Goal: Task Accomplishment & Management: Complete application form

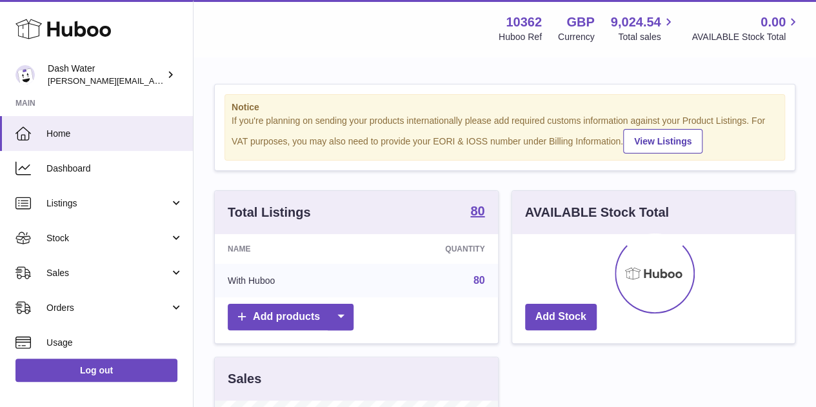
scroll to position [201, 283]
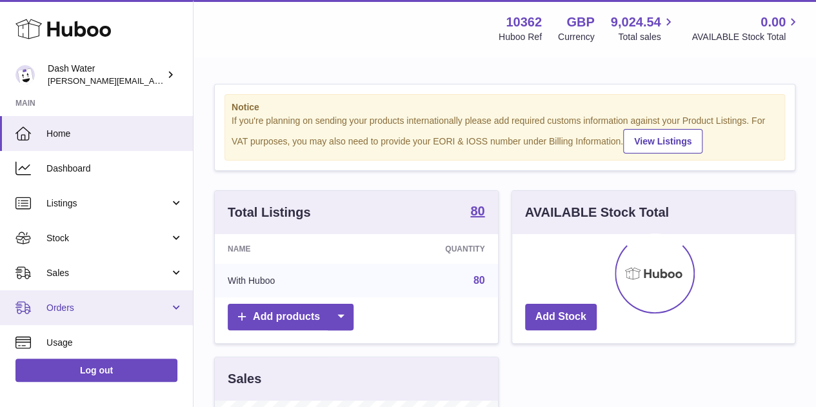
click at [165, 305] on span "Orders" at bounding box center [107, 308] width 123 height 12
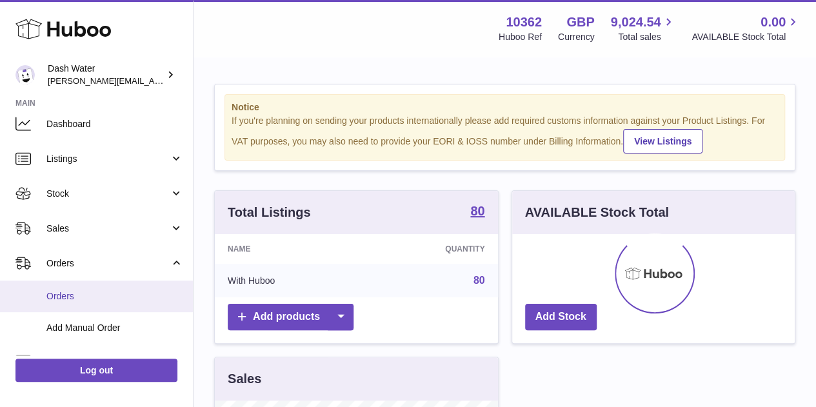
scroll to position [46, 0]
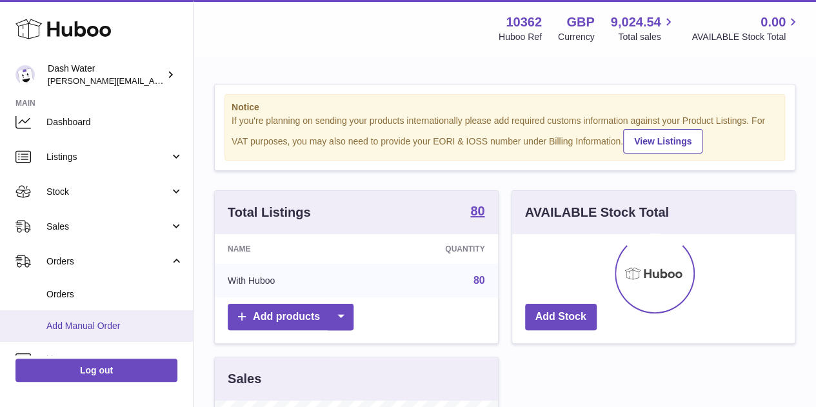
click at [71, 317] on link "Add Manual Order" at bounding box center [96, 326] width 193 height 32
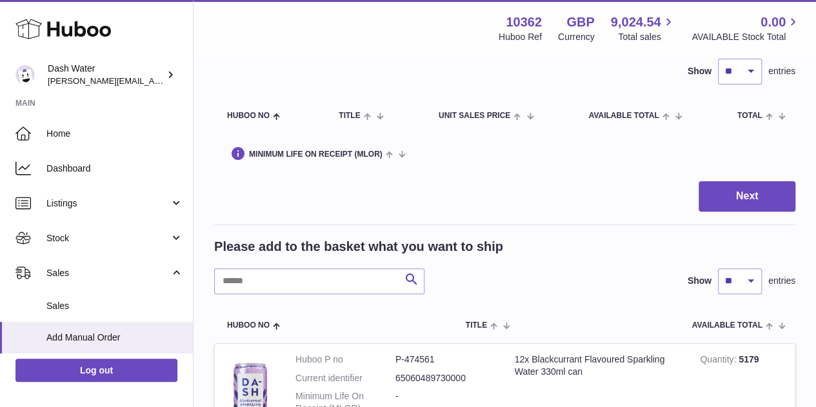
scroll to position [99, 0]
click at [300, 288] on input "text" at bounding box center [319, 281] width 210 height 26
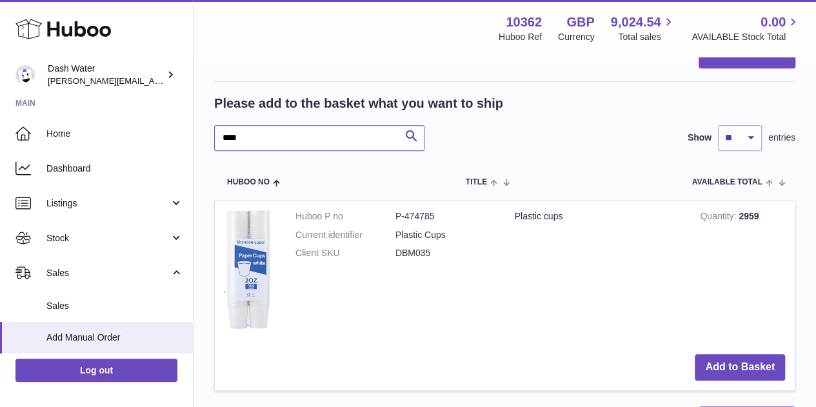
scroll to position [271, 0]
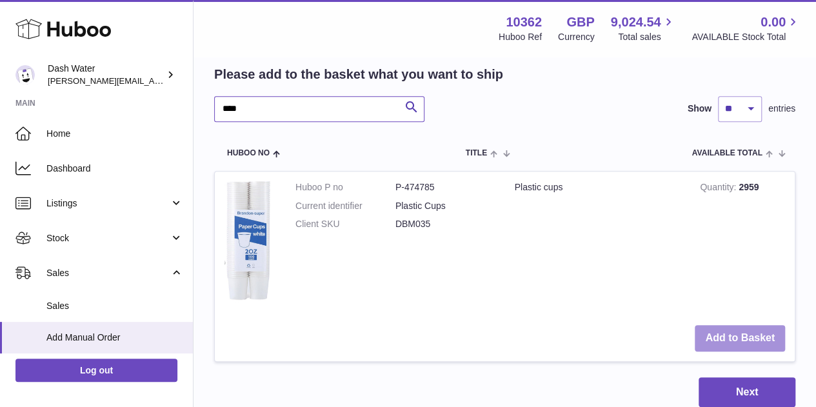
type input "****"
click at [723, 332] on button "Add to Basket" at bounding box center [740, 338] width 90 height 26
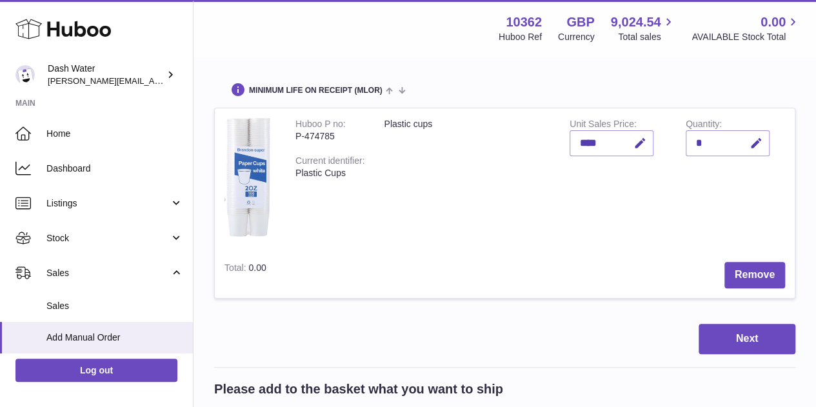
scroll to position [159, 0]
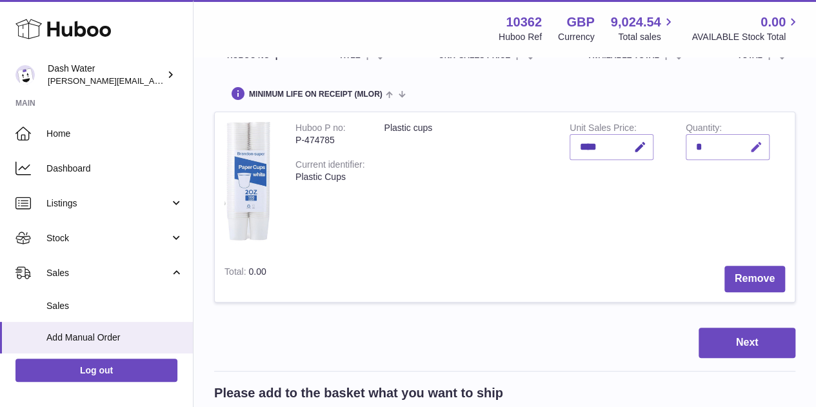
click at [753, 148] on icon "button" at bounding box center [757, 148] width 14 height 14
click at [702, 145] on input "*" at bounding box center [728, 147] width 84 height 26
type input "***"
click at [754, 148] on icon "submit" at bounding box center [757, 147] width 12 height 12
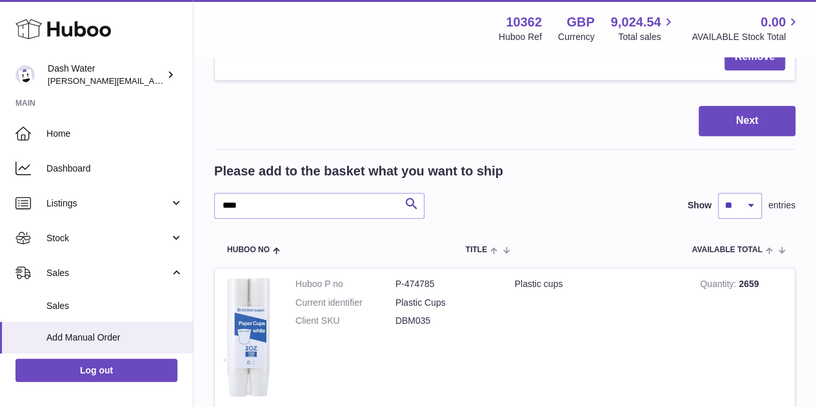
scroll to position [445, 0]
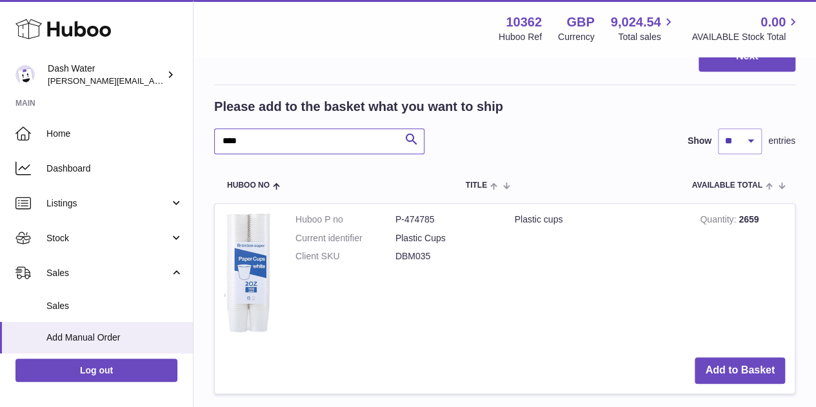
click at [294, 132] on input "****" at bounding box center [319, 141] width 210 height 26
click at [294, 131] on input "****" at bounding box center [319, 141] width 210 height 26
click at [0, 130] on div at bounding box center [0, 203] width 0 height 407
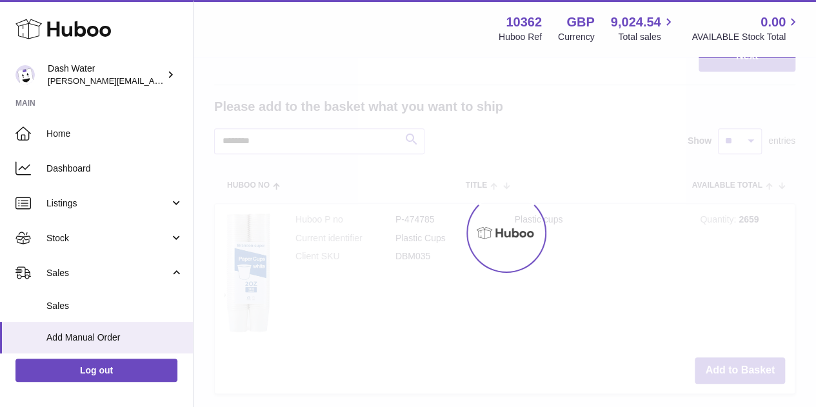
scroll to position [372, 0]
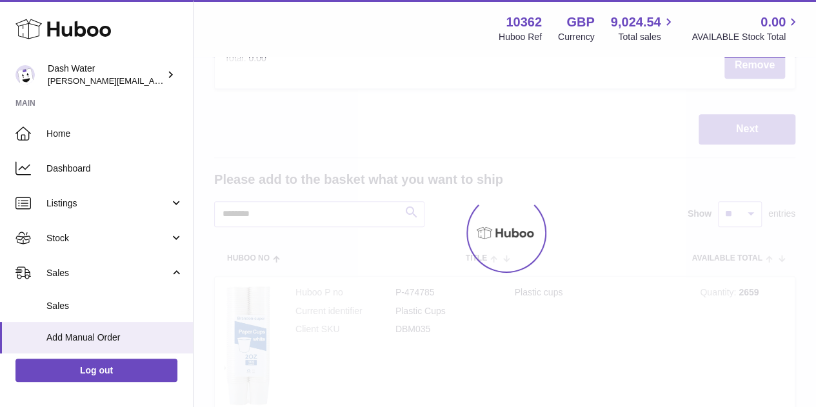
click at [294, 130] on div "Next" at bounding box center [504, 129] width 581 height 30
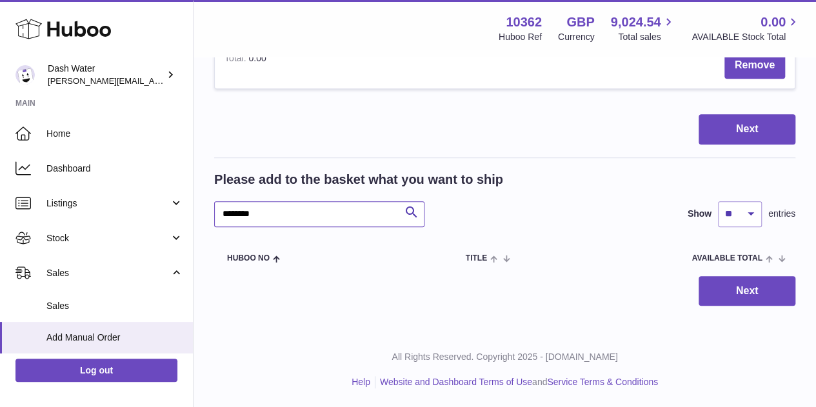
click at [287, 208] on input "********" at bounding box center [319, 214] width 210 height 26
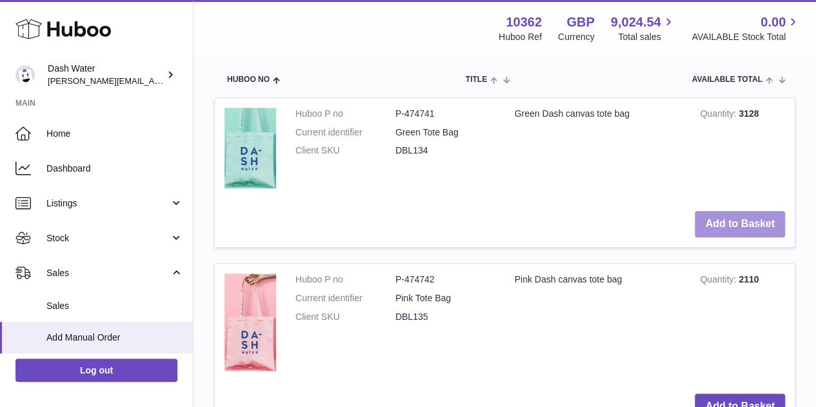
scroll to position [552, 0]
type input "****"
click at [750, 212] on button "Add to Basket" at bounding box center [740, 223] width 90 height 26
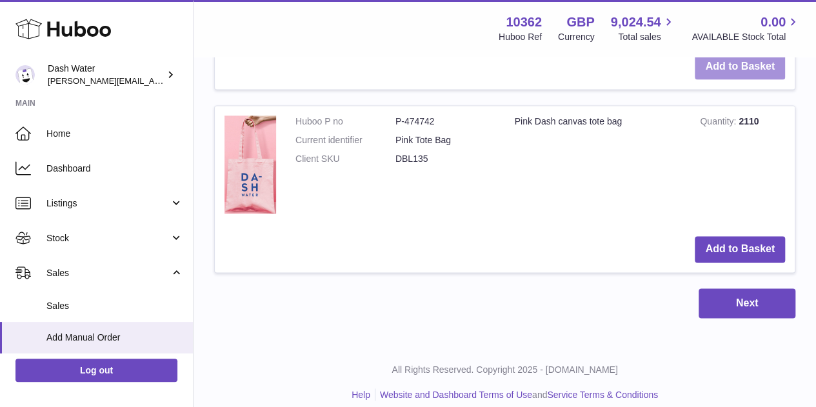
scroll to position [886, 0]
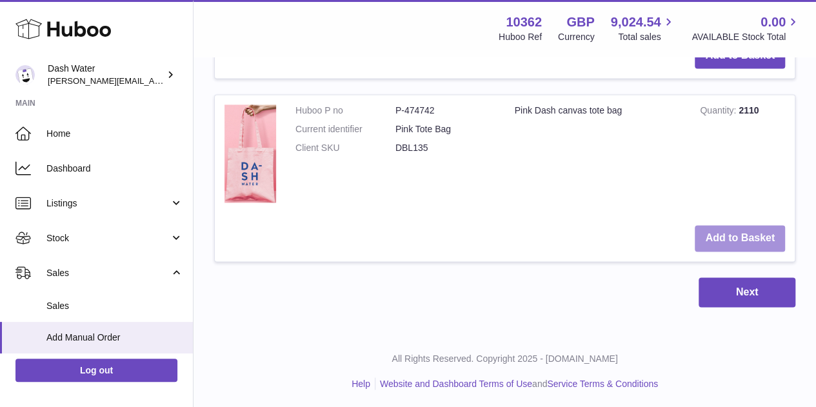
click at [736, 237] on button "Add to Basket" at bounding box center [740, 238] width 90 height 26
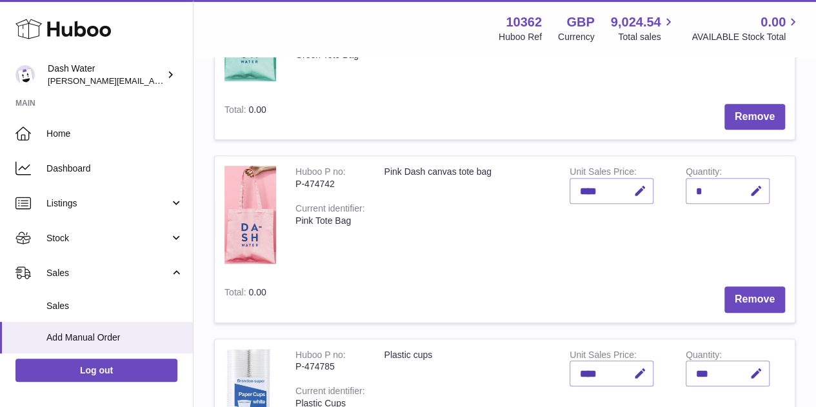
scroll to position [281, 0]
click at [753, 191] on icon "button" at bounding box center [757, 191] width 14 height 14
click at [753, 191] on icon "submit" at bounding box center [757, 191] width 12 height 12
click at [754, 191] on icon "button" at bounding box center [757, 191] width 14 height 14
click at [705, 191] on input "*" at bounding box center [728, 190] width 84 height 26
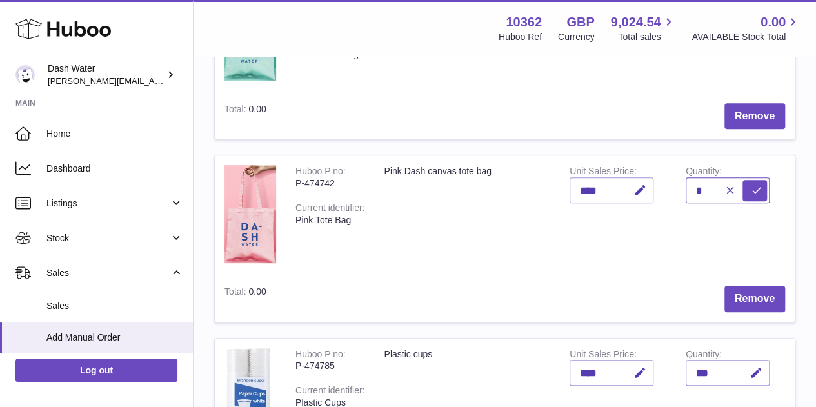
click at [705, 191] on input "*" at bounding box center [728, 190] width 84 height 26
type input "*"
click at [749, 188] on button "submit" at bounding box center [755, 190] width 25 height 21
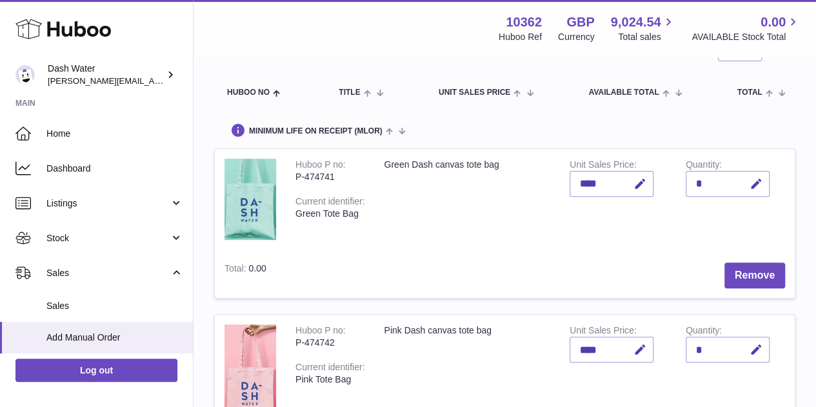
scroll to position [72, 0]
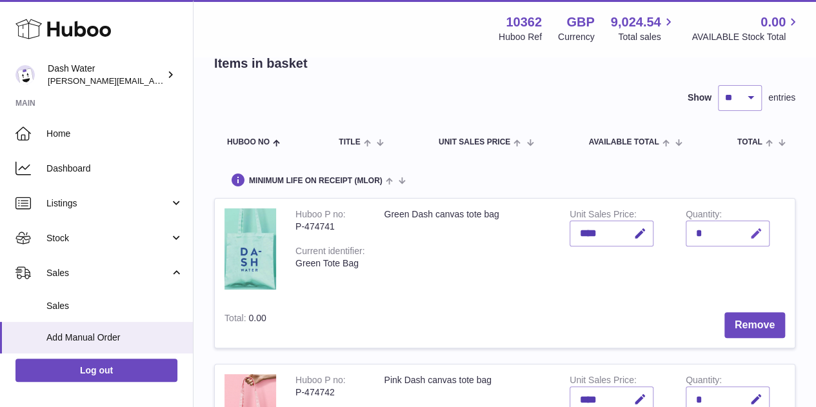
click at [756, 236] on icon "button" at bounding box center [757, 234] width 14 height 14
click at [702, 226] on input "*" at bounding box center [728, 234] width 84 height 26
type input "*"
click at [756, 229] on icon "submit" at bounding box center [757, 234] width 12 height 12
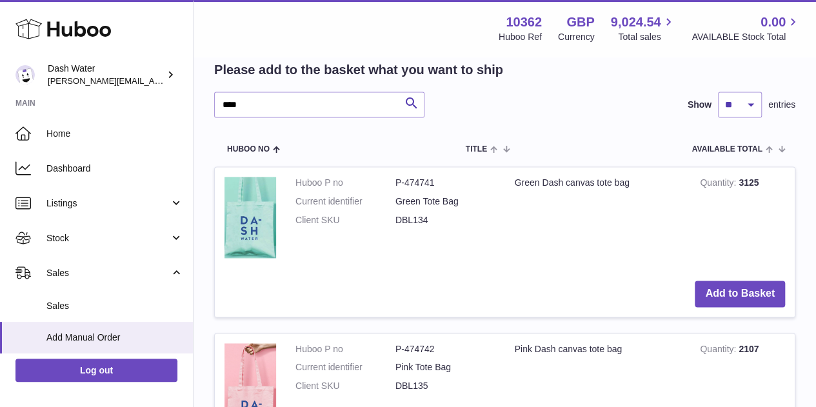
scroll to position [833, 0]
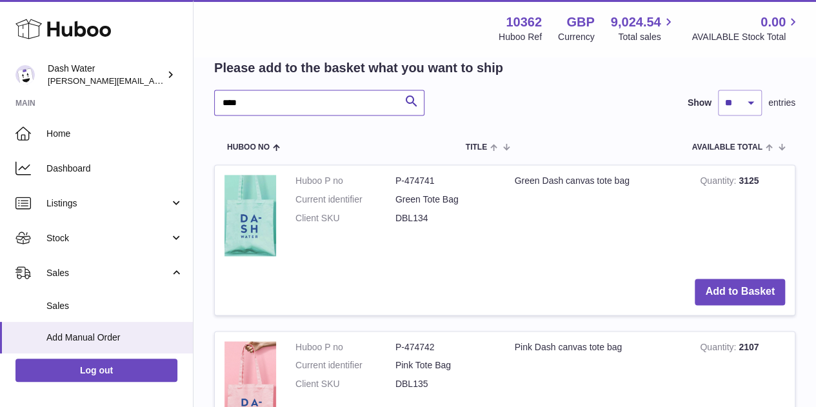
click at [232, 95] on input "****" at bounding box center [319, 103] width 210 height 26
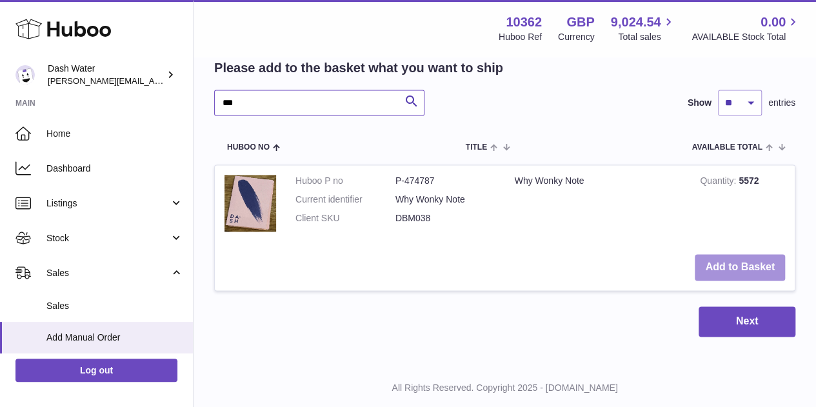
type input "***"
click at [766, 256] on button "Add to Basket" at bounding box center [740, 267] width 90 height 26
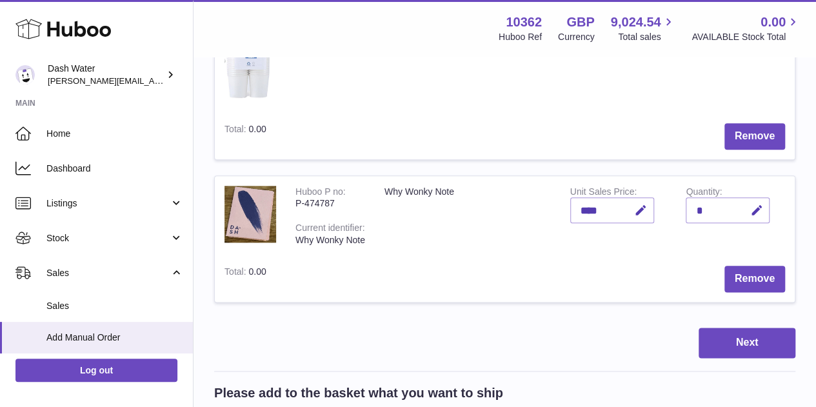
scroll to position [561, 0]
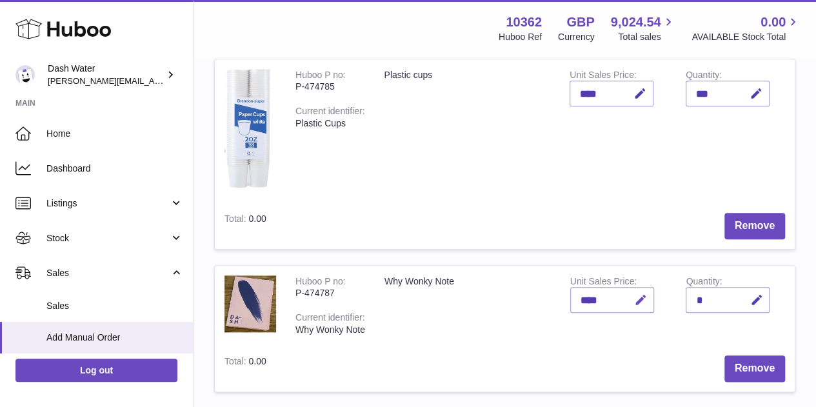
click at [640, 294] on icon "button" at bounding box center [641, 301] width 14 height 14
click at [751, 296] on icon "button" at bounding box center [757, 301] width 14 height 14
click at [617, 300] on icon "button" at bounding box center [615, 300] width 12 height 12
click at [748, 295] on button "submit" at bounding box center [755, 300] width 25 height 21
click at [747, 297] on button "button" at bounding box center [755, 300] width 30 height 26
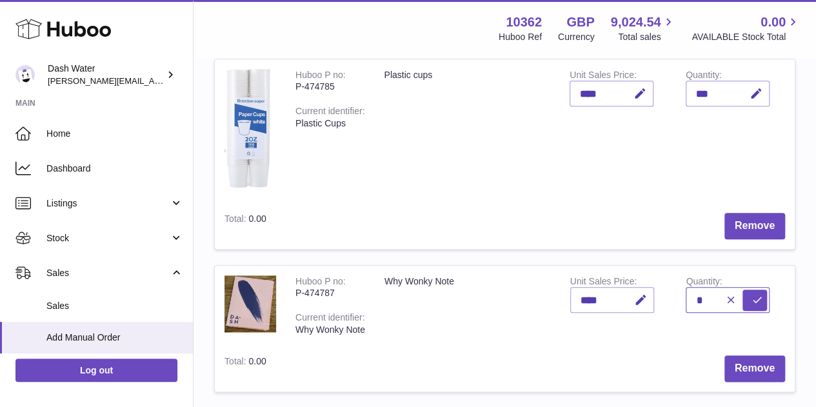
click at [702, 296] on input "*" at bounding box center [728, 300] width 84 height 26
type input "*"
click at [754, 300] on icon "submit" at bounding box center [757, 300] width 12 height 12
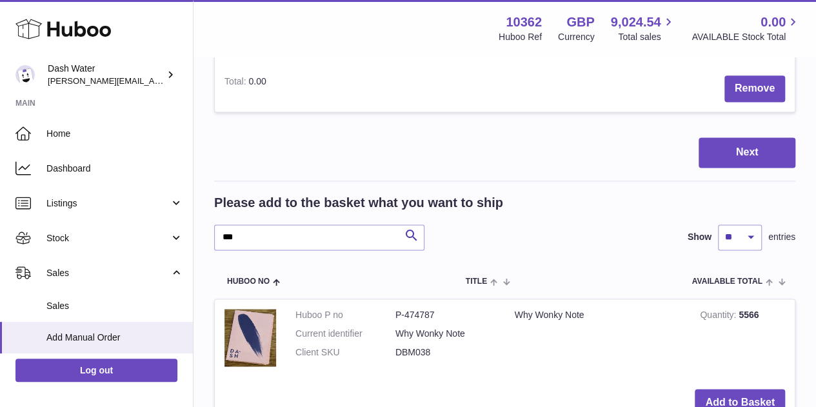
scroll to position [842, 0]
click at [356, 245] on input "***" at bounding box center [319, 237] width 210 height 26
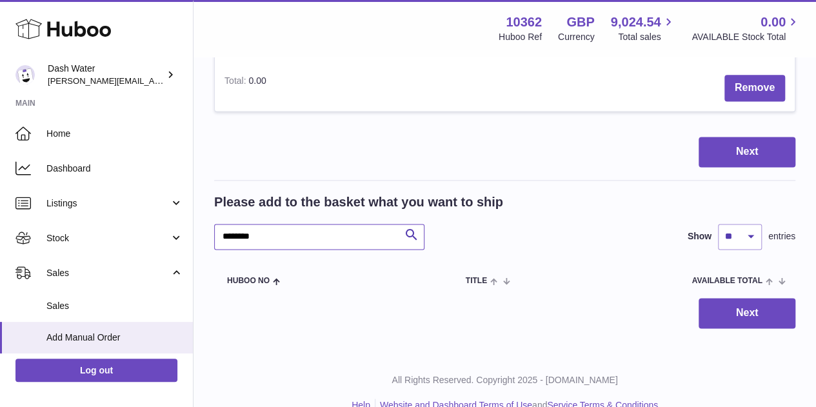
click at [335, 241] on input "********" at bounding box center [319, 237] width 210 height 26
click at [335, 240] on input "********" at bounding box center [319, 237] width 210 height 26
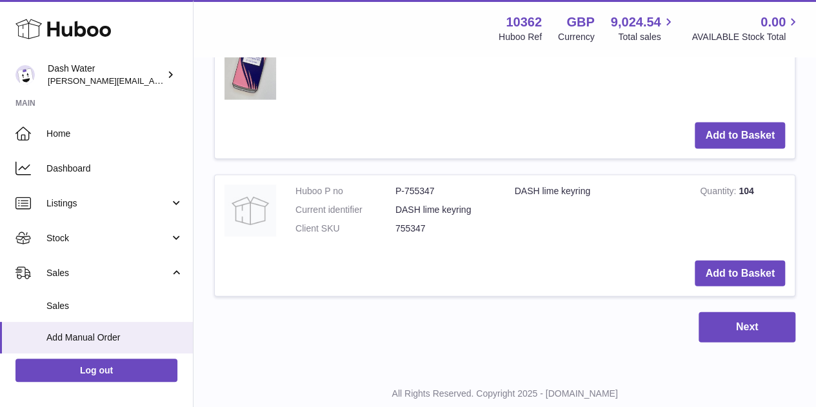
scroll to position [1296, 0]
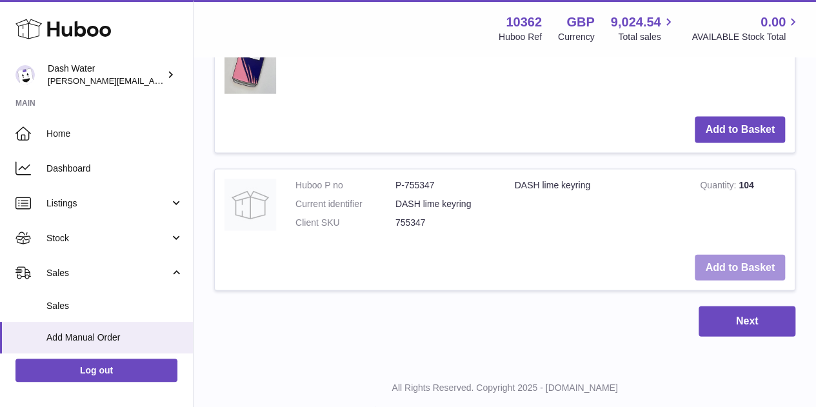
type input "***"
click at [706, 256] on button "Add to Basket" at bounding box center [740, 268] width 90 height 26
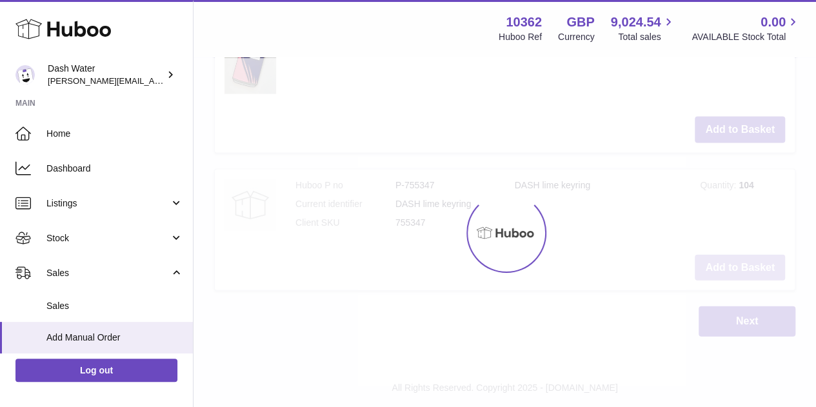
scroll to position [1452, 0]
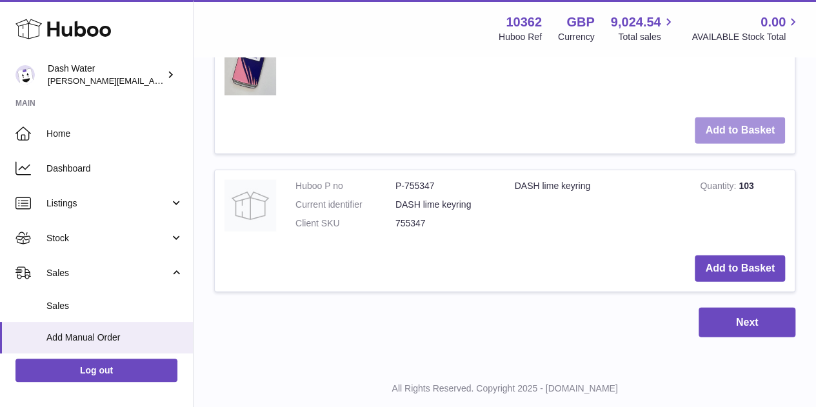
click at [714, 128] on button "Add to Basket" at bounding box center [740, 130] width 90 height 26
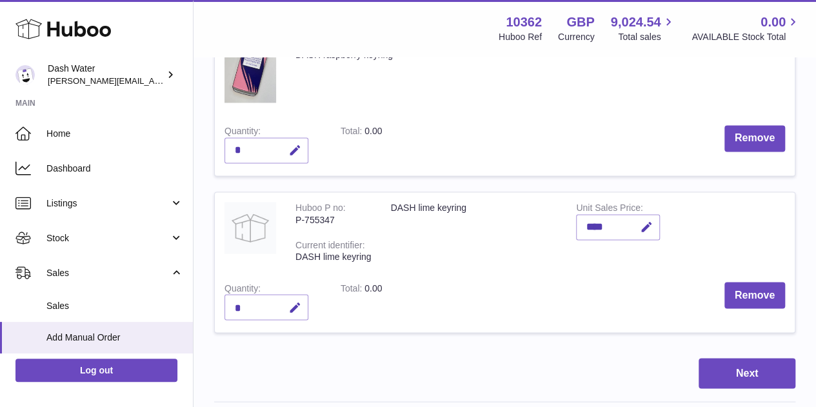
scroll to position [978, 0]
click at [287, 307] on button "button" at bounding box center [293, 307] width 30 height 26
click at [249, 305] on input "*" at bounding box center [267, 307] width 84 height 26
click at [248, 305] on input "*" at bounding box center [267, 307] width 84 height 26
type input "*"
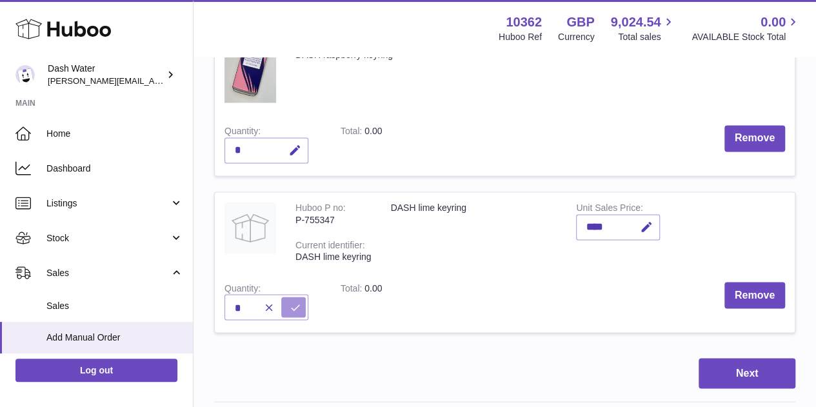
click at [292, 297] on button "submit" at bounding box center [293, 307] width 25 height 21
click at [294, 153] on icon "button" at bounding box center [295, 151] width 14 height 14
click at [232, 152] on input "*" at bounding box center [267, 150] width 84 height 26
type input "*"
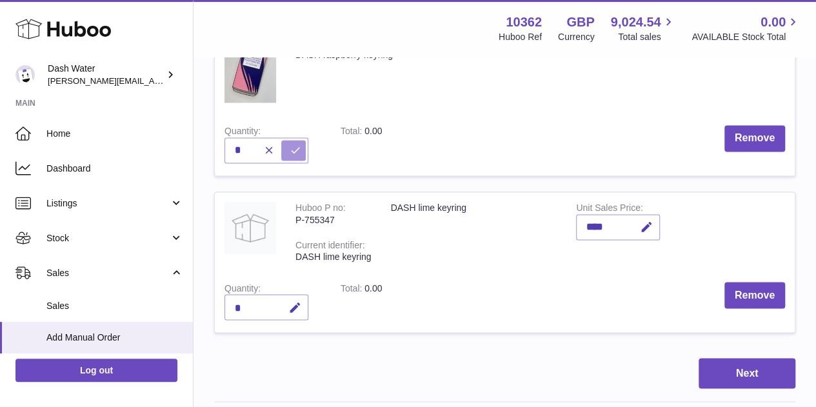
click at [292, 148] on icon "submit" at bounding box center [296, 151] width 12 height 12
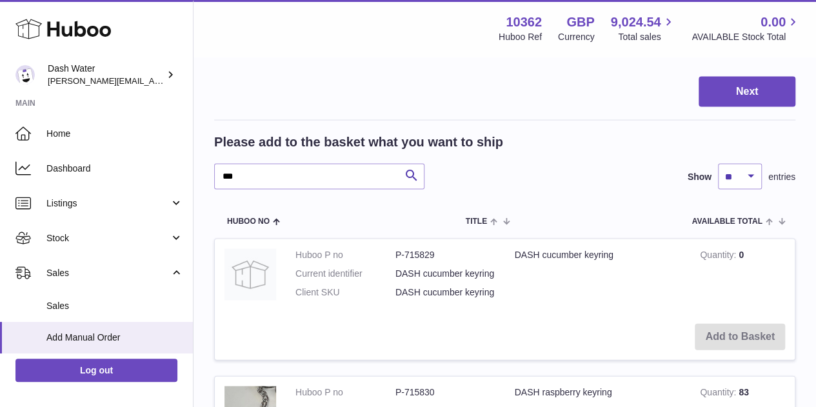
scroll to position [1247, 0]
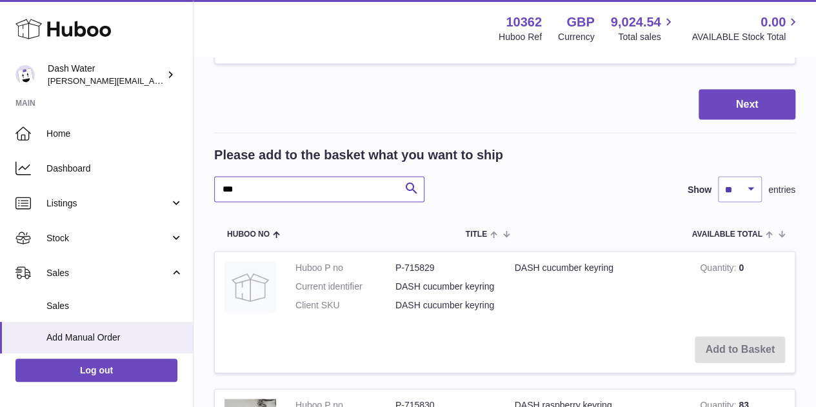
click at [316, 187] on input "***" at bounding box center [319, 190] width 210 height 26
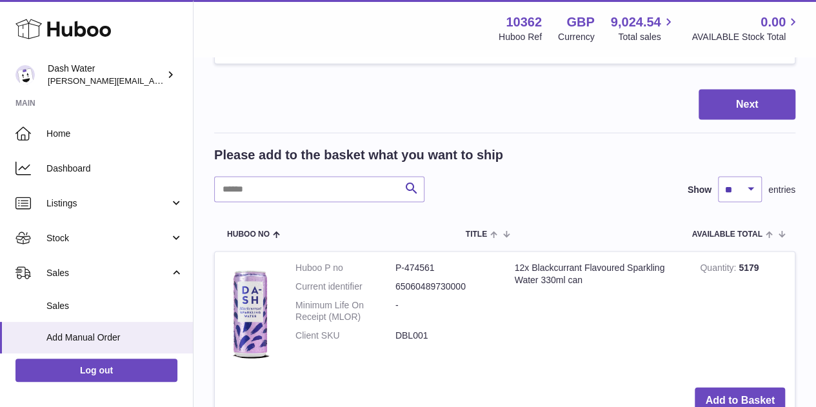
click at [532, 174] on div "Please add to the basket what you want to ship Search Show ** ** ** *** entries" at bounding box center [504, 175] width 581 height 56
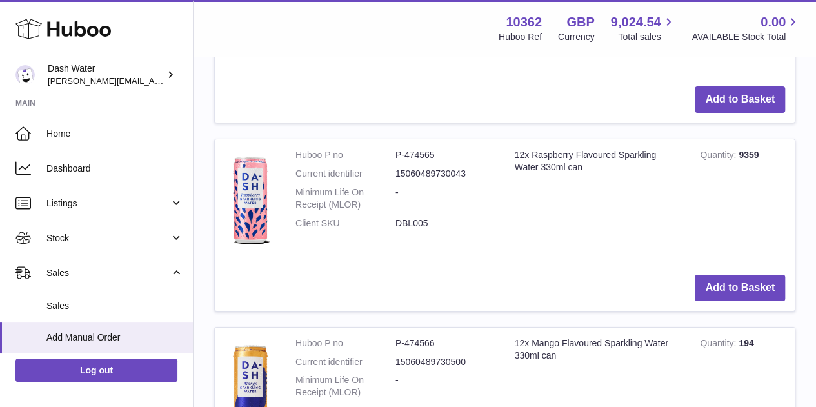
scroll to position [2166, 0]
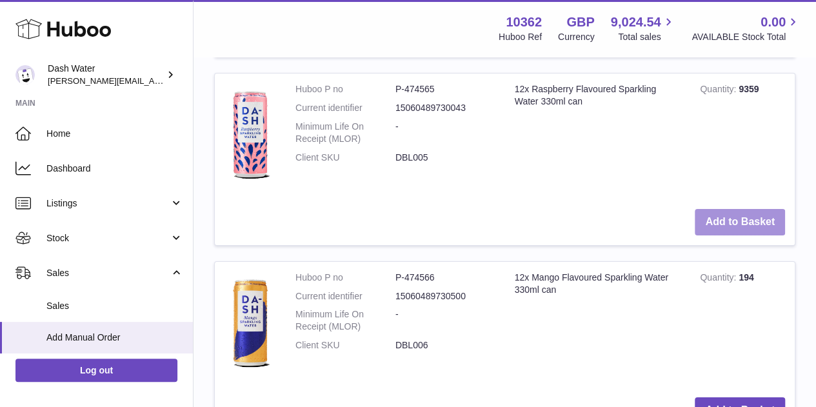
click at [758, 217] on button "Add to Basket" at bounding box center [740, 222] width 90 height 26
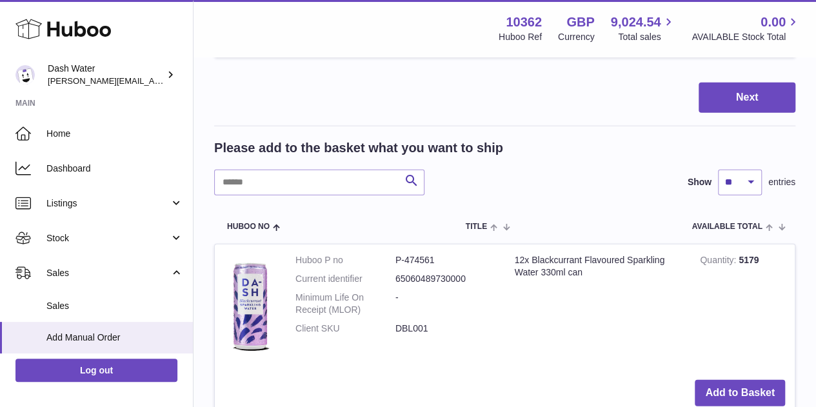
scroll to position [1468, 0]
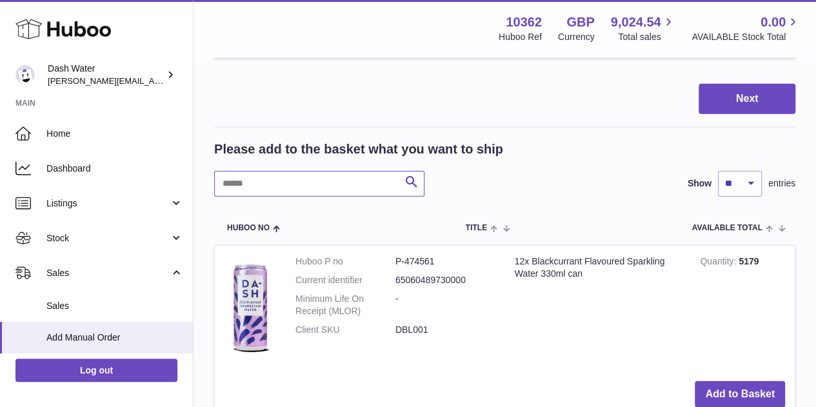
click at [318, 187] on input "text" at bounding box center [319, 184] width 210 height 26
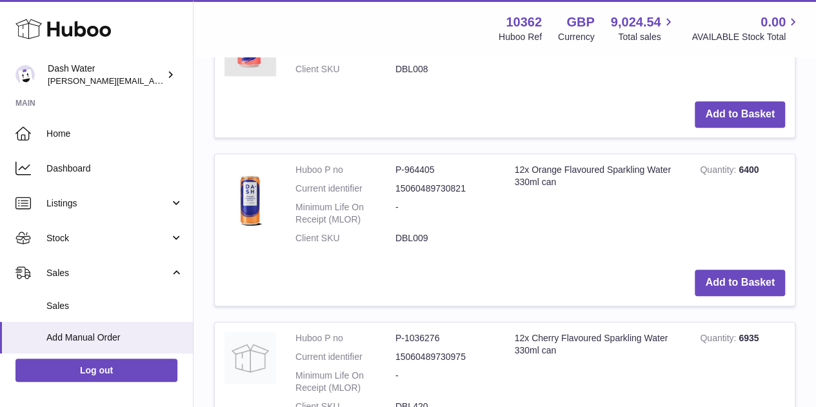
scroll to position [3241, 0]
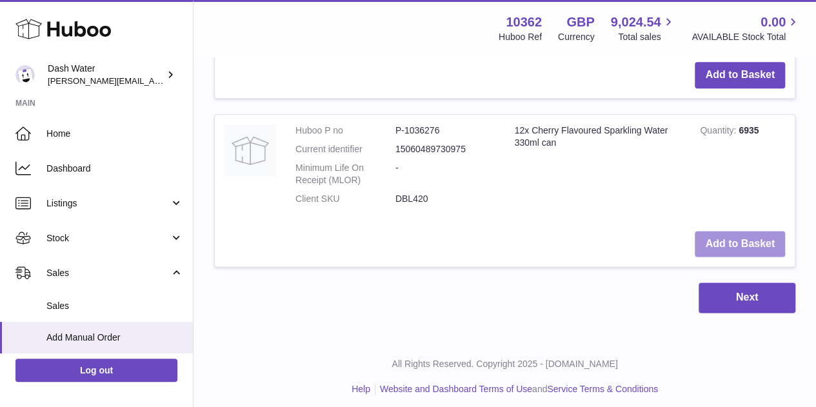
type input "**********"
click at [704, 236] on button "Add to Basket" at bounding box center [740, 244] width 90 height 26
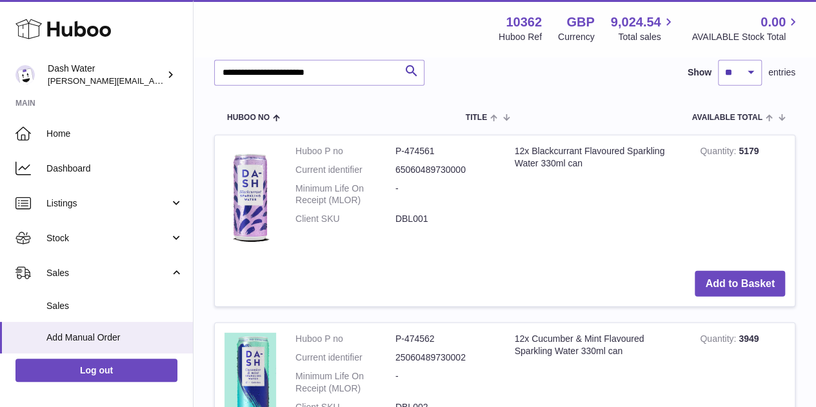
scroll to position [1747, 0]
click at [720, 272] on button "Add to Basket" at bounding box center [740, 285] width 90 height 26
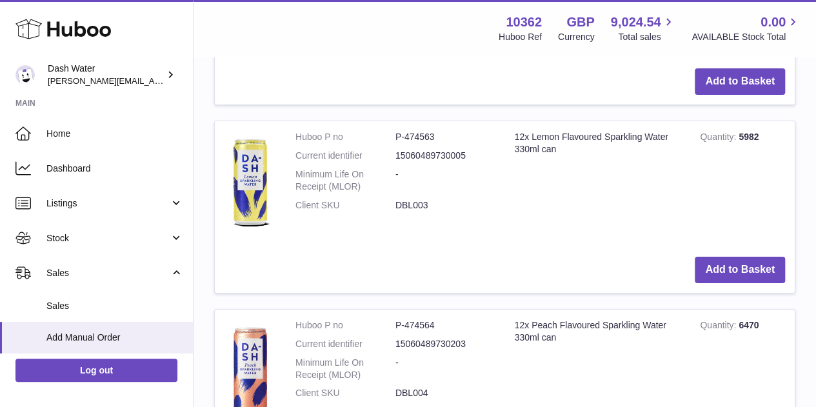
scroll to position [2417, 0]
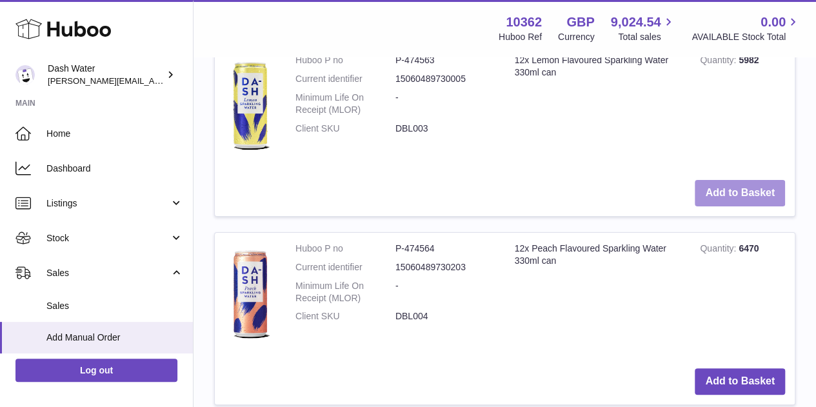
click at [716, 193] on button "Add to Basket" at bounding box center [740, 193] width 90 height 26
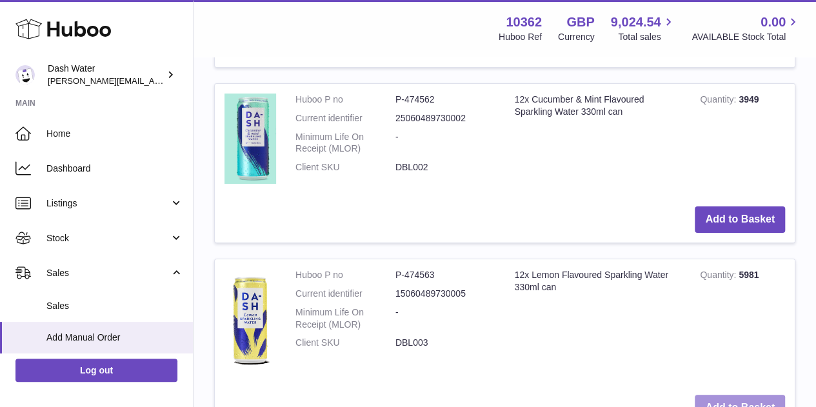
scroll to position [2631, 0]
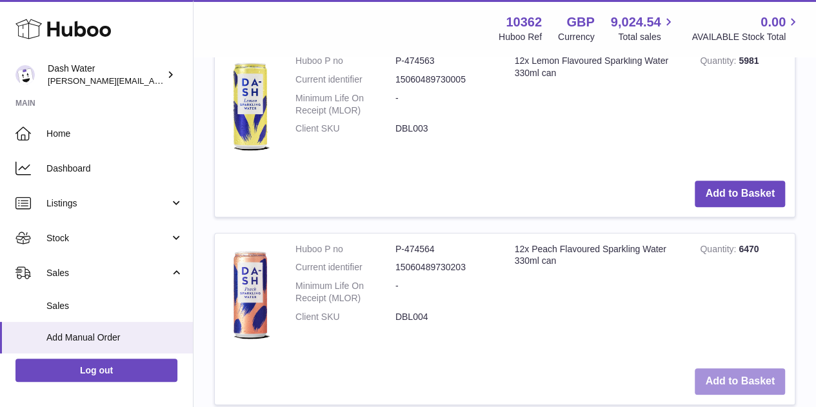
click at [745, 376] on button "Add to Basket" at bounding box center [740, 382] width 90 height 26
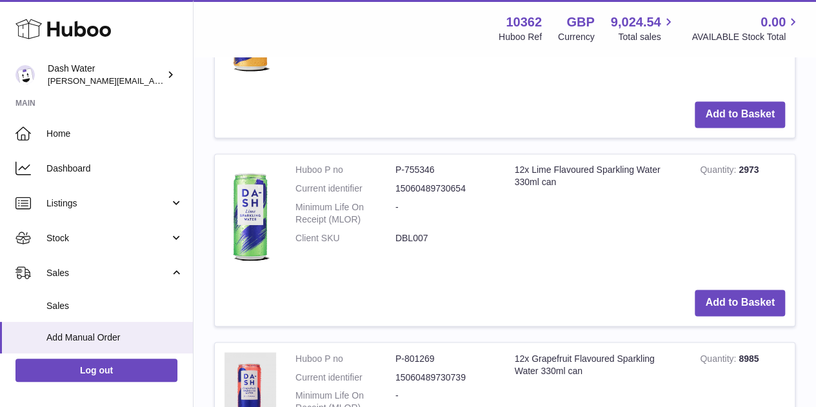
scroll to position [3359, 0]
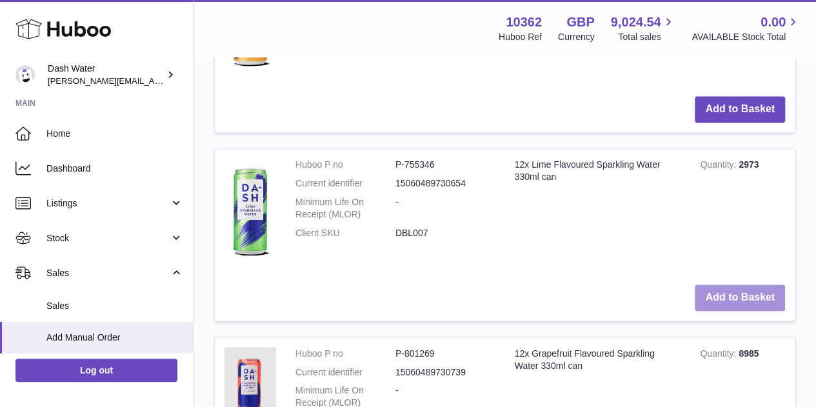
click at [756, 294] on button "Add to Basket" at bounding box center [740, 298] width 90 height 26
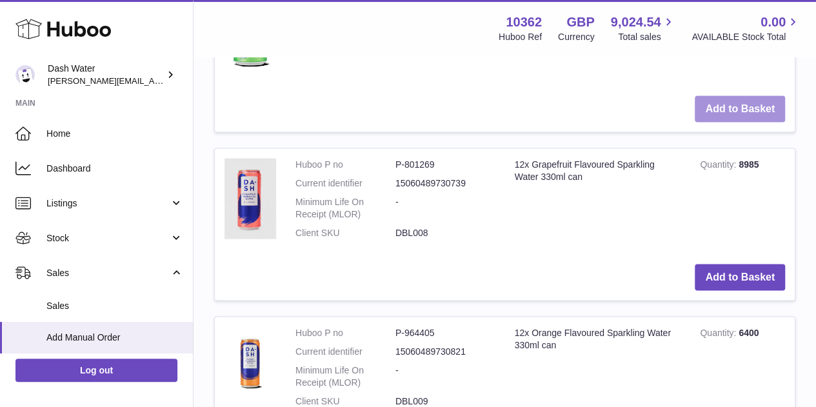
scroll to position [3590, 0]
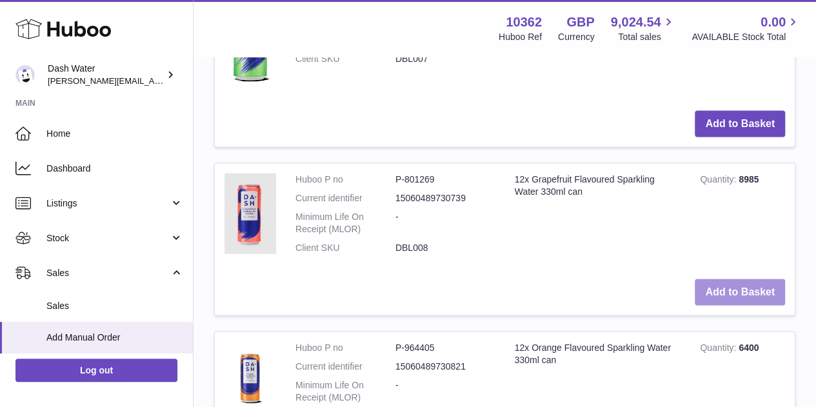
click at [754, 287] on button "Add to Basket" at bounding box center [740, 292] width 90 height 26
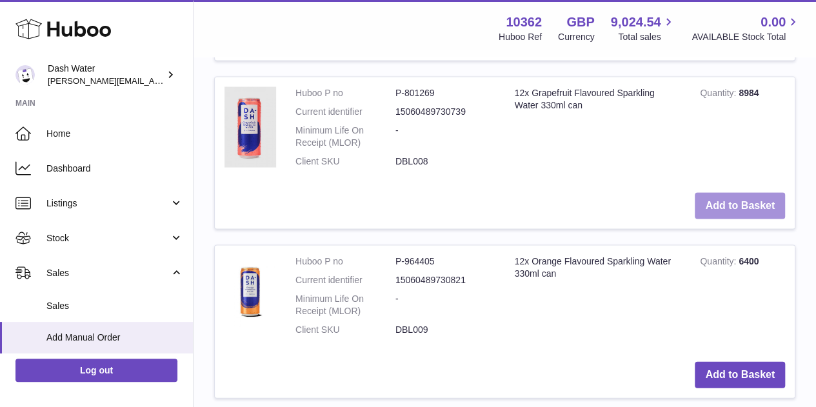
scroll to position [3720, 0]
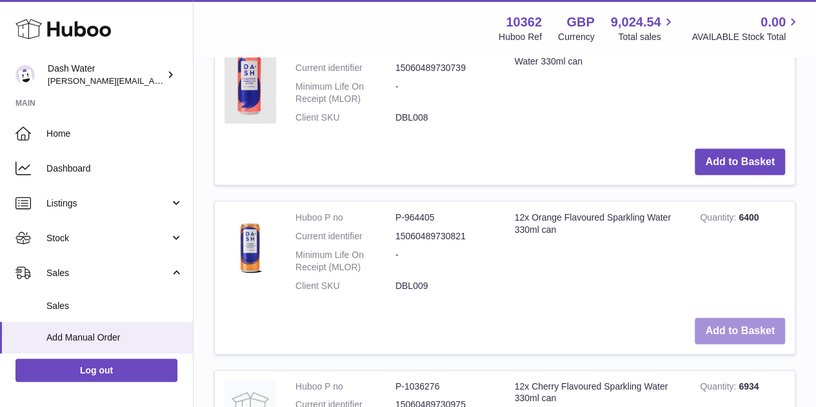
click at [743, 323] on button "Add to Basket" at bounding box center [740, 331] width 90 height 26
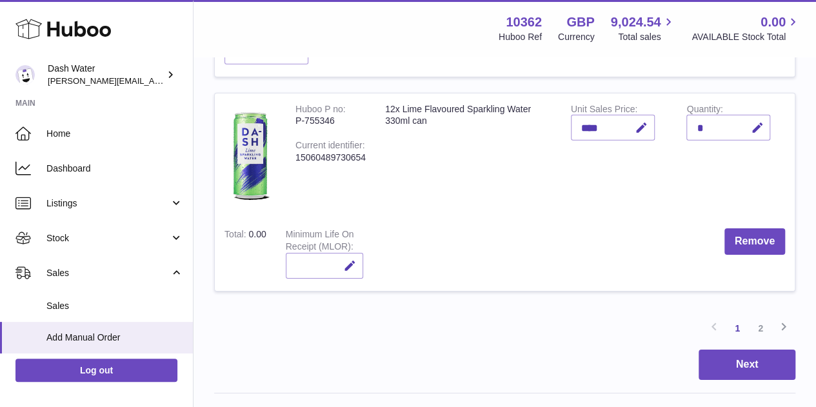
scroll to position [1927, 0]
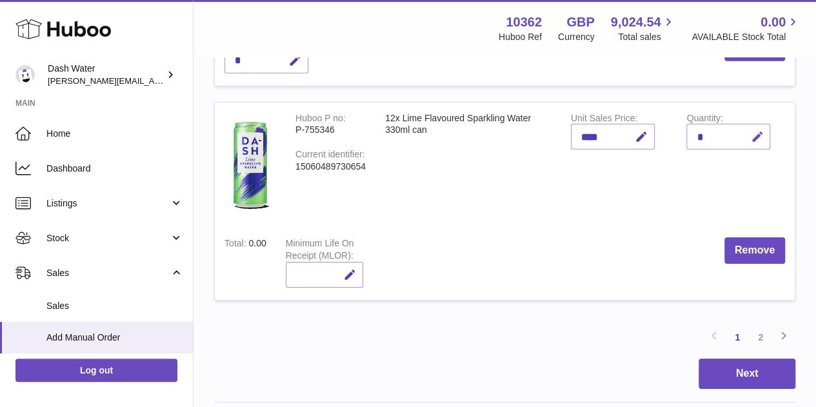
click at [755, 132] on icon "button" at bounding box center [758, 137] width 14 height 14
click at [710, 130] on input "*" at bounding box center [729, 137] width 84 height 26
click at [709, 130] on input "*" at bounding box center [729, 137] width 84 height 26
type input "*"
click at [754, 131] on icon "submit" at bounding box center [758, 137] width 12 height 12
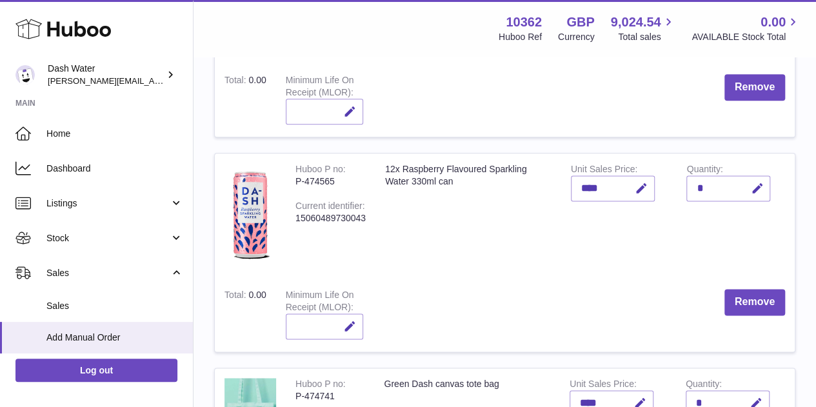
scroll to position [756, 0]
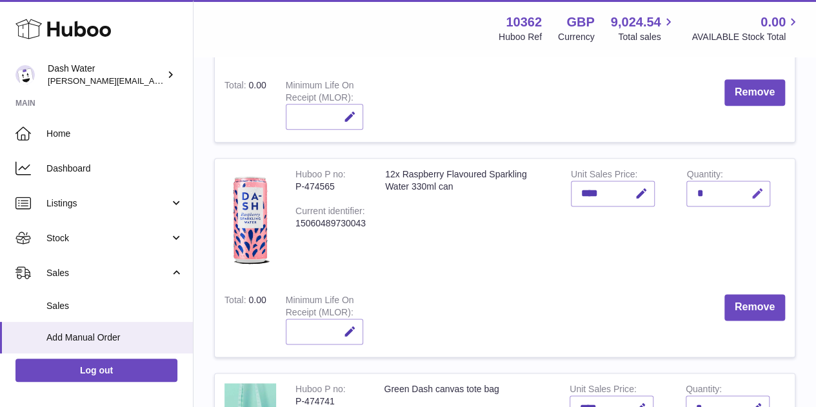
click at [759, 187] on icon "button" at bounding box center [758, 194] width 14 height 14
click at [711, 186] on input "*" at bounding box center [729, 194] width 84 height 26
type input "*"
click at [754, 194] on icon "submit" at bounding box center [758, 194] width 12 height 12
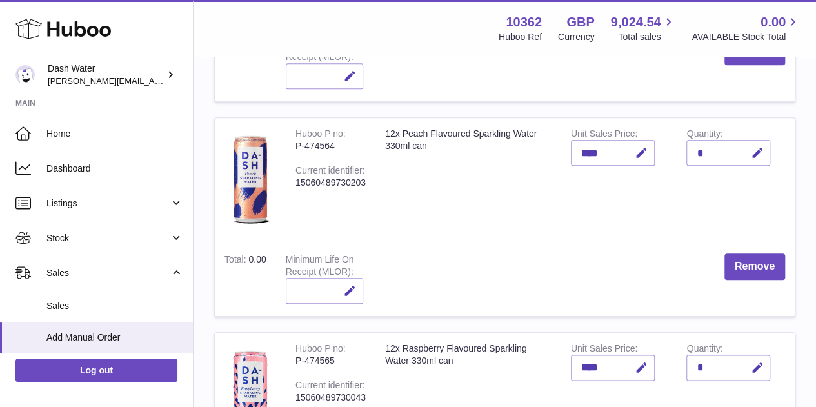
scroll to position [577, 0]
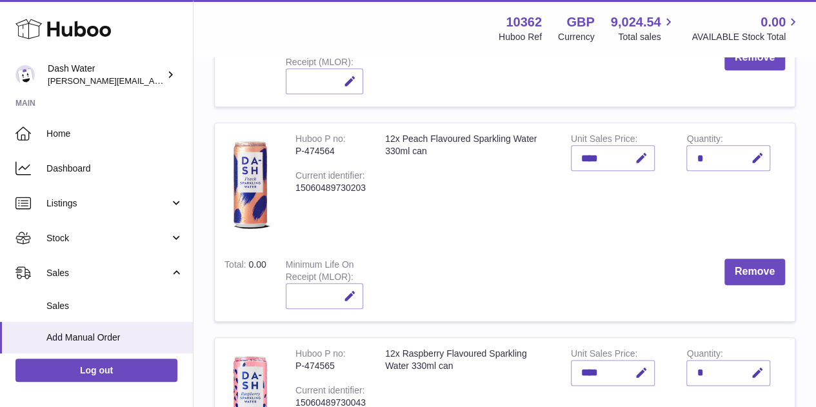
drag, startPoint x: 725, startPoint y: 148, endPoint x: 739, endPoint y: 152, distance: 14.6
click at [724, 148] on div "*" at bounding box center [729, 158] width 84 height 26
click at [754, 154] on icon "button" at bounding box center [758, 159] width 14 height 14
click at [702, 153] on input "*" at bounding box center [729, 158] width 84 height 26
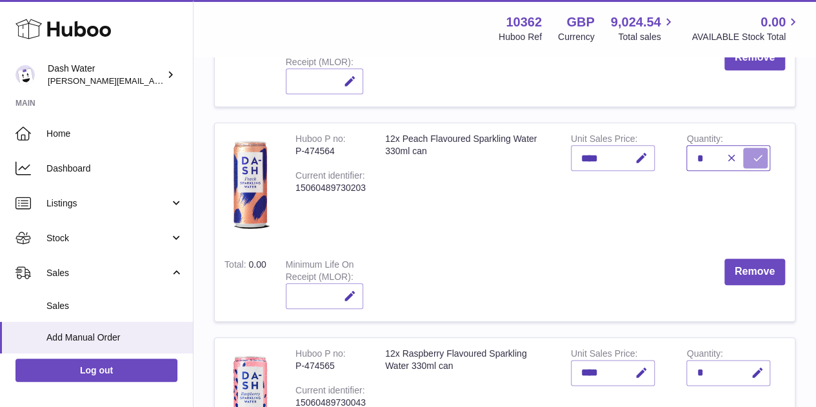
type input "*"
click at [749, 154] on button "submit" at bounding box center [755, 158] width 25 height 21
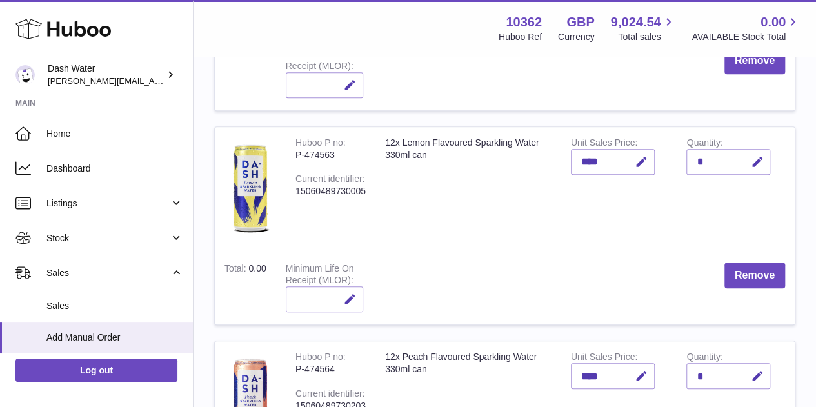
scroll to position [349, 0]
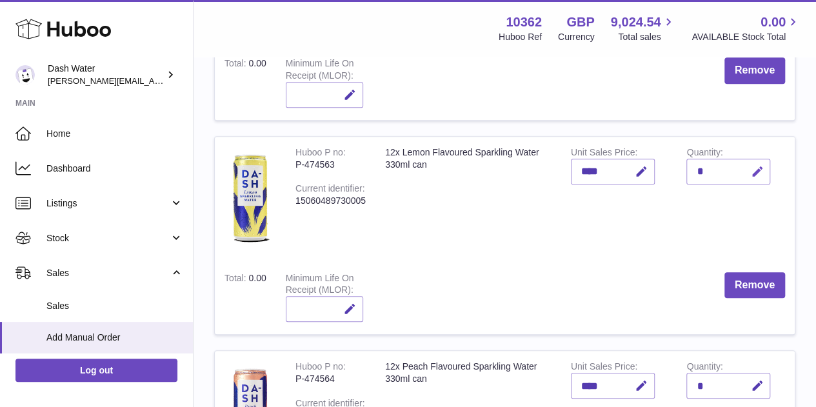
click at [759, 167] on icon "button" at bounding box center [758, 172] width 14 height 14
click at [710, 168] on input "*" at bounding box center [729, 172] width 84 height 26
type input "*"
click at [746, 167] on button "submit" at bounding box center [755, 171] width 25 height 21
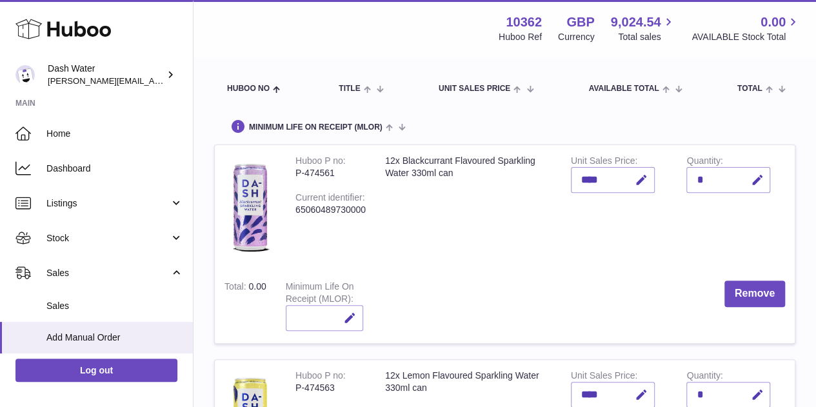
scroll to position [121, 0]
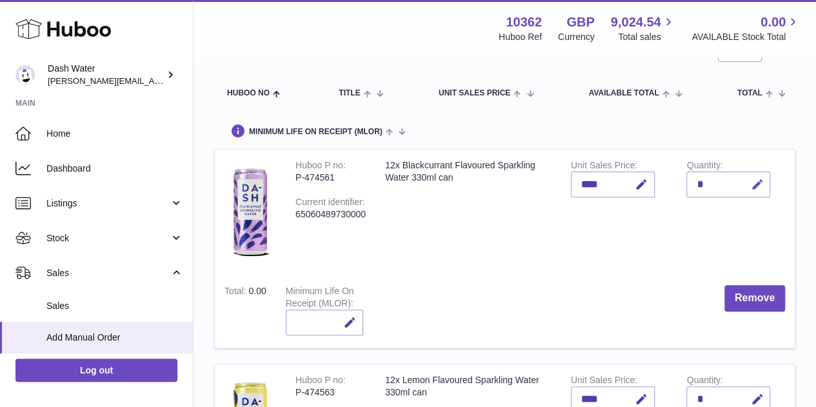
click at [760, 181] on icon "button" at bounding box center [758, 185] width 14 height 14
click at [707, 181] on input "*" at bounding box center [729, 185] width 84 height 26
drag, startPoint x: 707, startPoint y: 181, endPoint x: 719, endPoint y: 187, distance: 13.0
click at [707, 181] on input "*" at bounding box center [729, 185] width 84 height 26
type input "*"
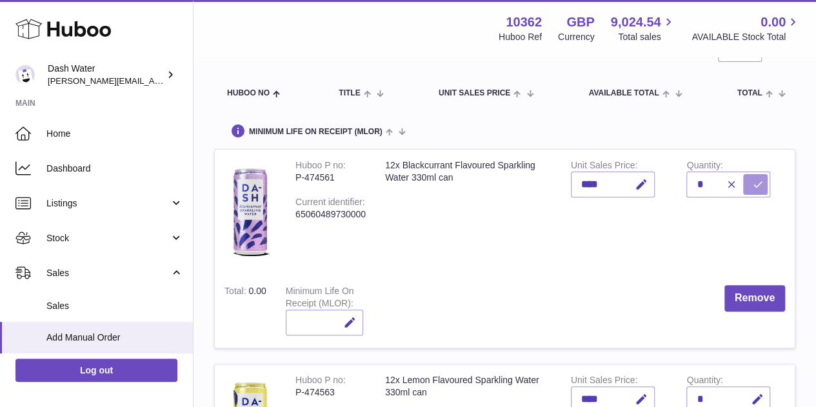
click at [749, 187] on button "submit" at bounding box center [755, 184] width 25 height 21
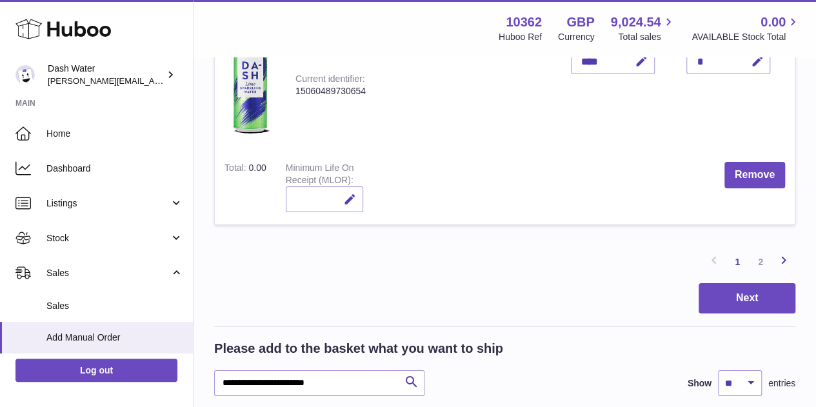
click at [788, 260] on icon at bounding box center [783, 260] width 15 height 16
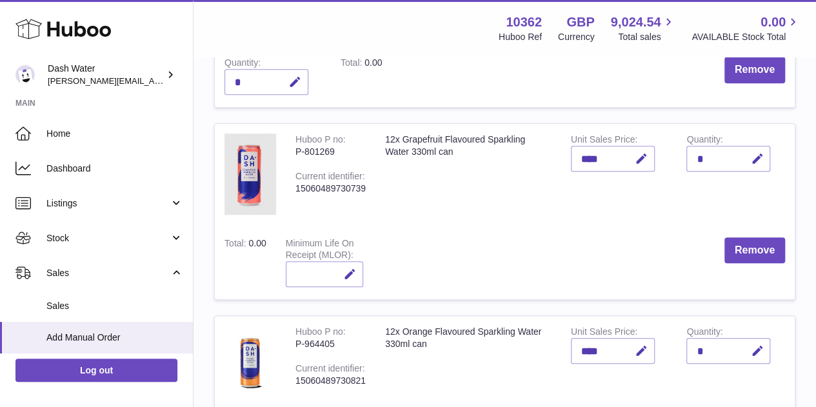
scroll to position [321, 0]
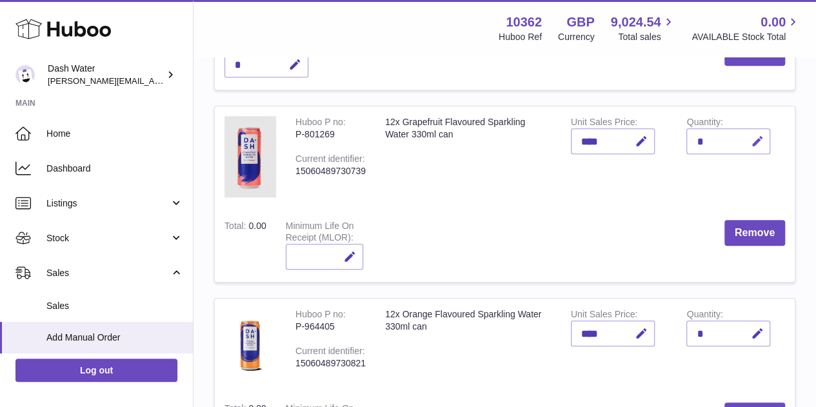
click at [755, 145] on icon "button" at bounding box center [758, 142] width 14 height 14
click at [696, 139] on input "*" at bounding box center [729, 141] width 84 height 26
click at [695, 139] on input "*" at bounding box center [729, 141] width 84 height 26
type input "*"
click at [754, 137] on icon "submit" at bounding box center [758, 142] width 12 height 12
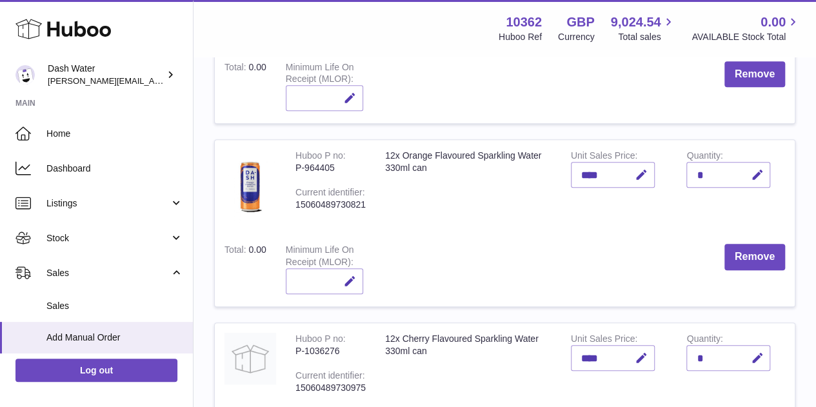
scroll to position [543, 0]
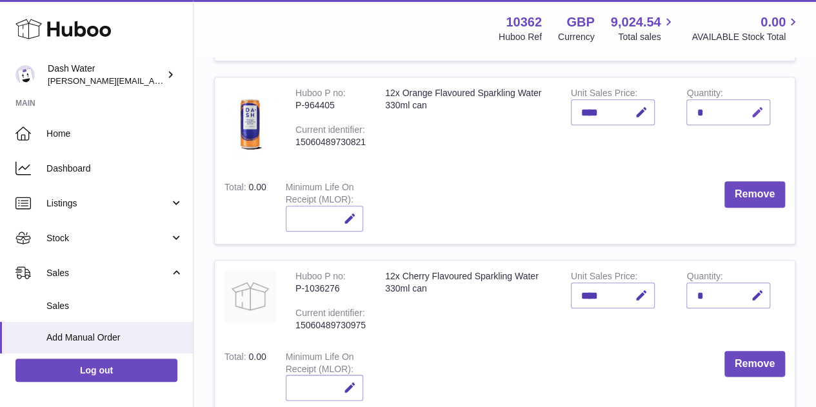
click at [758, 113] on icon "button" at bounding box center [758, 113] width 14 height 14
click at [708, 112] on input "*" at bounding box center [729, 112] width 84 height 26
drag, startPoint x: 708, startPoint y: 112, endPoint x: 736, endPoint y: 112, distance: 28.4
click at [707, 112] on input "*" at bounding box center [729, 112] width 84 height 26
type input "*"
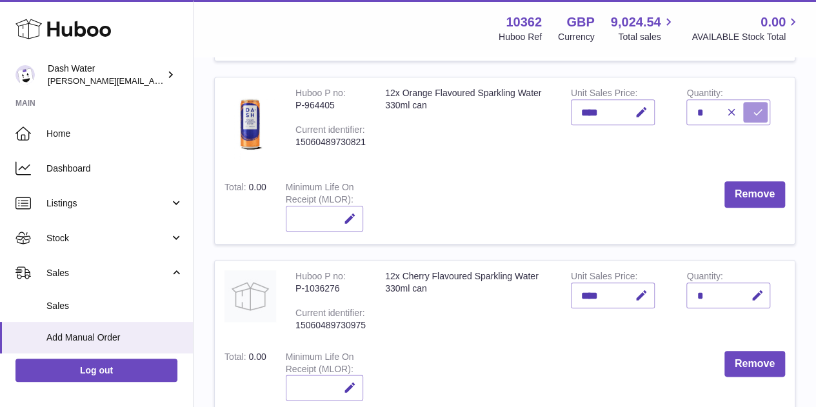
click at [752, 108] on icon "submit" at bounding box center [758, 112] width 12 height 12
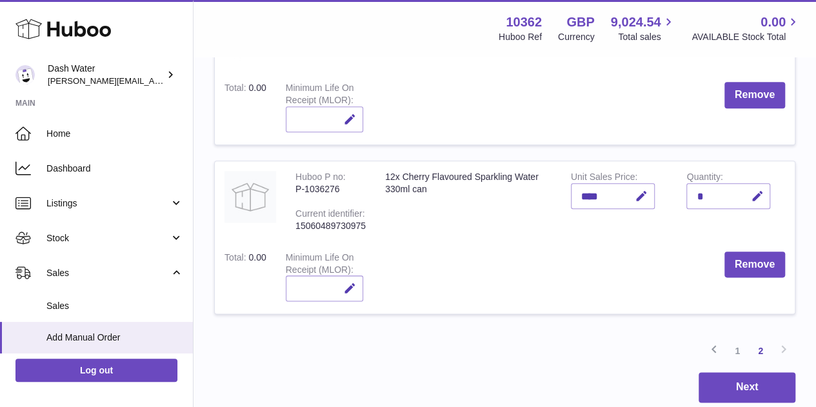
scroll to position [656, 0]
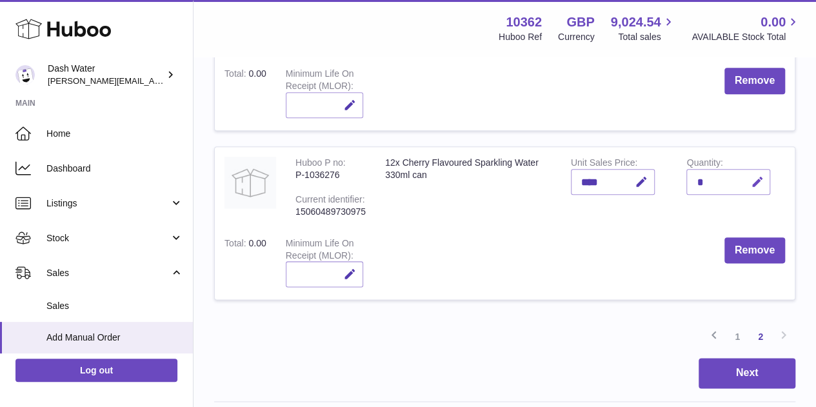
click at [753, 176] on icon "button" at bounding box center [758, 183] width 14 height 14
click at [702, 176] on input "*" at bounding box center [729, 182] width 84 height 26
type input "*"
click at [752, 179] on icon "submit" at bounding box center [758, 182] width 12 height 12
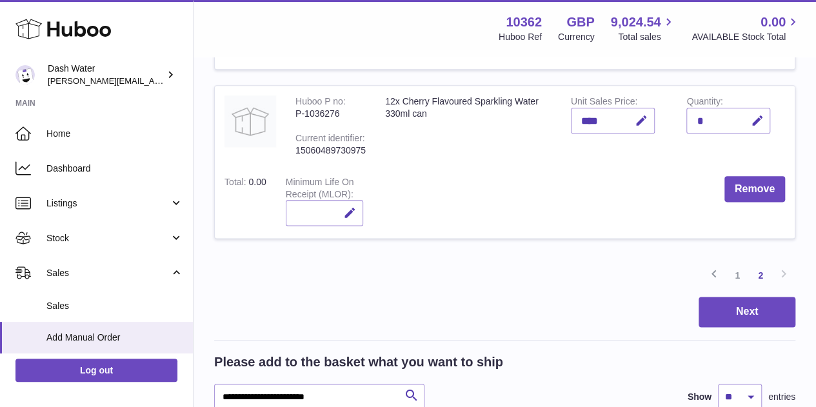
scroll to position [718, 0]
click at [734, 270] on link "1" at bounding box center [737, 274] width 23 height 23
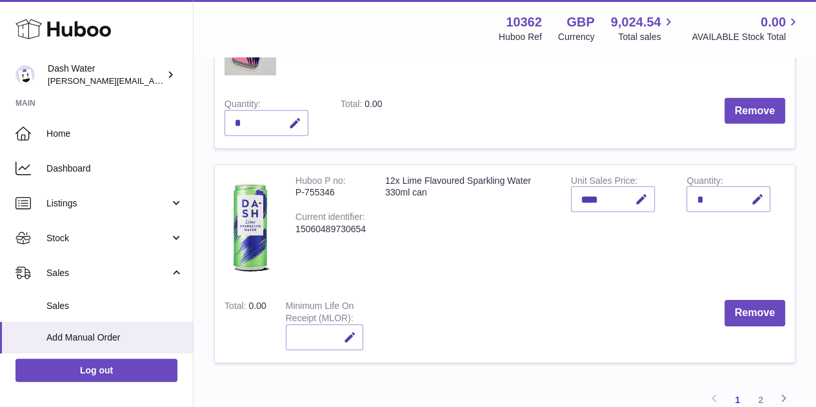
scroll to position [1879, 0]
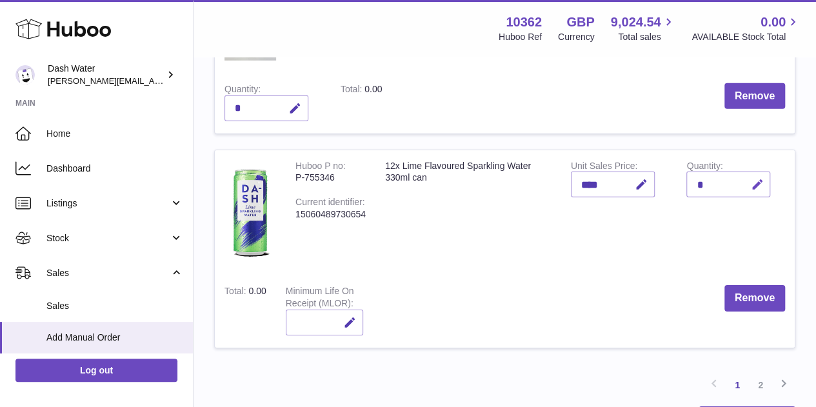
click at [764, 180] on button "button" at bounding box center [755, 185] width 30 height 26
click at [695, 177] on input "*" at bounding box center [729, 185] width 84 height 26
type input "*"
click at [756, 179] on icon "submit" at bounding box center [758, 185] width 12 height 12
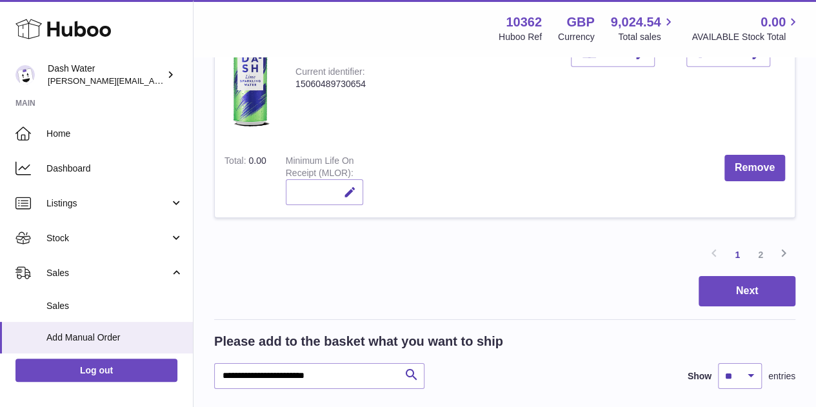
click at [779, 248] on icon at bounding box center [783, 253] width 15 height 16
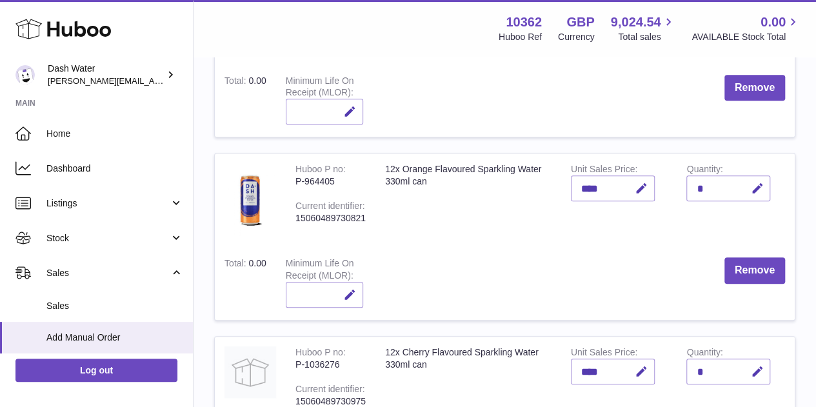
scroll to position [476, 0]
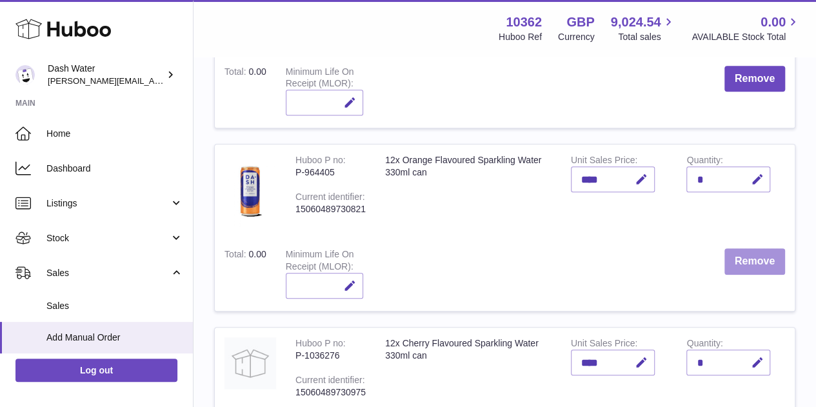
click at [751, 250] on button "Remove" at bounding box center [755, 261] width 61 height 26
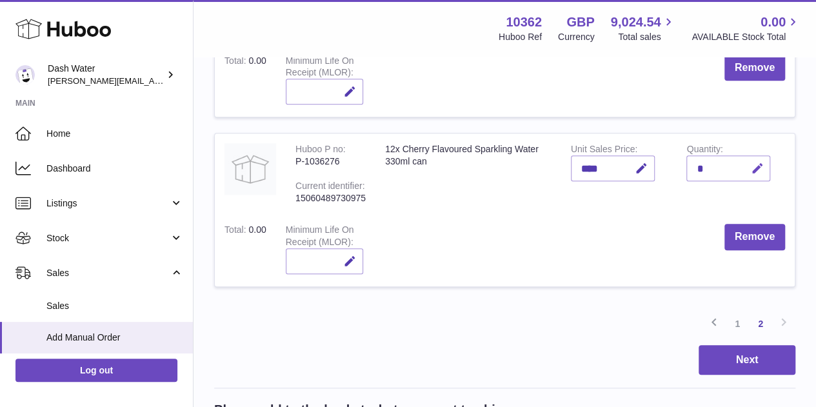
scroll to position [486, 0]
click at [758, 167] on icon "button" at bounding box center [758, 170] width 14 height 14
click at [710, 170] on input "*" at bounding box center [729, 169] width 84 height 26
type input "*"
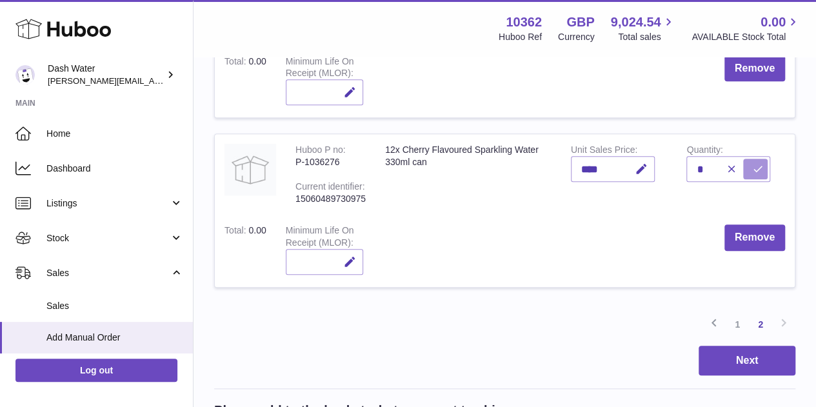
click at [754, 159] on button "submit" at bounding box center [755, 169] width 25 height 21
click at [735, 321] on link "1" at bounding box center [737, 324] width 23 height 23
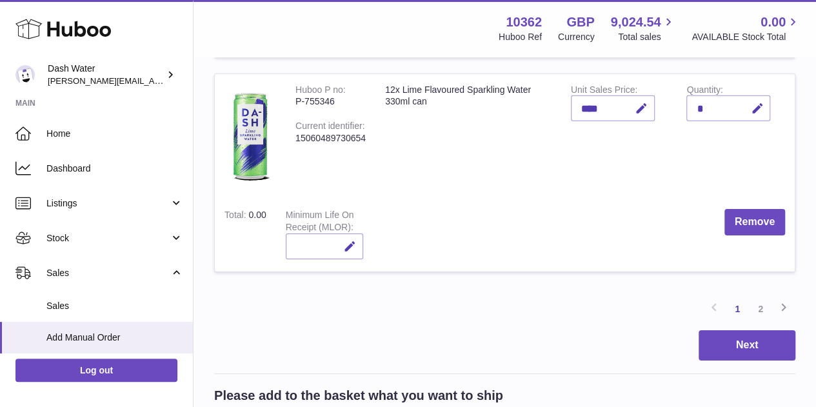
scroll to position [1957, 0]
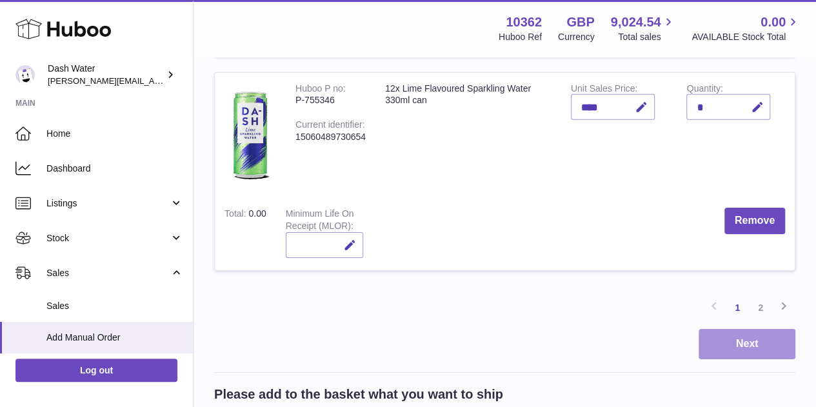
click at [713, 335] on button "Next" at bounding box center [747, 344] width 97 height 30
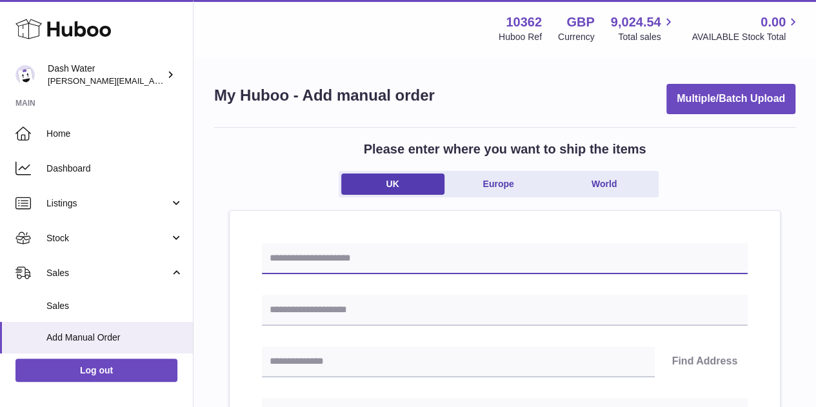
click at [401, 252] on input "text" at bounding box center [505, 258] width 486 height 31
drag, startPoint x: 307, startPoint y: 259, endPoint x: 325, endPoint y: 257, distance: 18.2
click at [308, 259] on input "**********" at bounding box center [505, 258] width 486 height 31
type input "**********"
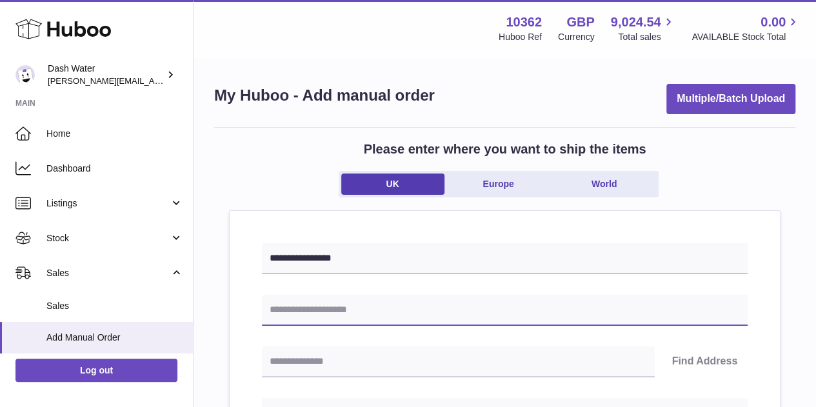
click at [374, 307] on input "text" at bounding box center [505, 310] width 486 height 31
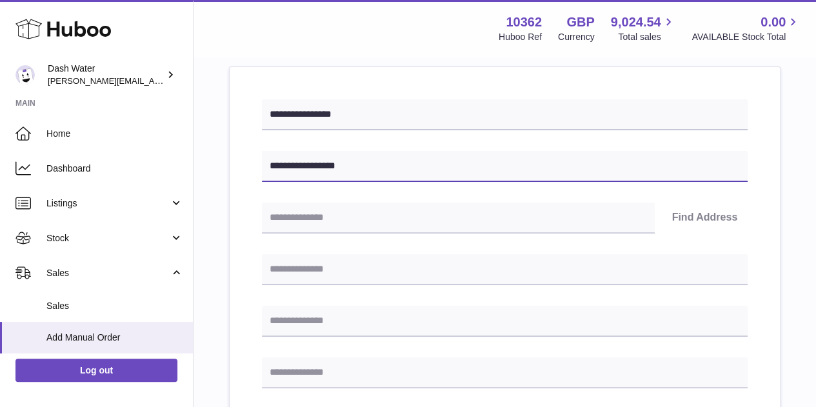
scroll to position [145, 0]
type input "**********"
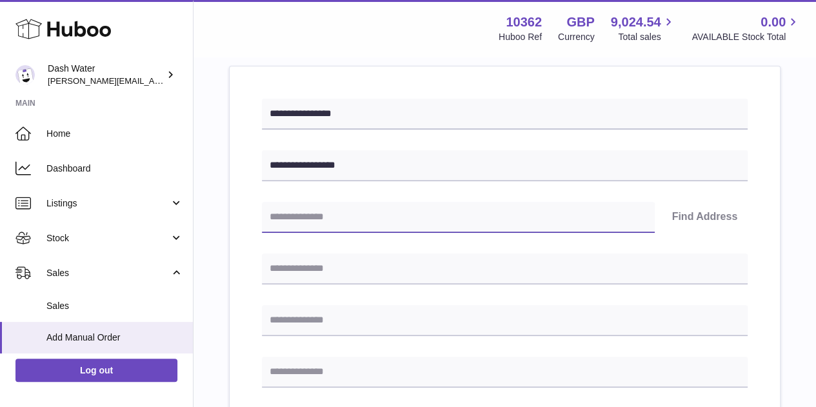
click at [343, 216] on input "text" at bounding box center [458, 217] width 393 height 31
type input "******"
click at [688, 208] on button "Find Address" at bounding box center [705, 217] width 86 height 31
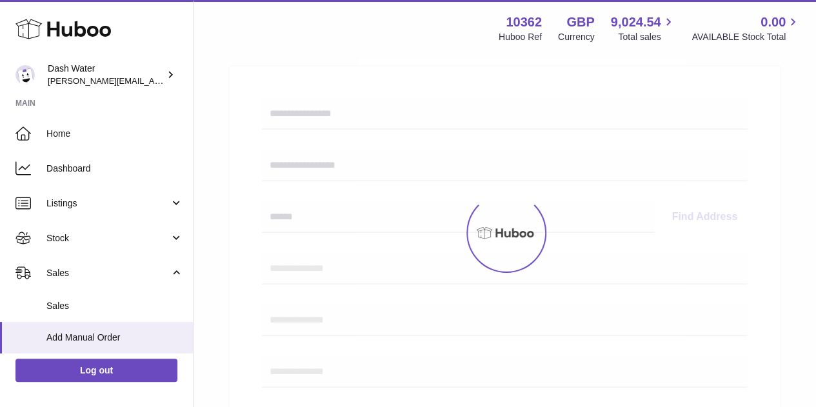
select select
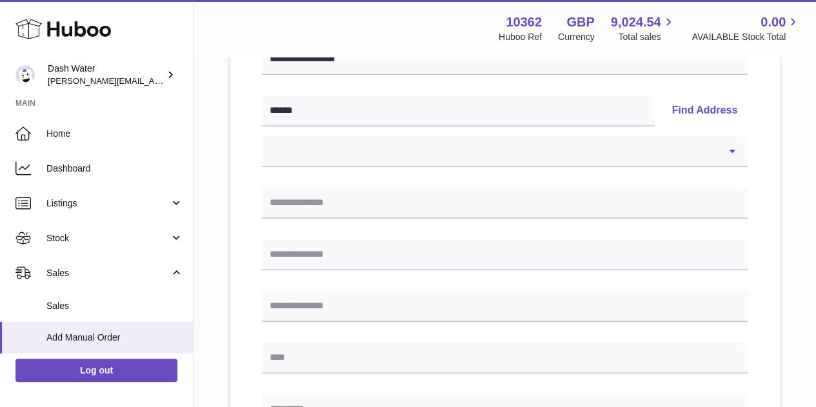
scroll to position [267, 0]
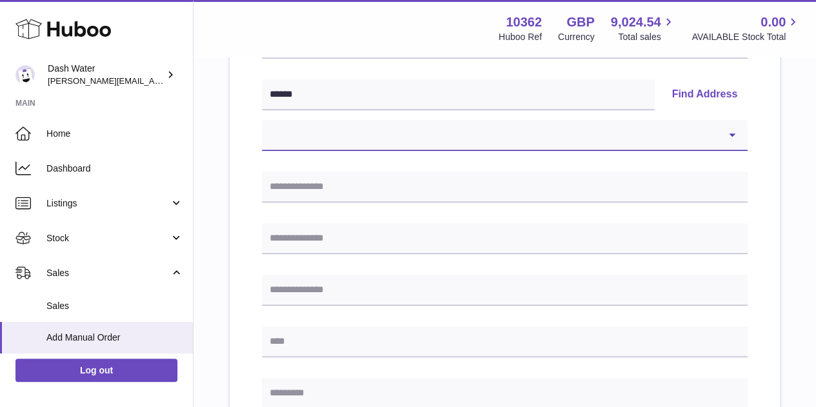
click at [570, 136] on select "**********" at bounding box center [505, 135] width 486 height 31
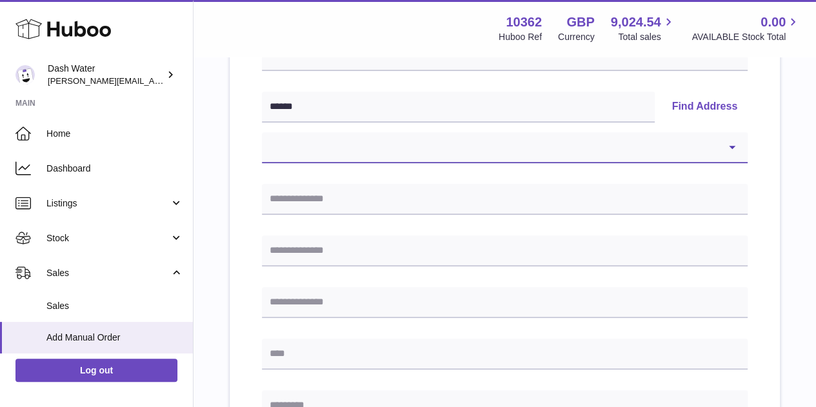
scroll to position [254, 0]
drag, startPoint x: 398, startPoint y: 220, endPoint x: 403, endPoint y: 208, distance: 12.7
click at [400, 216] on div "**********" at bounding box center [505, 361] width 486 height 745
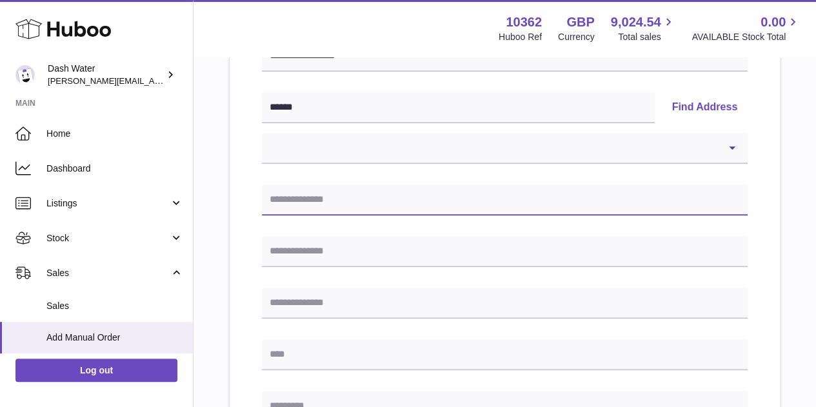
click at [409, 194] on input "text" at bounding box center [505, 200] width 486 height 31
type input "**********"
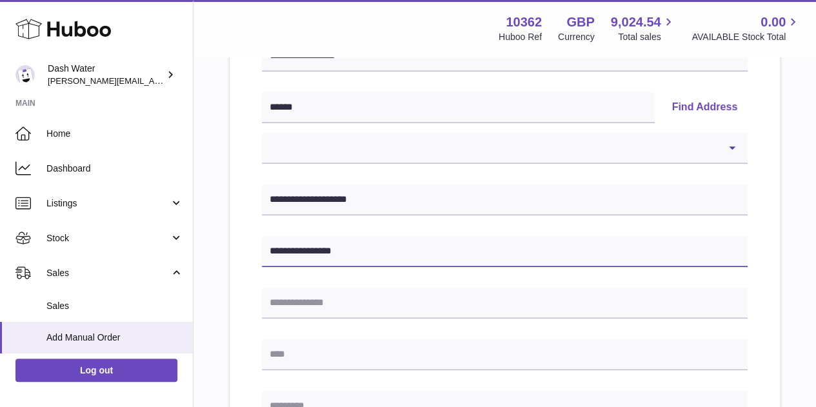
type input "**********"
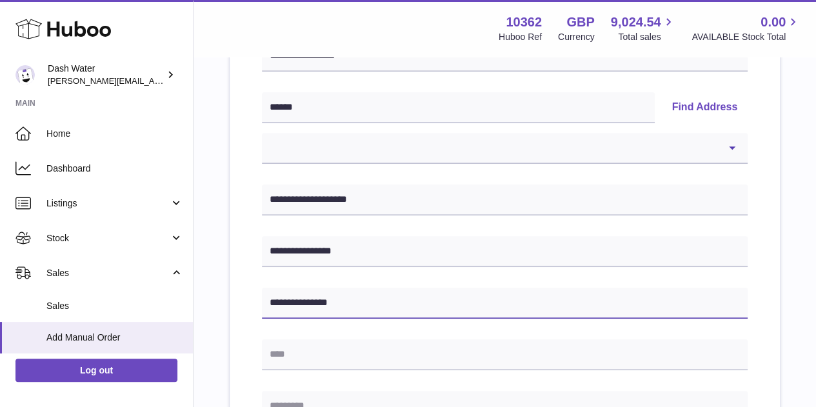
type input "**********"
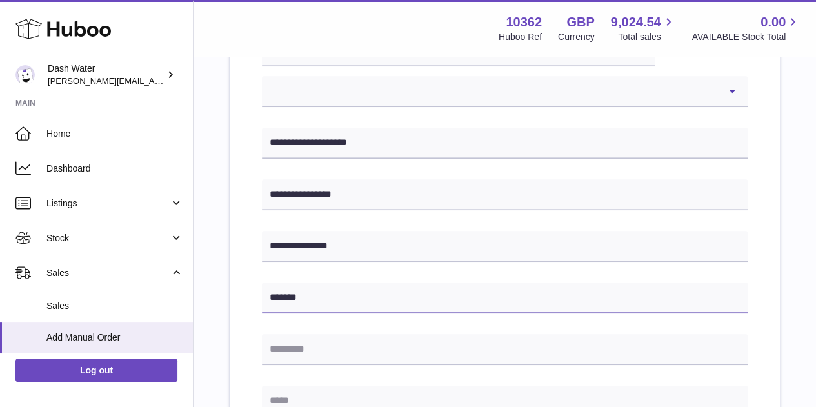
scroll to position [334, 0]
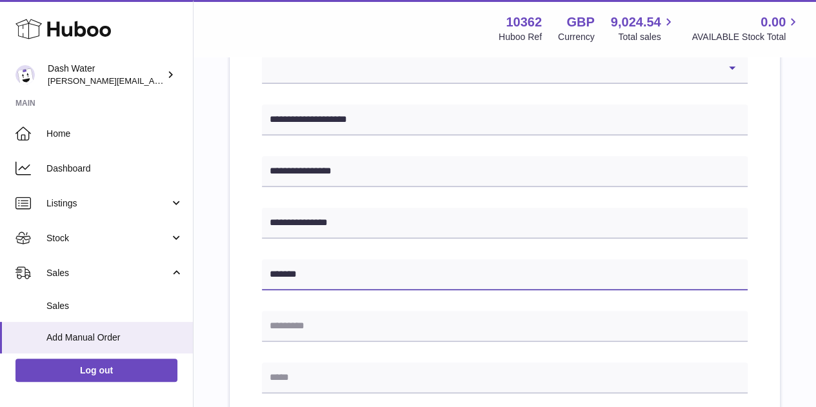
type input "*******"
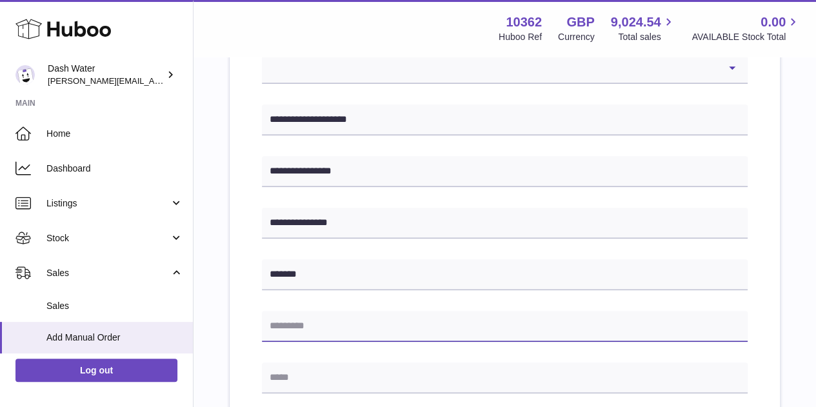
click at [339, 314] on input "text" at bounding box center [505, 326] width 486 height 31
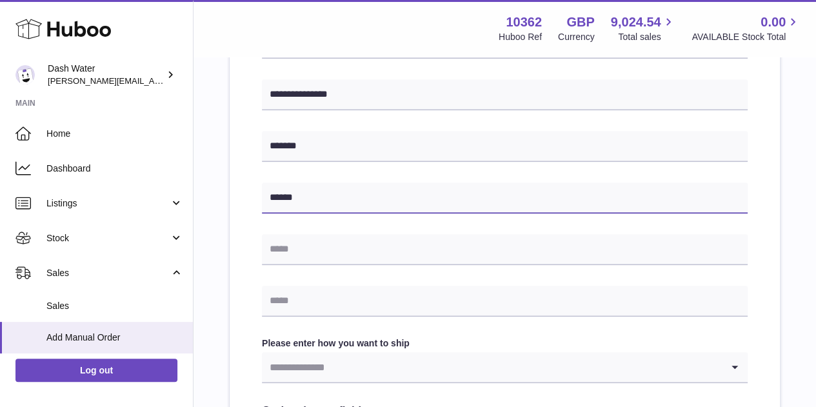
scroll to position [463, 0]
type input "******"
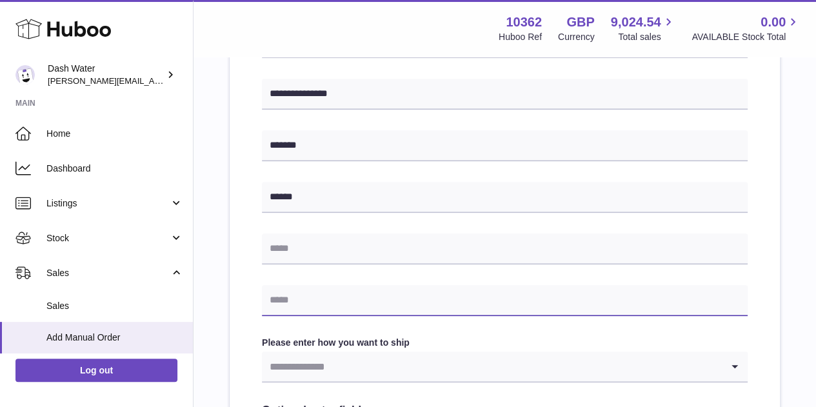
click at [320, 285] on input "text" at bounding box center [505, 300] width 486 height 31
type input "**********"
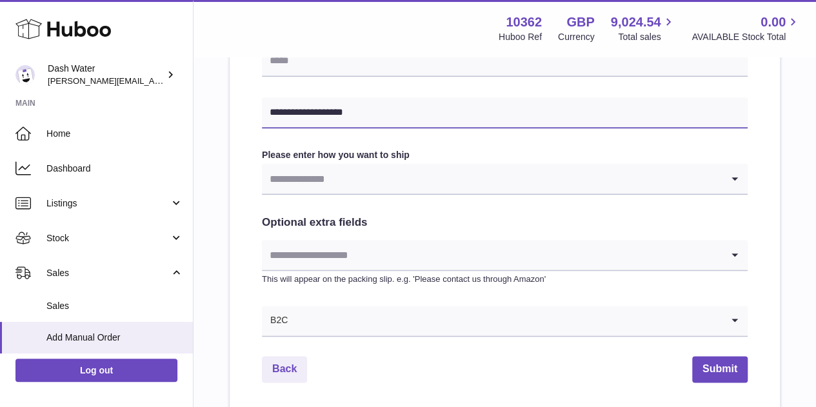
scroll to position [652, 0]
click at [360, 188] on input "Search for option" at bounding box center [492, 178] width 460 height 30
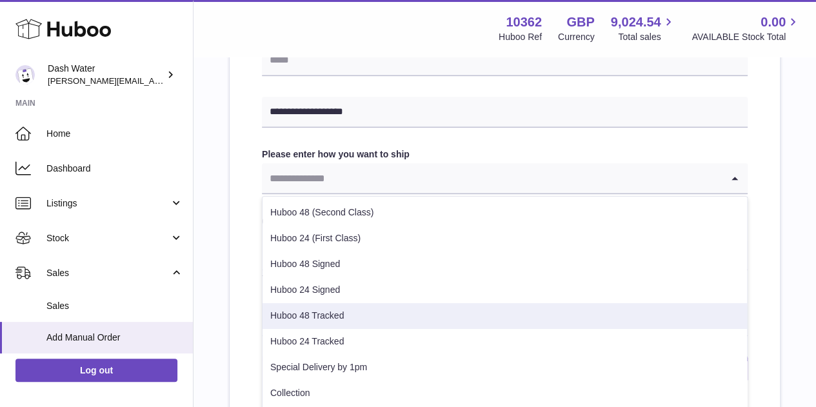
click at [350, 313] on li "Huboo 48 Tracked" at bounding box center [505, 316] width 485 height 26
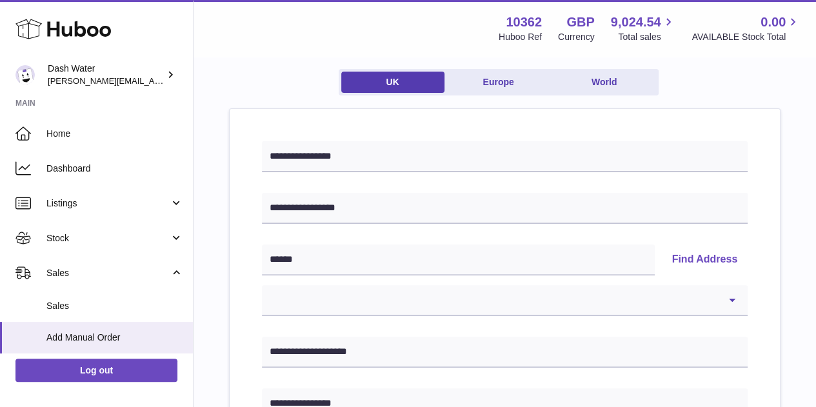
scroll to position [97, 0]
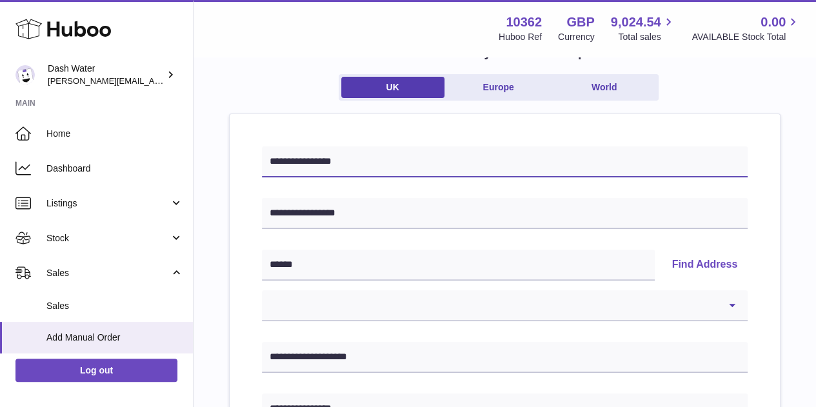
click at [319, 162] on input "**********" at bounding box center [505, 162] width 486 height 31
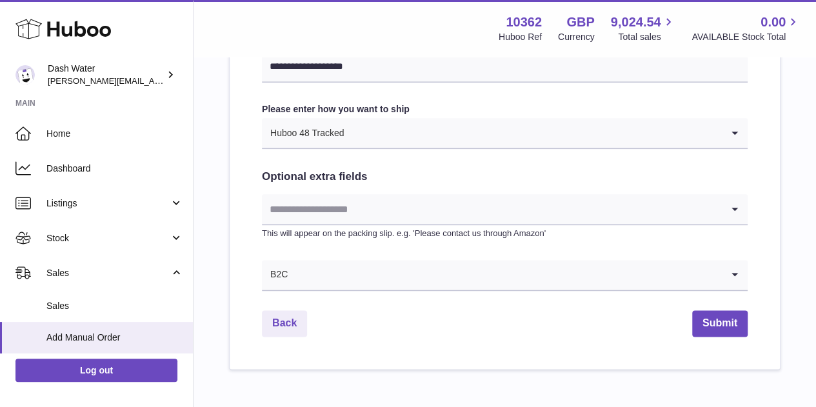
scroll to position [719, 0]
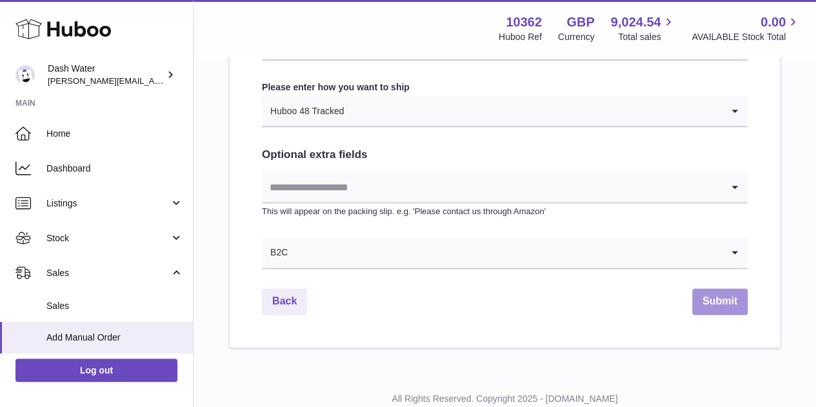
type input "**********"
click at [705, 303] on button "Submit" at bounding box center [721, 301] width 56 height 26
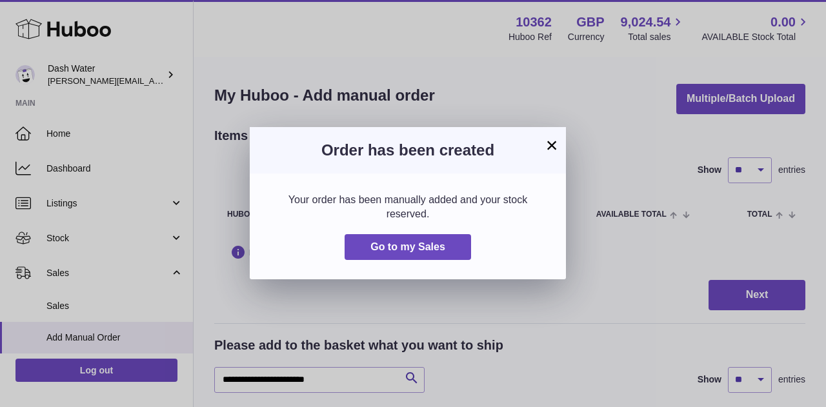
click at [547, 145] on button "×" at bounding box center [551, 144] width 15 height 15
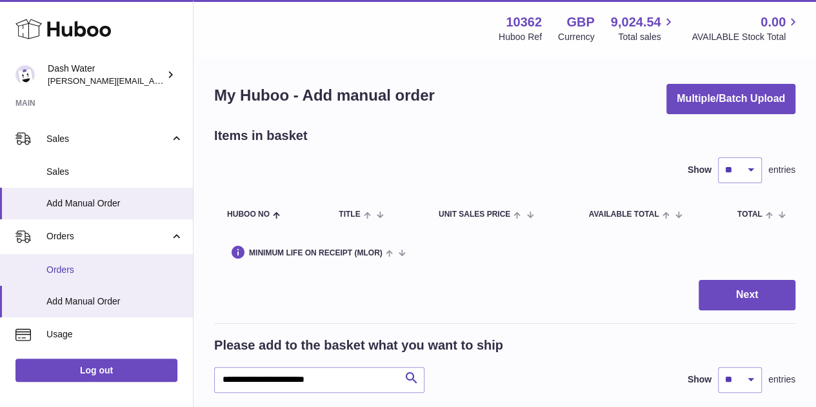
scroll to position [145, 0]
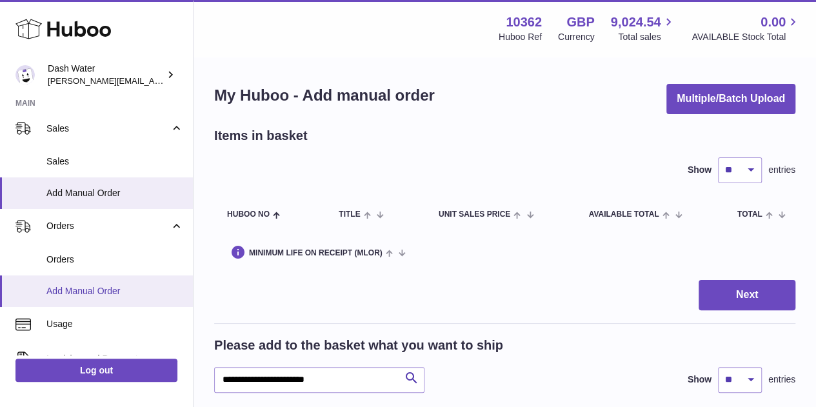
click at [110, 298] on link "Add Manual Order" at bounding box center [96, 292] width 193 height 32
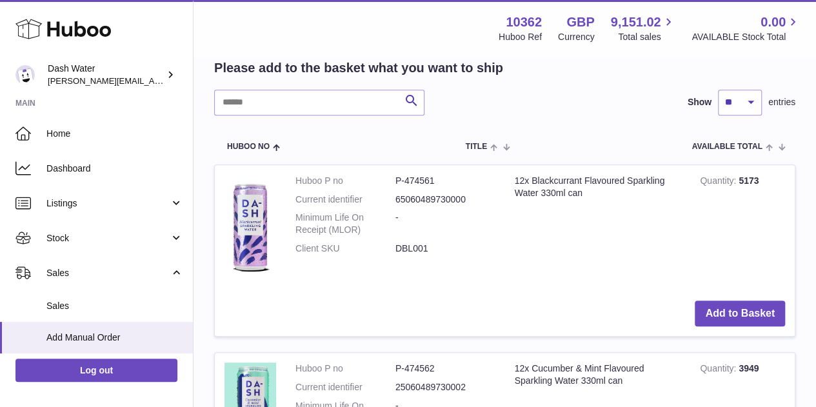
scroll to position [277, 0]
click at [256, 90] on input "text" at bounding box center [319, 103] width 210 height 26
type input "**********"
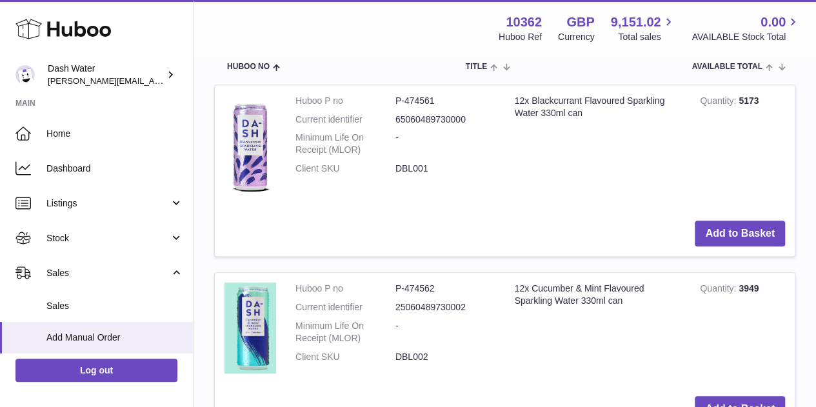
scroll to position [359, 0]
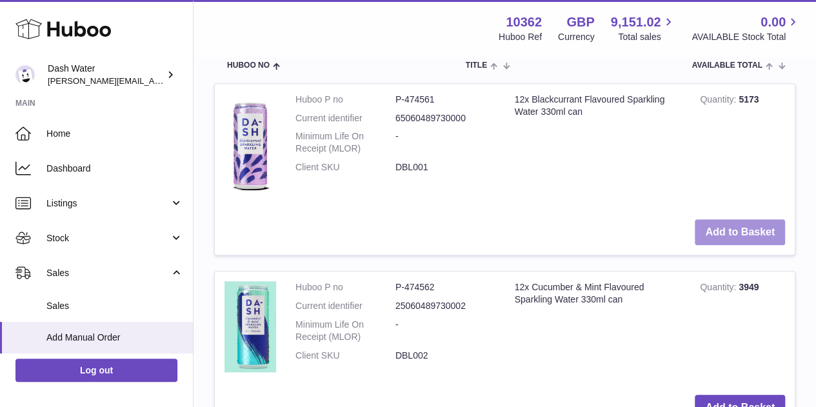
click at [729, 225] on button "Add to Basket" at bounding box center [740, 232] width 90 height 26
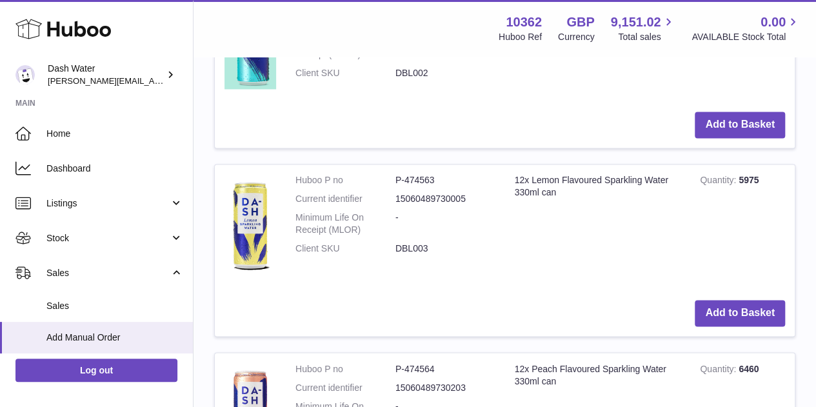
scroll to position [860, 0]
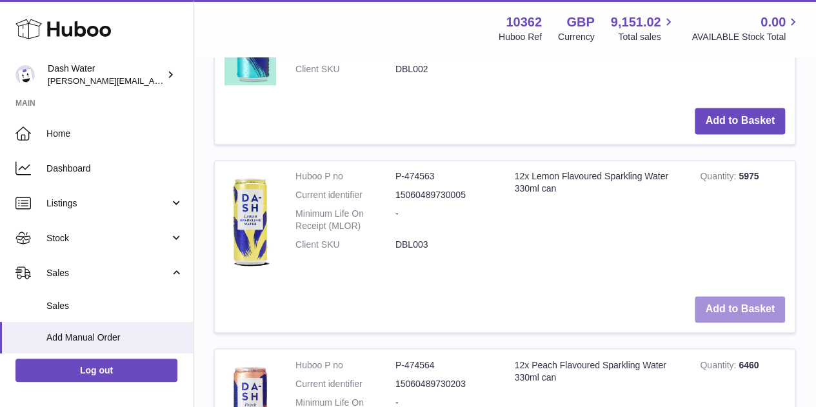
click at [731, 299] on button "Add to Basket" at bounding box center [740, 309] width 90 height 26
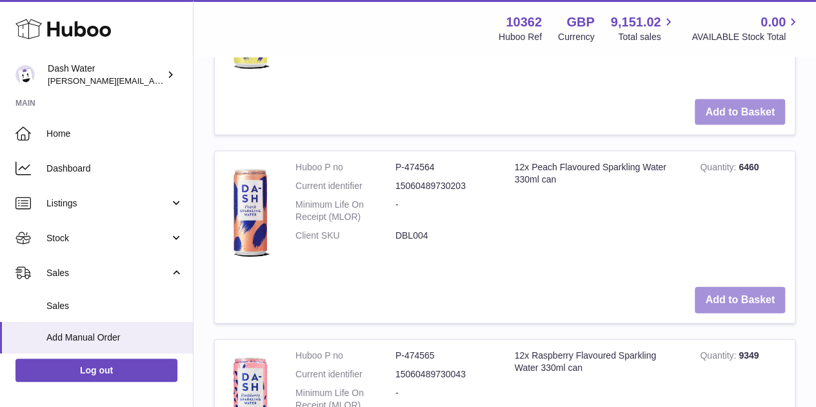
scroll to position [1276, 0]
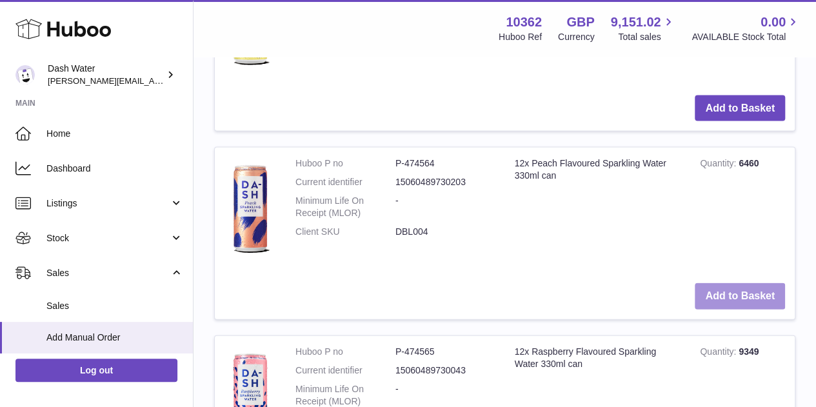
click at [722, 298] on button "Add to Basket" at bounding box center [740, 296] width 90 height 26
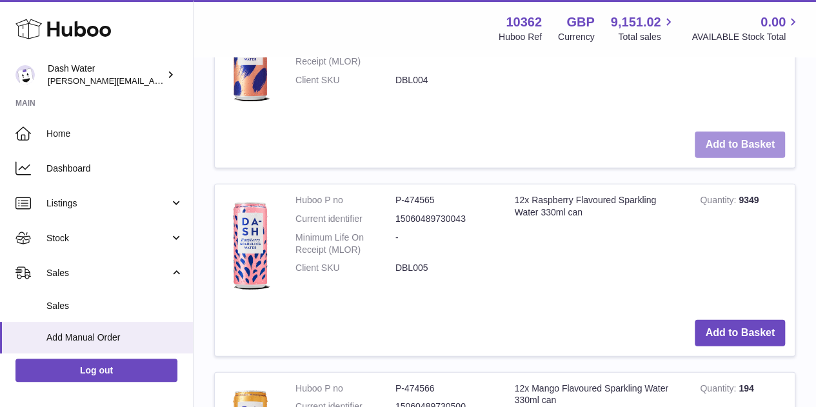
scroll to position [1643, 0]
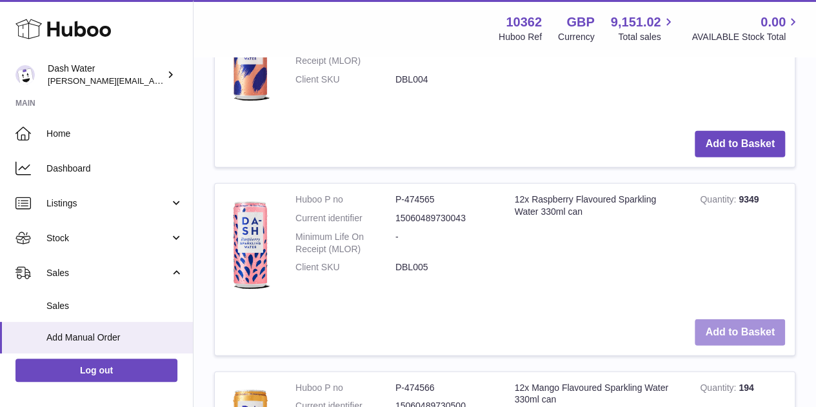
click at [722, 322] on button "Add to Basket" at bounding box center [740, 332] width 90 height 26
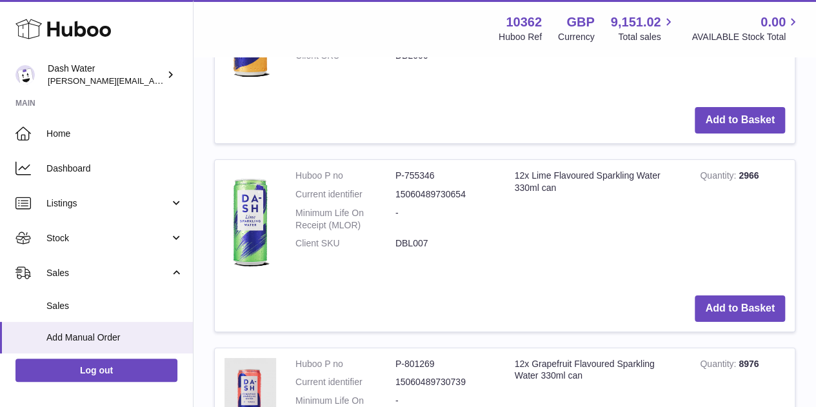
scroll to position [2285, 0]
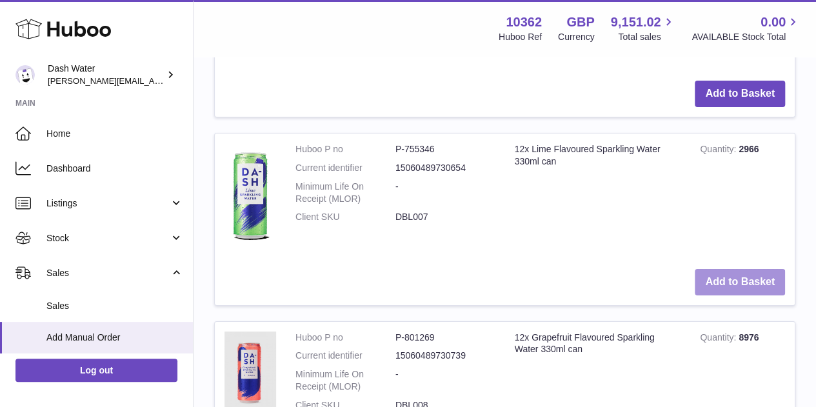
click at [724, 274] on button "Add to Basket" at bounding box center [740, 282] width 90 height 26
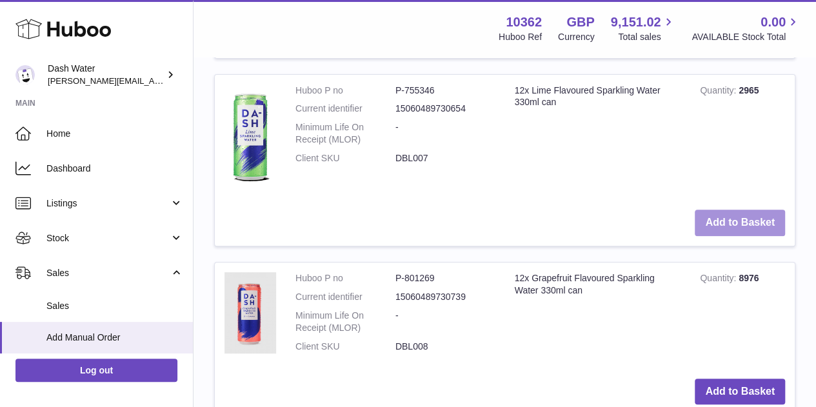
scroll to position [2563, 0]
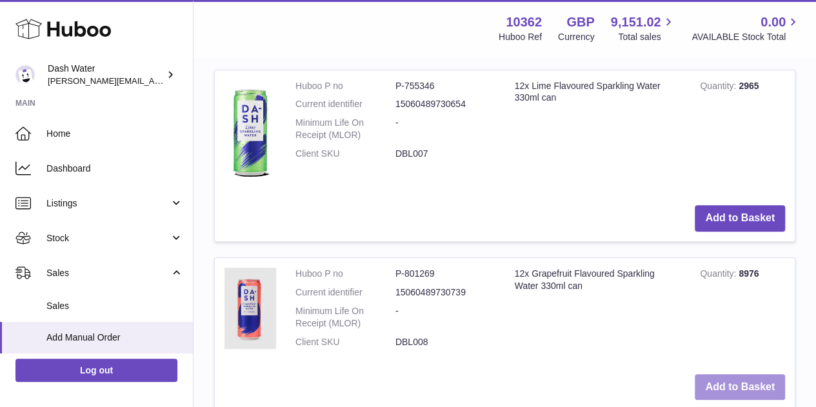
click at [741, 375] on button "Add to Basket" at bounding box center [740, 387] width 90 height 26
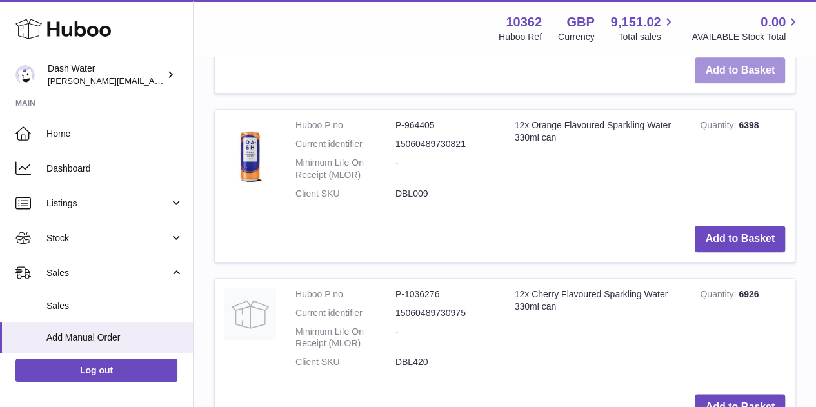
scroll to position [3236, 0]
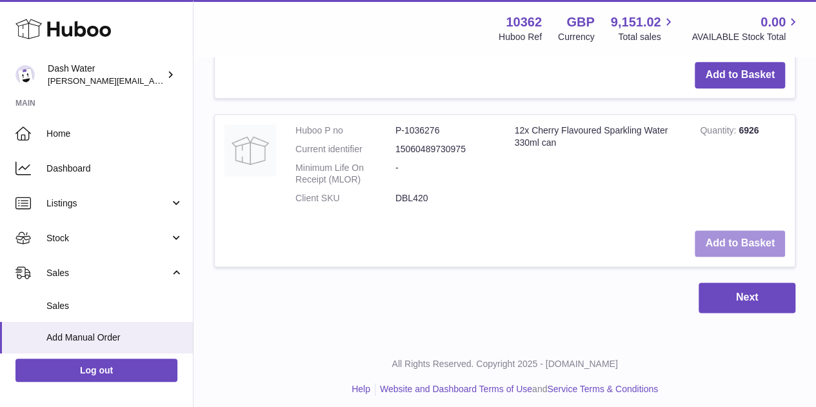
click at [723, 230] on button "Add to Basket" at bounding box center [740, 243] width 90 height 26
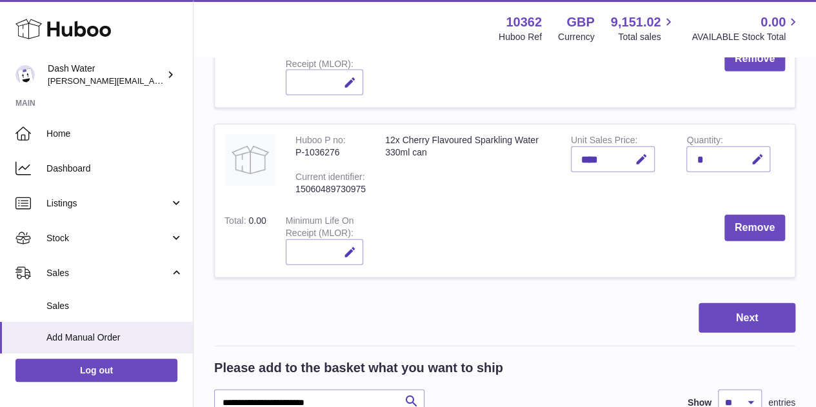
scroll to position [1399, 0]
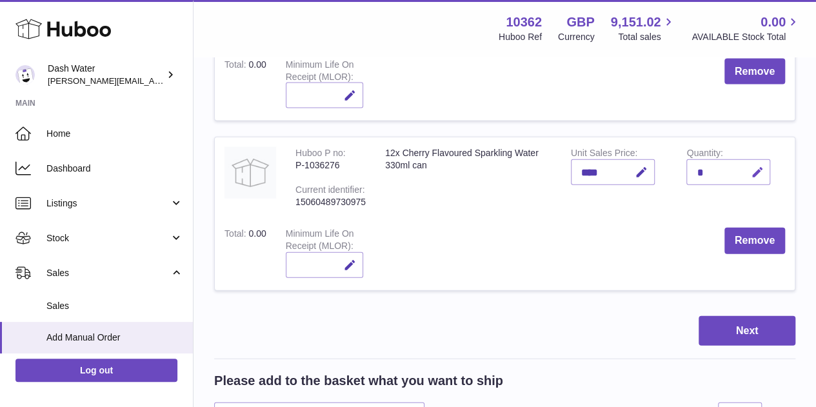
click at [756, 171] on icon "button" at bounding box center [758, 173] width 14 height 14
click at [697, 168] on input "*" at bounding box center [729, 172] width 84 height 26
click at [696, 168] on input "*" at bounding box center [729, 172] width 84 height 26
type input "*"
click at [752, 167] on icon "submit" at bounding box center [758, 173] width 12 height 12
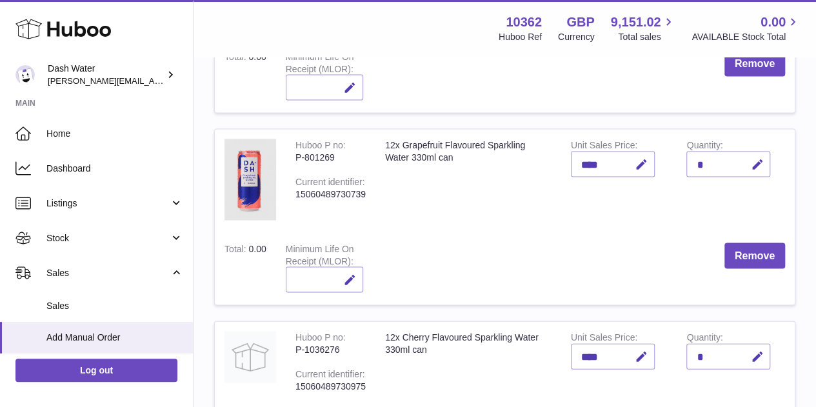
scroll to position [1215, 0]
click at [756, 168] on icon "button" at bounding box center [758, 165] width 14 height 14
click at [710, 161] on input "*" at bounding box center [729, 165] width 84 height 26
type input "*"
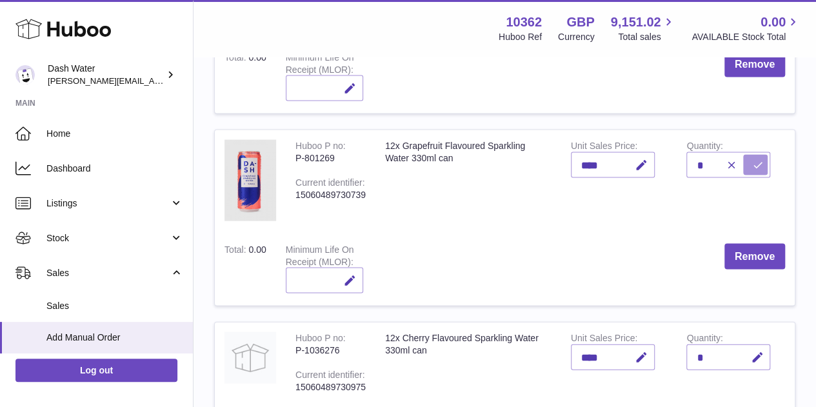
click at [756, 165] on icon "submit" at bounding box center [758, 165] width 12 height 12
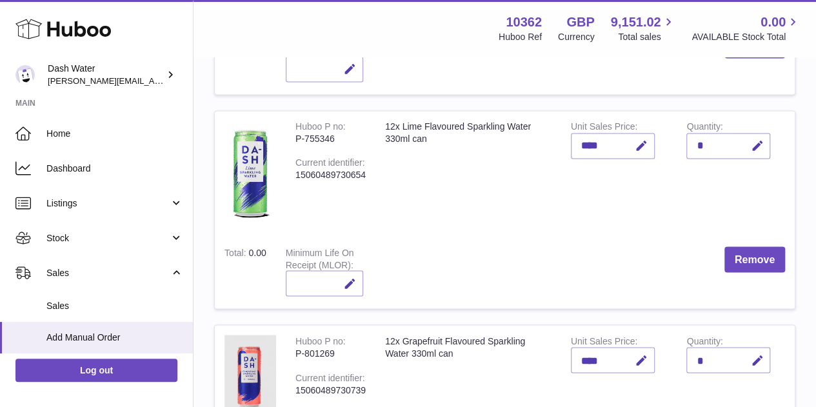
scroll to position [1018, 0]
click at [762, 147] on icon "button" at bounding box center [758, 147] width 14 height 14
click at [703, 143] on input "*" at bounding box center [729, 147] width 84 height 26
click at [703, 141] on input "*" at bounding box center [729, 147] width 84 height 26
type input "*"
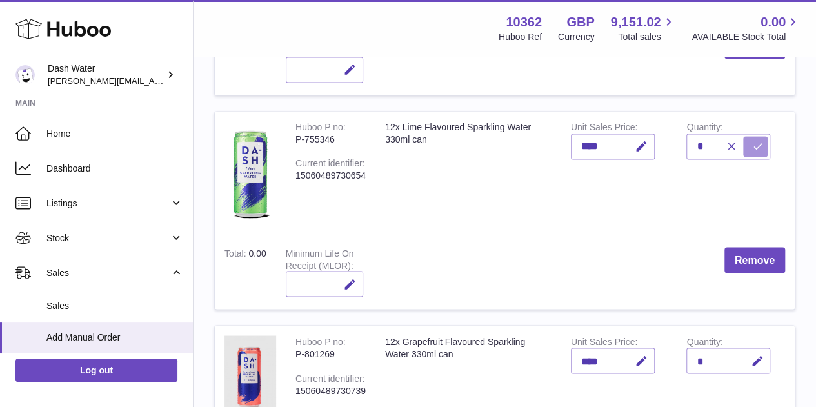
click at [749, 143] on button "submit" at bounding box center [755, 146] width 25 height 21
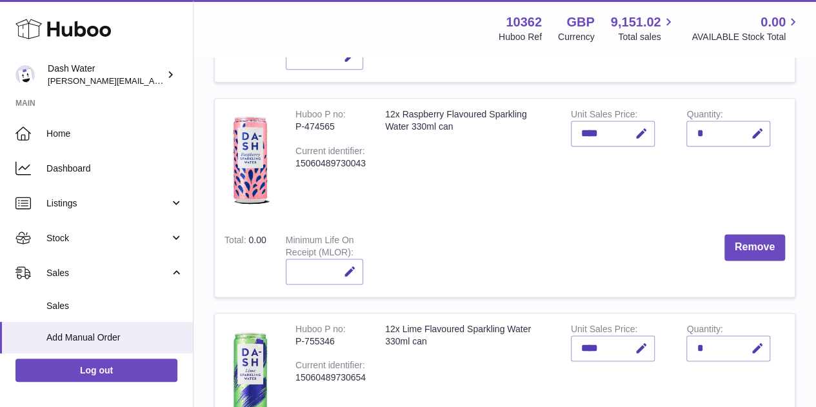
scroll to position [816, 0]
click at [763, 136] on icon "button" at bounding box center [758, 135] width 14 height 14
click at [707, 132] on input "*" at bounding box center [729, 134] width 84 height 26
click at [707, 131] on input "*" at bounding box center [729, 134] width 84 height 26
type input "*"
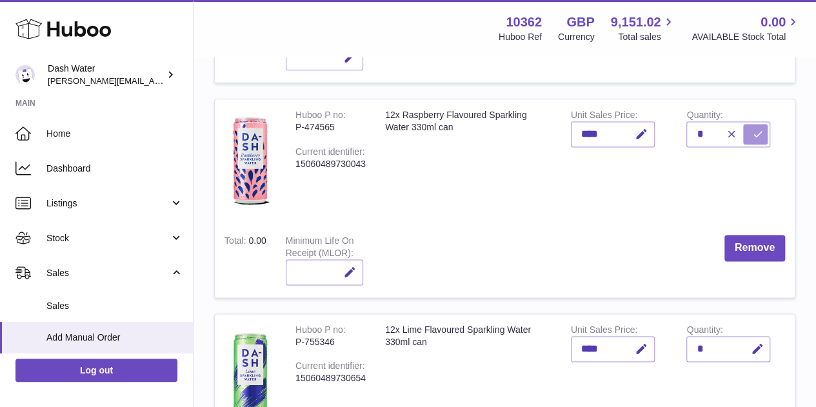
click at [754, 130] on icon "submit" at bounding box center [758, 134] width 12 height 12
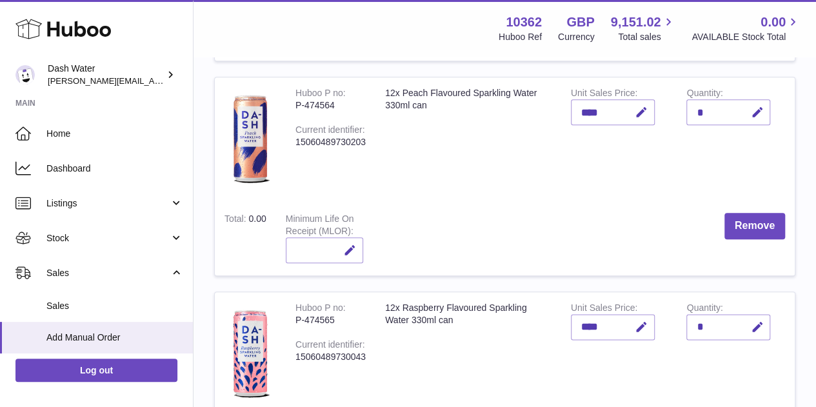
scroll to position [622, 0]
click at [761, 115] on icon "button" at bounding box center [758, 113] width 14 height 14
click at [702, 112] on input "*" at bounding box center [729, 113] width 84 height 26
type input "*"
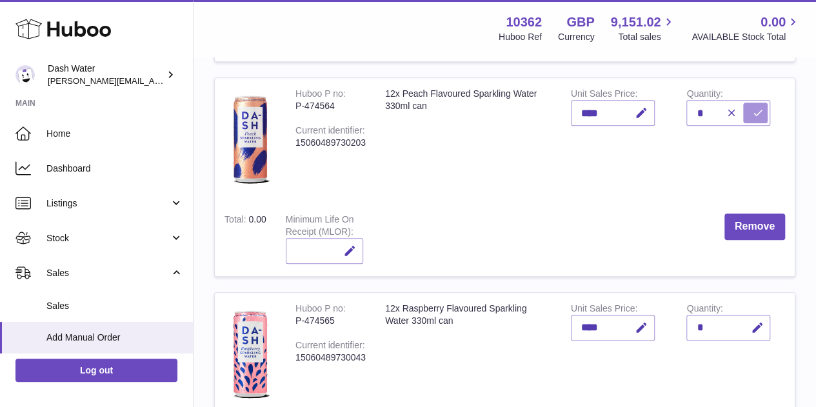
click at [751, 110] on button "submit" at bounding box center [755, 113] width 25 height 21
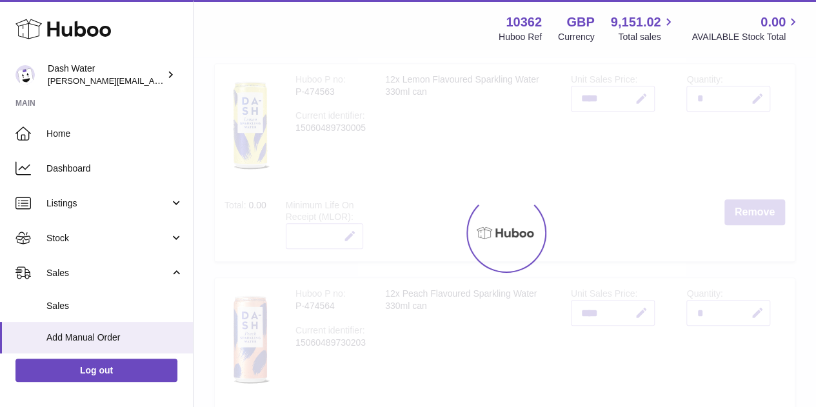
scroll to position [421, 0]
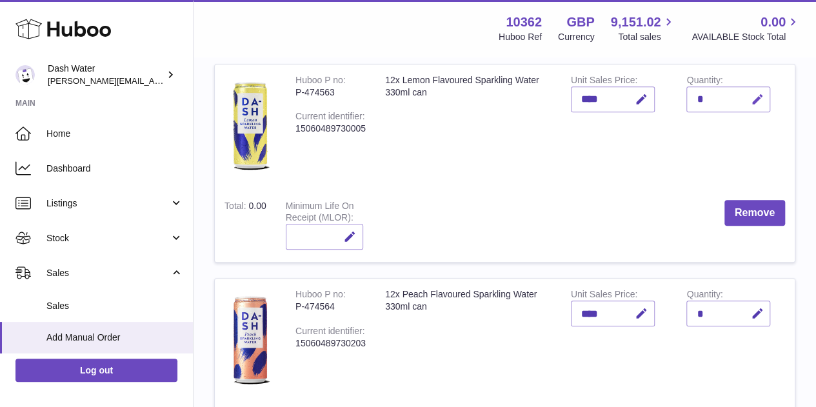
click at [756, 96] on icon "button" at bounding box center [758, 100] width 14 height 14
click at [705, 94] on input "*" at bounding box center [729, 99] width 84 height 26
type input "*"
click at [753, 94] on icon "submit" at bounding box center [758, 100] width 12 height 12
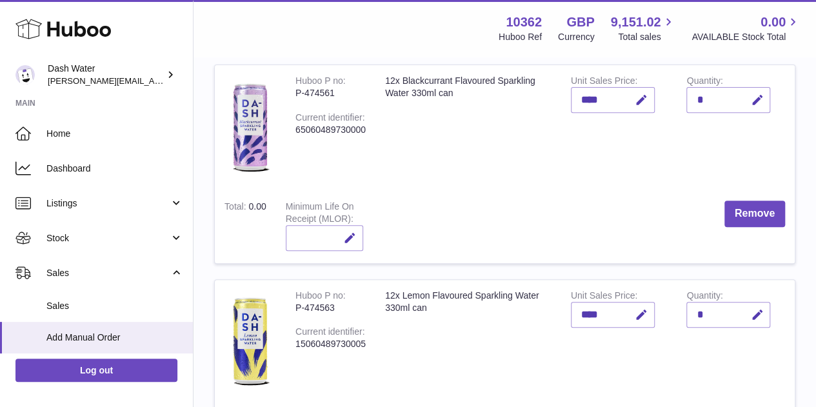
scroll to position [198, 0]
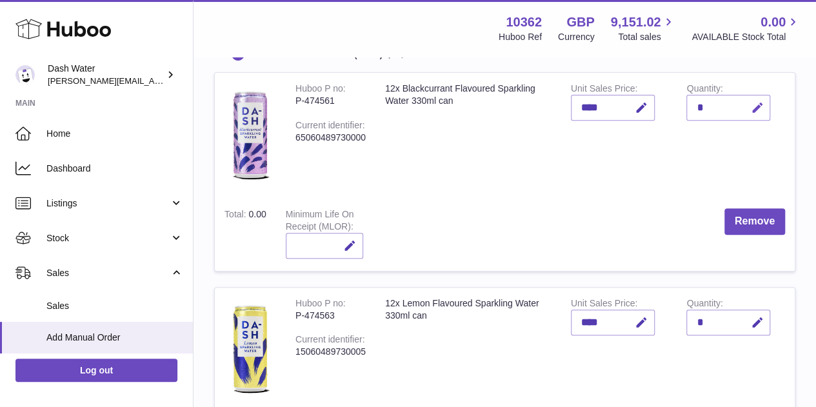
click at [754, 103] on icon "button" at bounding box center [758, 108] width 14 height 14
click at [718, 103] on button "button" at bounding box center [729, 107] width 25 height 21
click at [748, 103] on button "button" at bounding box center [755, 108] width 30 height 26
click at [703, 103] on input "*" at bounding box center [729, 108] width 84 height 26
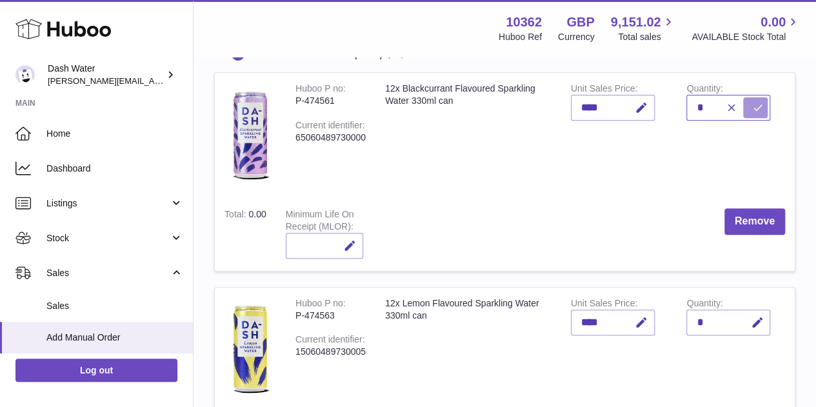
type input "*"
click at [753, 103] on icon "submit" at bounding box center [758, 108] width 12 height 12
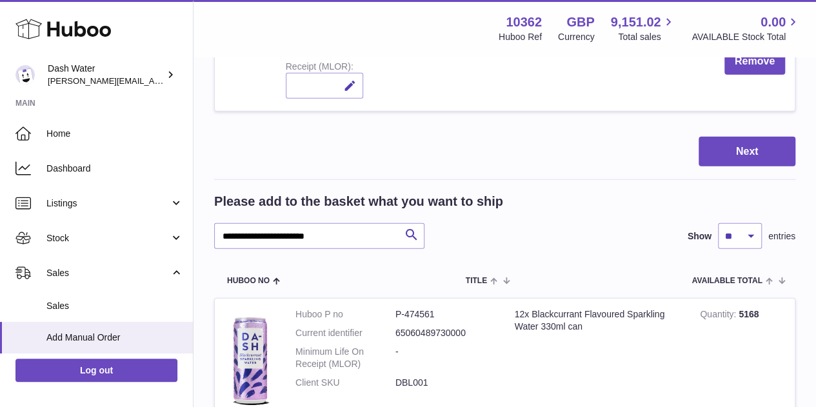
scroll to position [1578, 0]
click at [292, 236] on input "**********" at bounding box center [319, 237] width 210 height 26
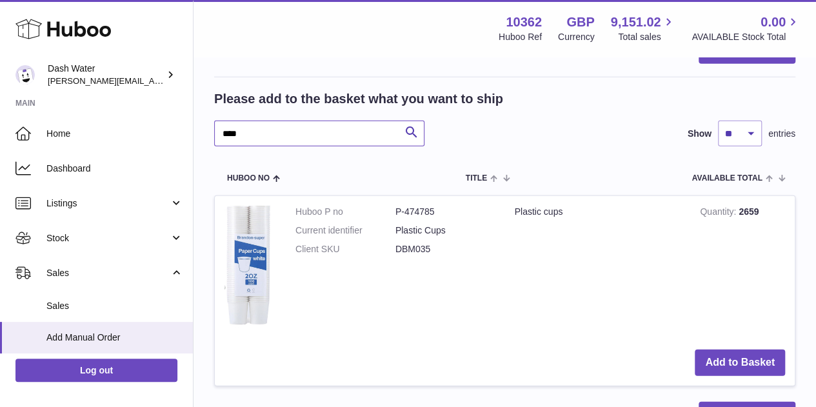
scroll to position [1690, 0]
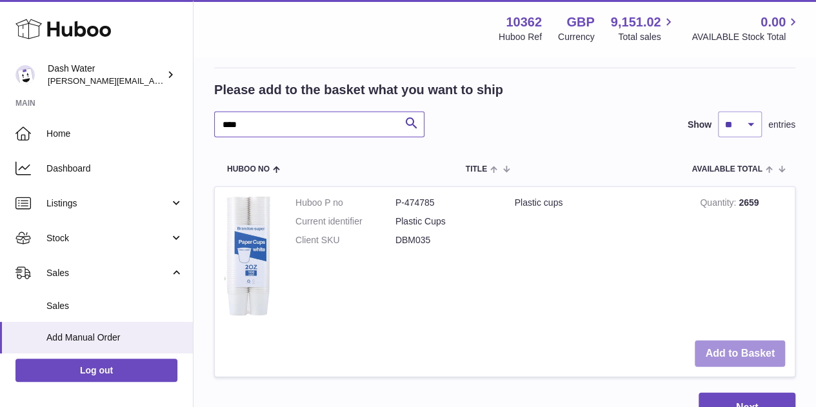
type input "****"
click at [729, 345] on button "Add to Basket" at bounding box center [740, 354] width 90 height 26
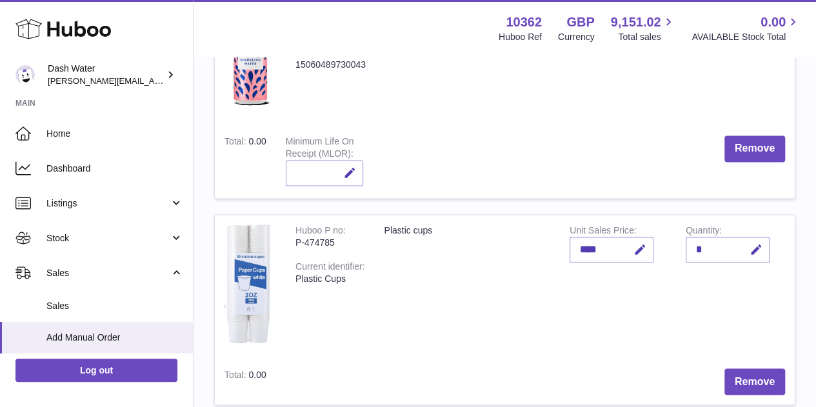
scroll to position [916, 0]
click at [756, 247] on icon "button" at bounding box center [757, 250] width 14 height 14
click at [696, 247] on input "*" at bounding box center [728, 249] width 84 height 26
type input "***"
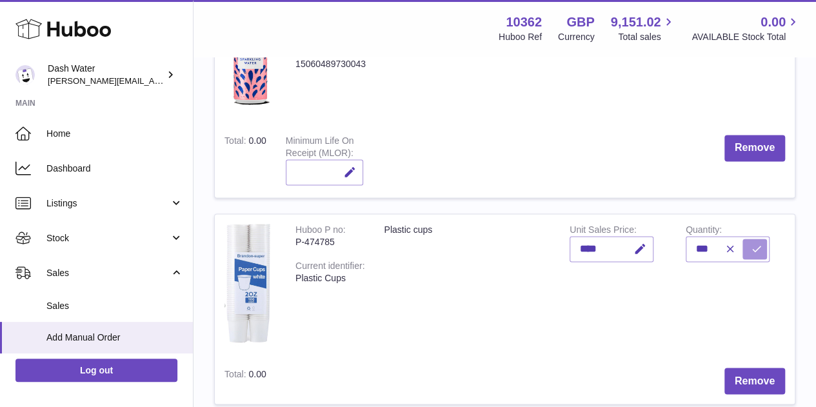
click at [758, 243] on icon "submit" at bounding box center [757, 249] width 12 height 12
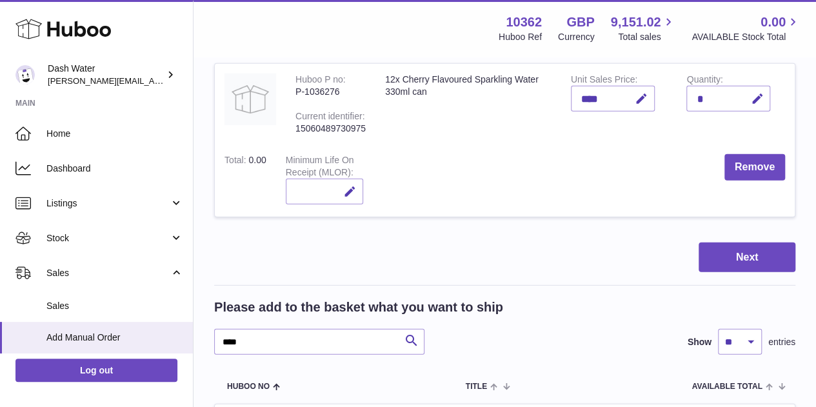
scroll to position [1680, 0]
click at [305, 335] on input "****" at bounding box center [319, 342] width 210 height 26
click at [304, 335] on input "****" at bounding box center [319, 342] width 210 height 26
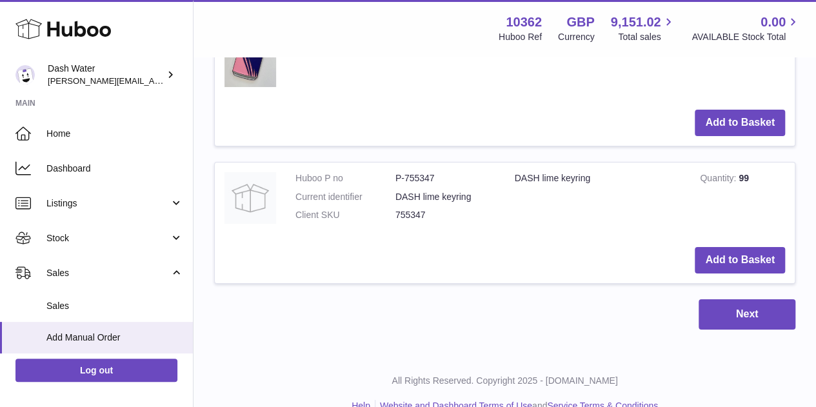
scroll to position [2247, 0]
type input "***"
click at [718, 249] on button "Add to Basket" at bounding box center [740, 260] width 90 height 26
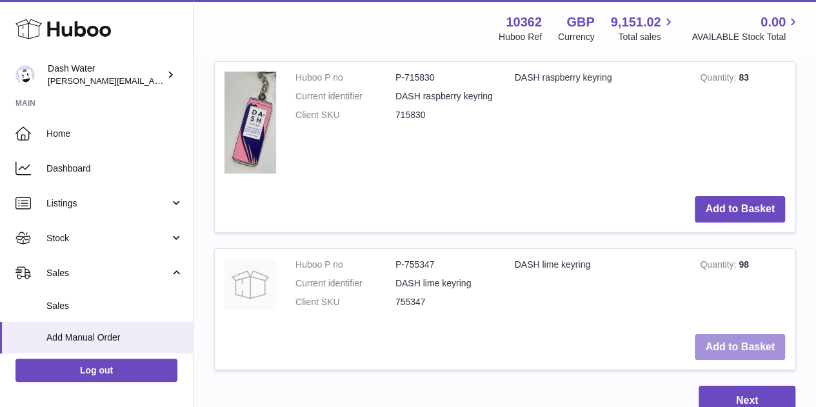
scroll to position [2313, 0]
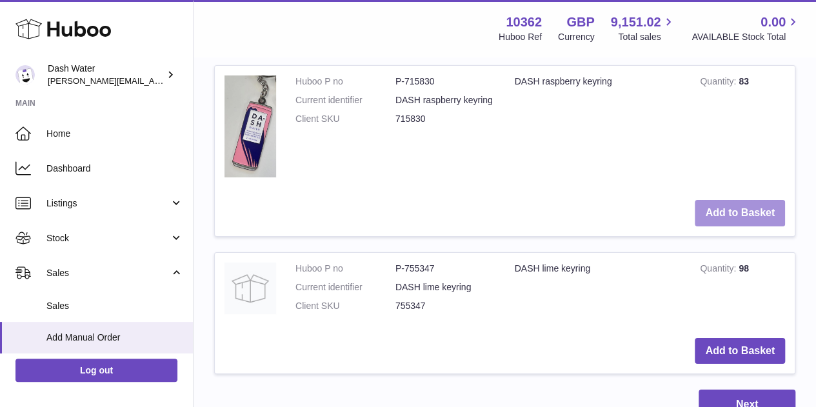
click at [710, 215] on button "Add to Basket" at bounding box center [740, 213] width 90 height 26
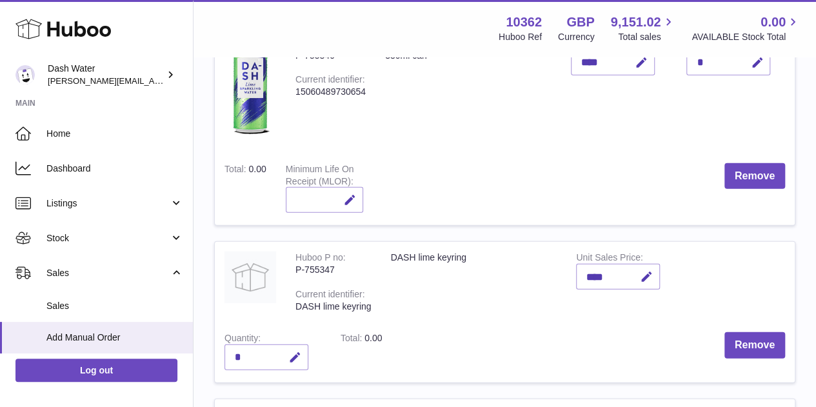
scroll to position [1511, 0]
click at [296, 358] on icon "button" at bounding box center [295, 357] width 14 height 14
click at [239, 354] on input "*" at bounding box center [267, 357] width 84 height 26
click at [239, 353] on input "*" at bounding box center [267, 357] width 84 height 26
type input "*"
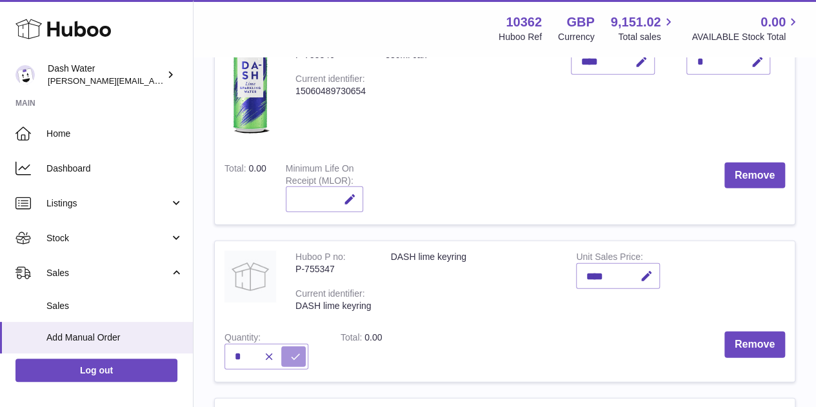
click at [294, 353] on icon "submit" at bounding box center [296, 357] width 12 height 12
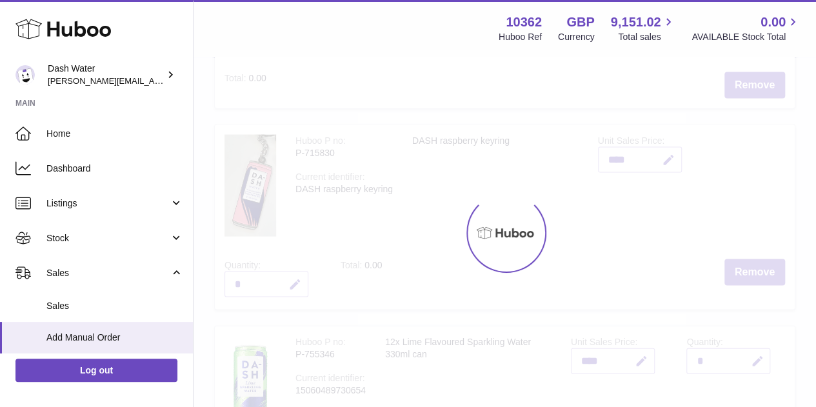
scroll to position [1210, 0]
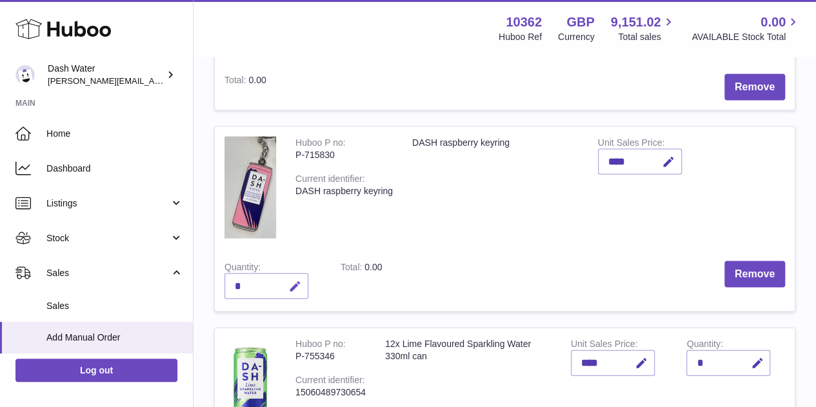
click at [295, 285] on icon "button" at bounding box center [295, 286] width 14 height 14
click at [244, 279] on input "*" at bounding box center [267, 286] width 84 height 26
type input "*"
drag, startPoint x: 294, startPoint y: 278, endPoint x: 338, endPoint y: 285, distance: 43.8
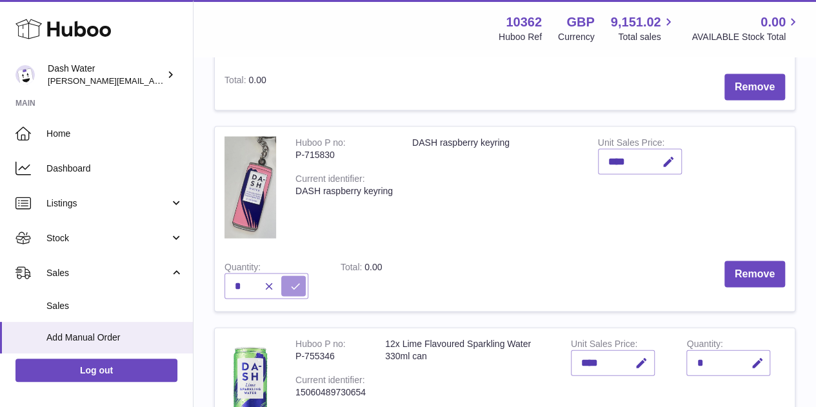
click at [294, 280] on icon "submit" at bounding box center [296, 286] width 12 height 12
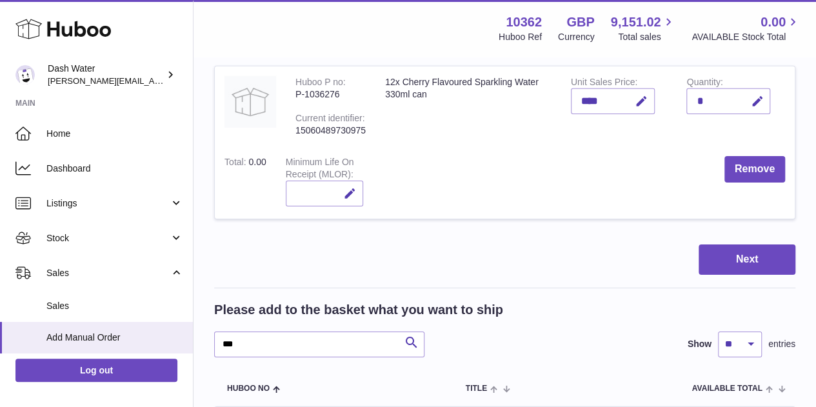
scroll to position [2078, 0]
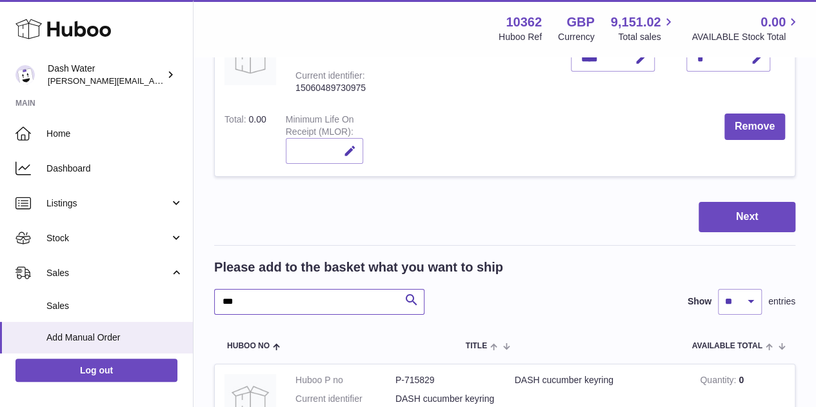
click at [268, 292] on input "***" at bounding box center [319, 302] width 210 height 26
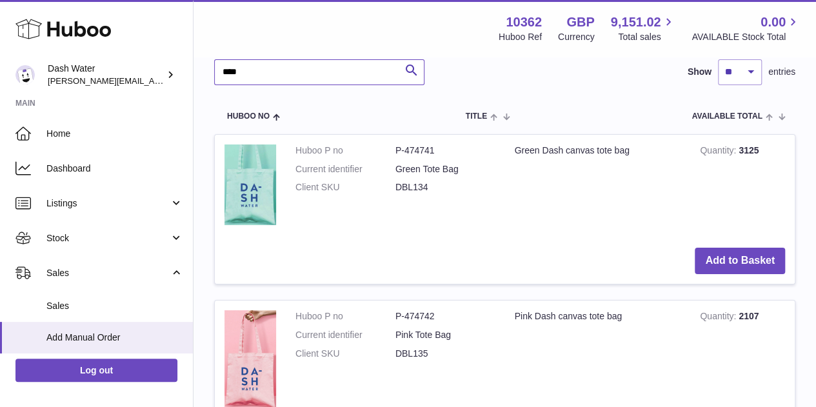
scroll to position [2365, 0]
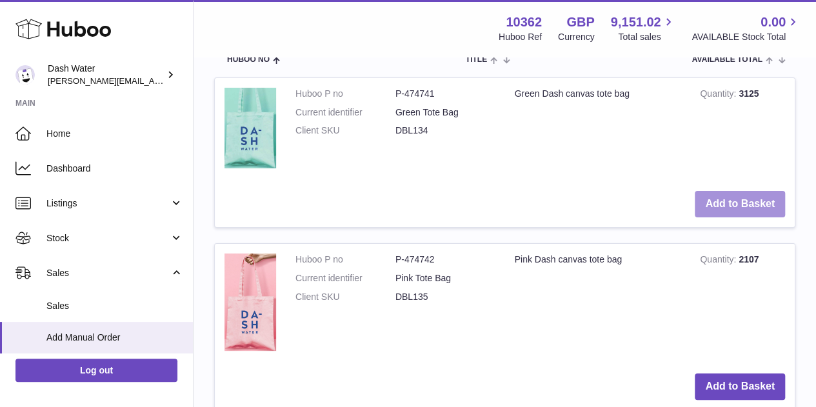
type input "****"
click at [714, 191] on button "Add to Basket" at bounding box center [740, 204] width 90 height 26
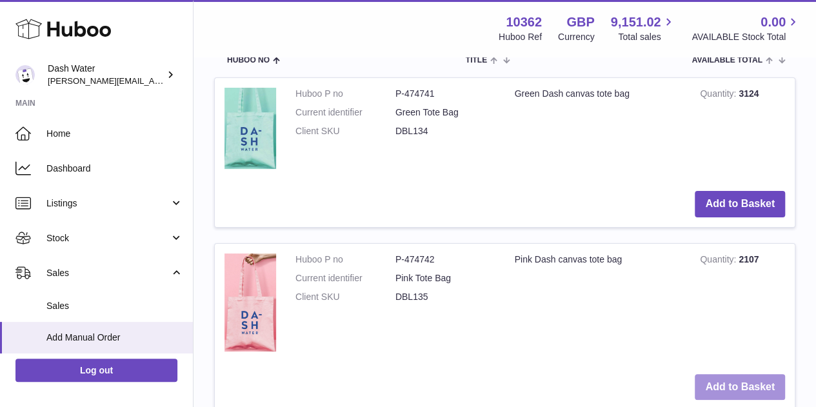
click at [731, 380] on button "Add to Basket" at bounding box center [740, 387] width 90 height 26
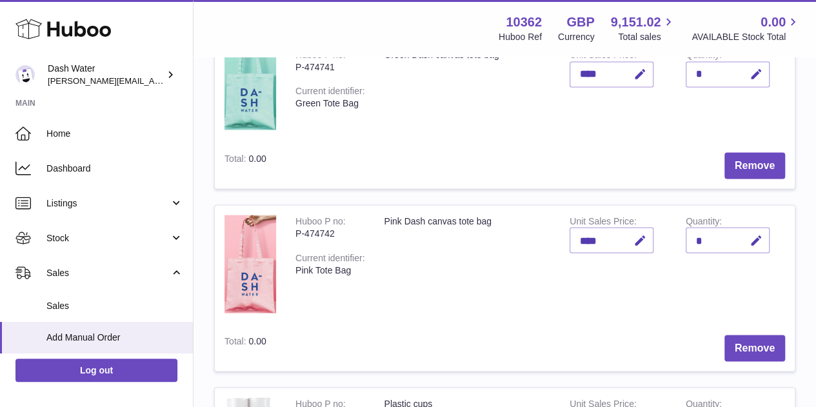
scroll to position [1089, 0]
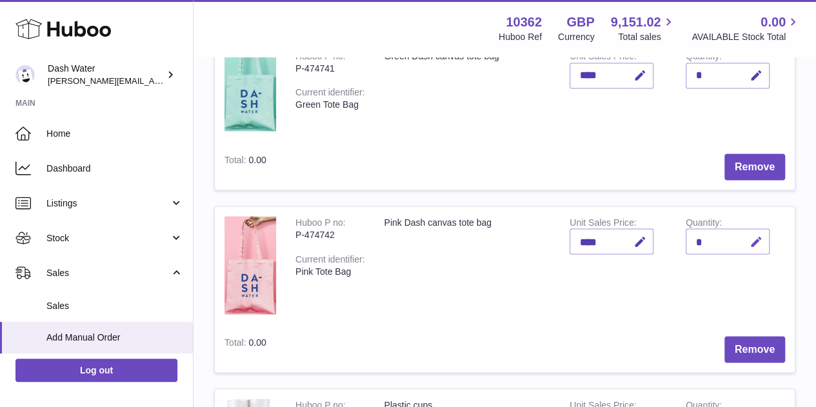
click at [750, 238] on icon "button" at bounding box center [757, 242] width 14 height 14
click at [700, 237] on input "*" at bounding box center [728, 241] width 84 height 26
drag, startPoint x: 700, startPoint y: 237, endPoint x: 724, endPoint y: 237, distance: 23.9
click at [700, 237] on input "*" at bounding box center [728, 241] width 84 height 26
type input "*"
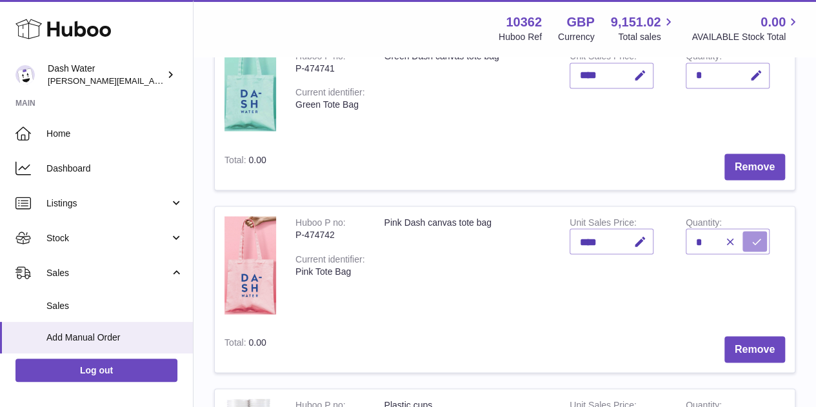
click at [755, 236] on icon "submit" at bounding box center [757, 242] width 12 height 12
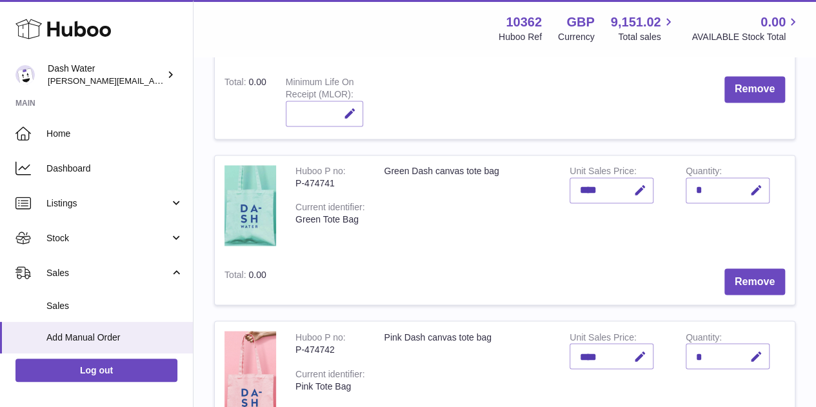
scroll to position [973, 0]
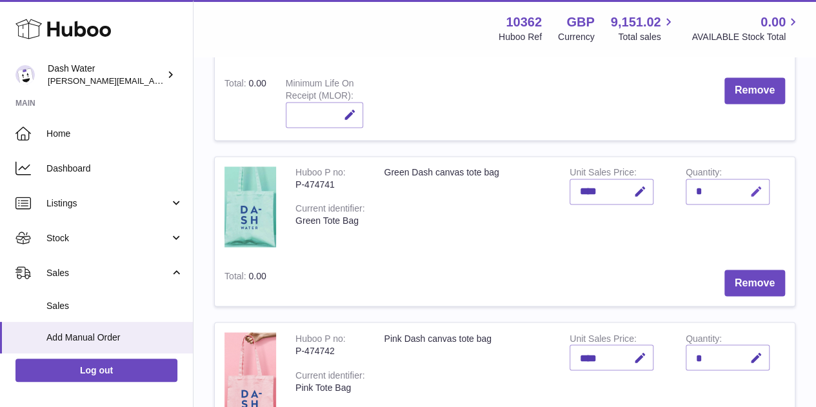
click at [747, 179] on button "button" at bounding box center [755, 192] width 30 height 26
click at [697, 187] on input "*" at bounding box center [728, 192] width 84 height 26
click at [696, 187] on input "*" at bounding box center [728, 192] width 84 height 26
type input "*"
click at [760, 186] on icon "submit" at bounding box center [757, 192] width 12 height 12
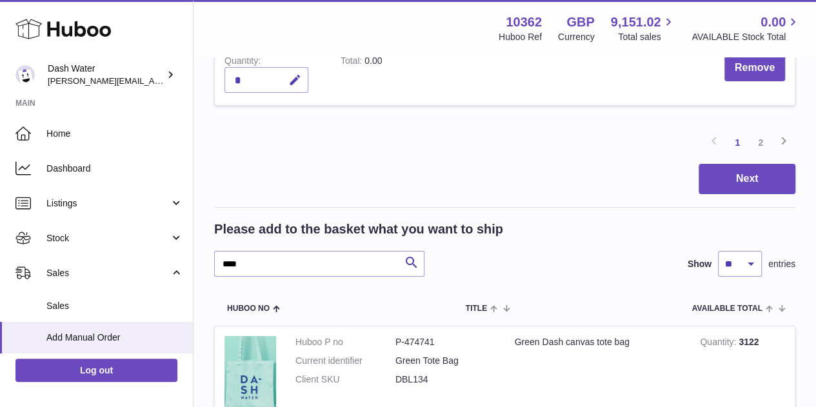
scroll to position [2181, 0]
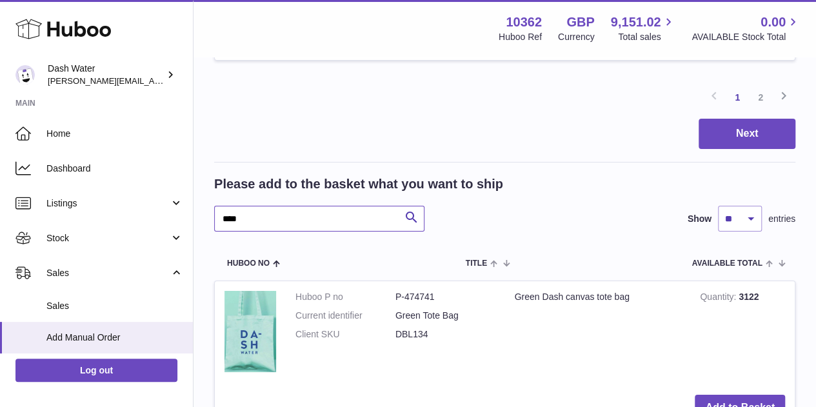
click at [284, 222] on input "****" at bounding box center [319, 219] width 210 height 26
click at [283, 221] on input "****" at bounding box center [319, 219] width 210 height 26
click at [285, 215] on input "****" at bounding box center [319, 219] width 210 height 26
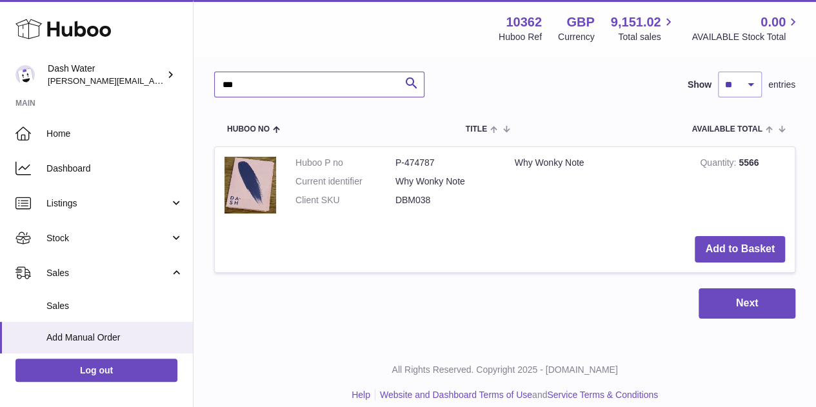
scroll to position [2323, 0]
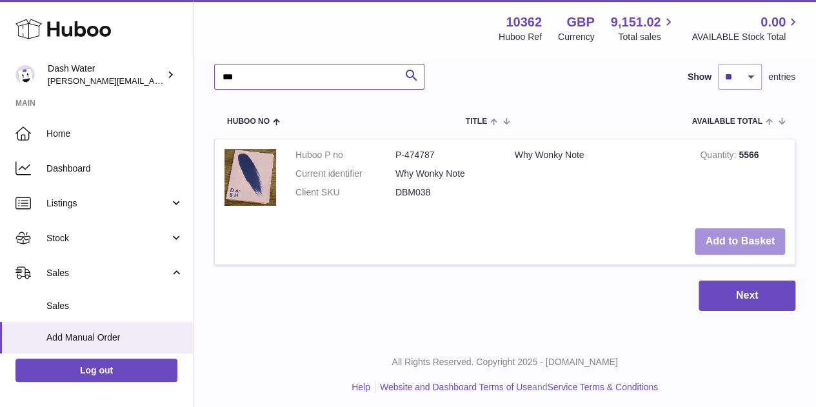
type input "***"
click at [716, 229] on button "Add to Basket" at bounding box center [740, 241] width 90 height 26
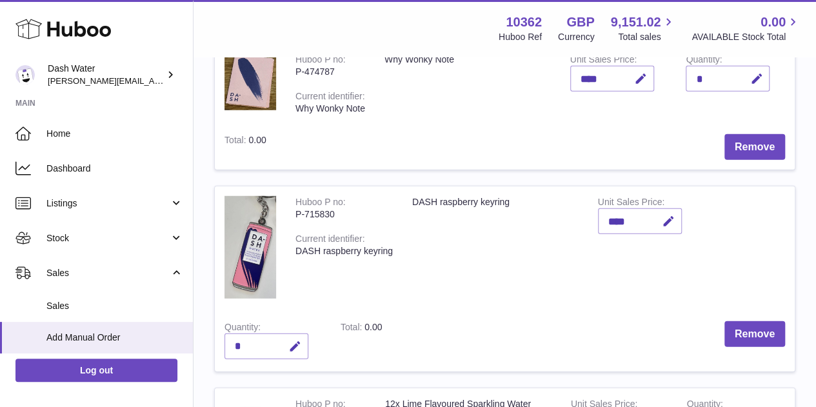
scroll to position [1433, 0]
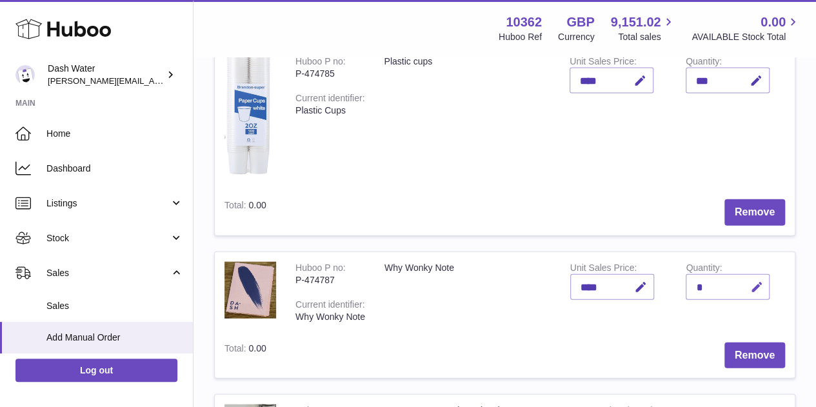
click at [750, 281] on icon "button" at bounding box center [757, 288] width 14 height 14
click at [704, 281] on input "*" at bounding box center [728, 287] width 84 height 26
type input "*"
click at [751, 281] on icon "submit" at bounding box center [757, 287] width 12 height 12
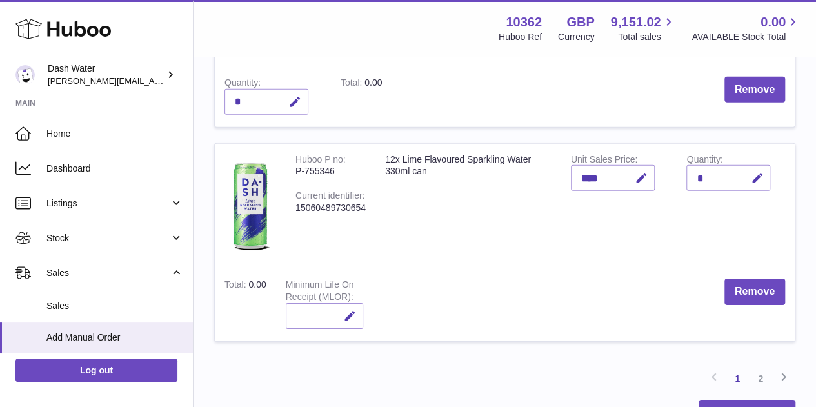
scroll to position [2003, 0]
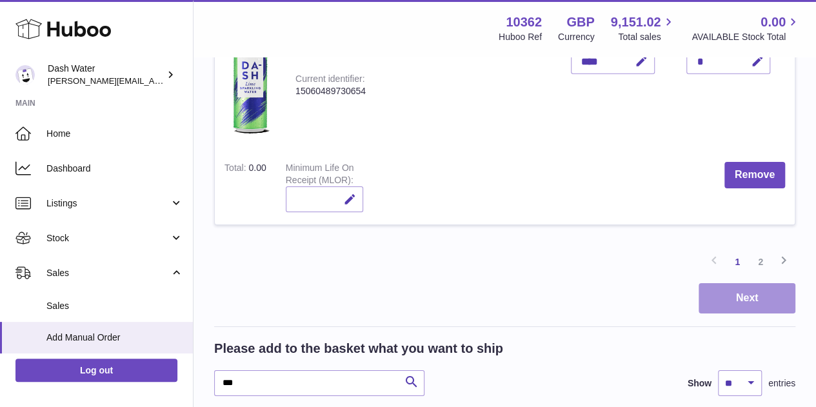
click at [745, 296] on button "Next" at bounding box center [747, 298] width 97 height 30
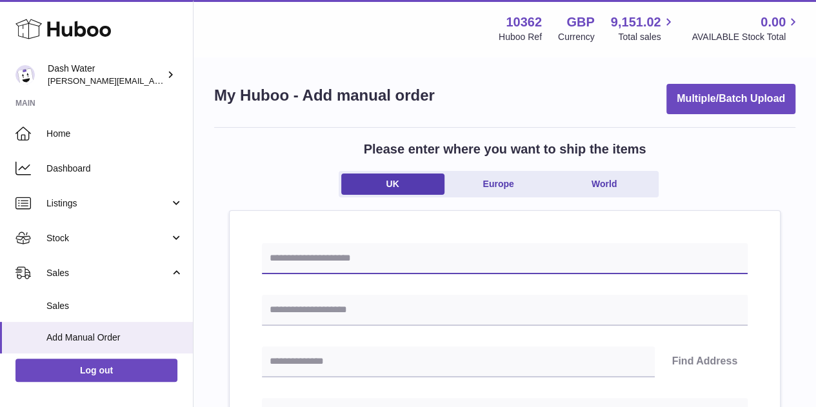
click at [354, 256] on input "text" at bounding box center [505, 258] width 486 height 31
click at [335, 254] on input "****" at bounding box center [505, 258] width 486 height 31
type input "**********"
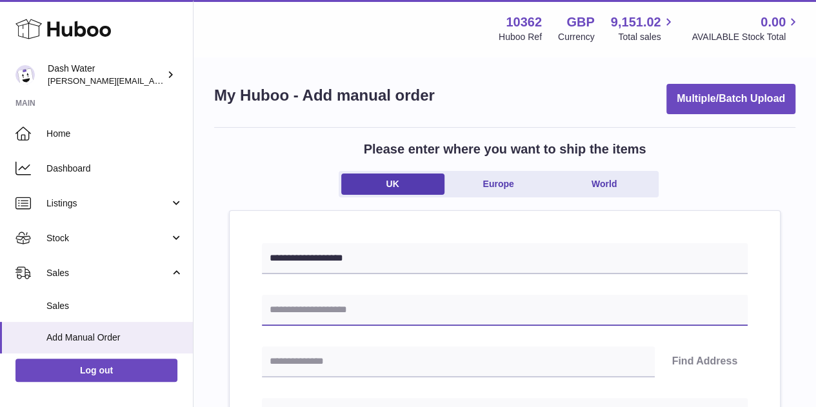
click at [365, 301] on input "text" at bounding box center [505, 310] width 486 height 31
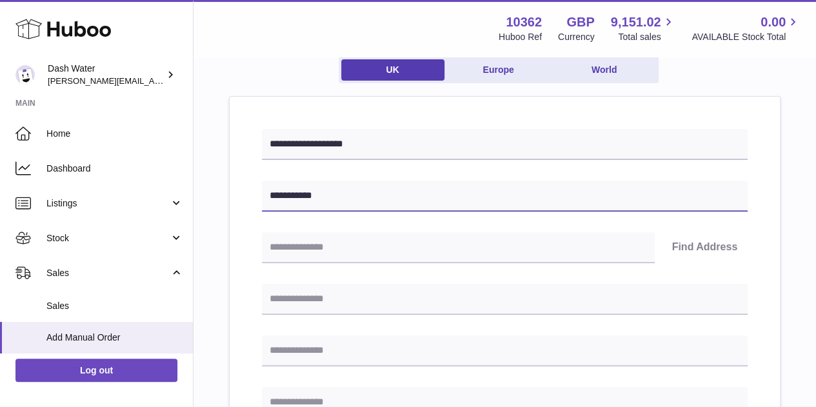
scroll to position [129, 0]
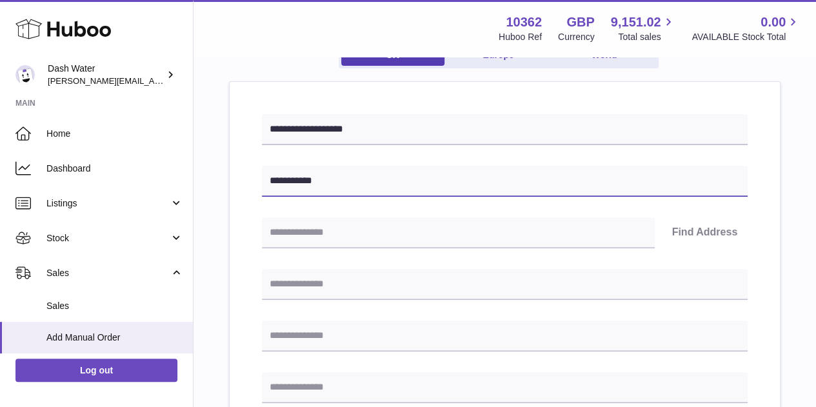
type input "**********"
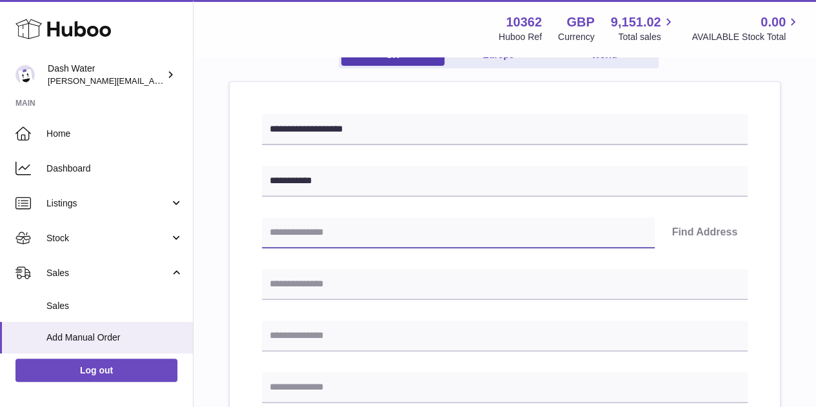
click at [383, 228] on input "text" at bounding box center [458, 232] width 393 height 31
type input "*******"
click at [688, 229] on button "Find Address" at bounding box center [705, 232] width 86 height 31
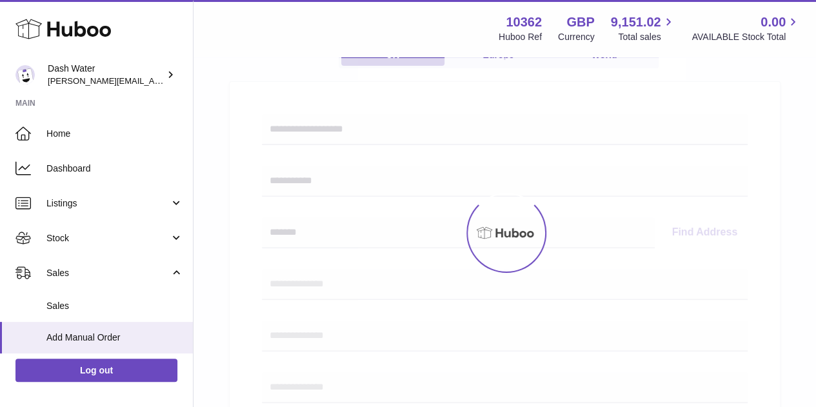
select select
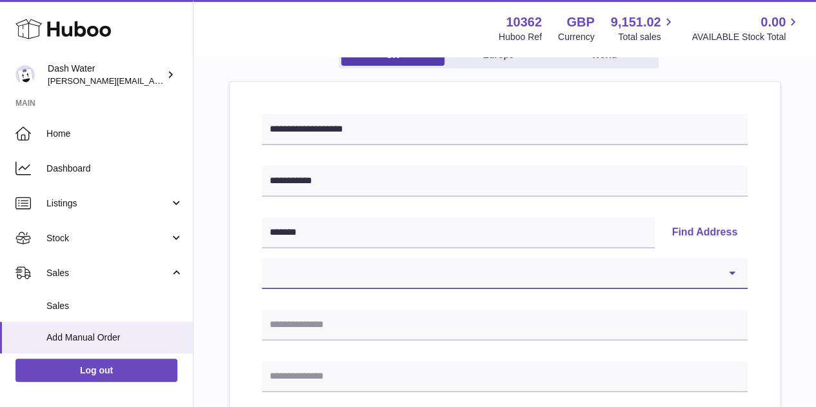
click at [441, 272] on select "**********" at bounding box center [505, 273] width 486 height 31
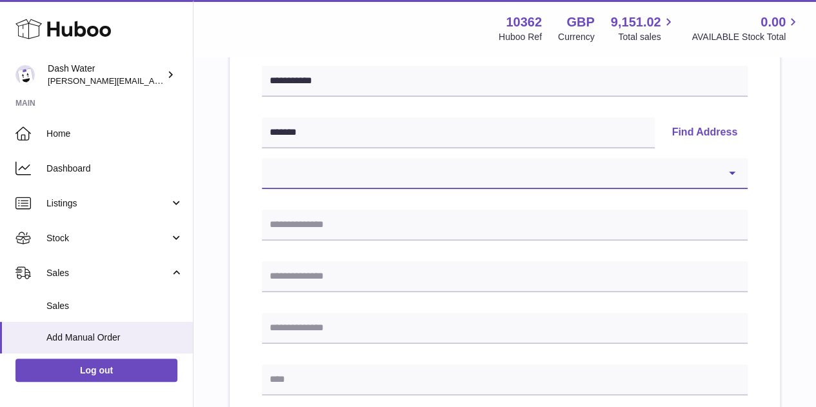
scroll to position [235, 0]
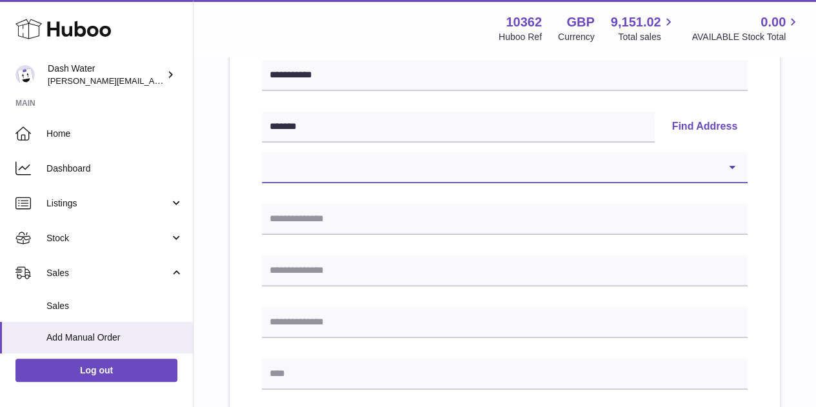
click at [616, 174] on select "**********" at bounding box center [505, 167] width 486 height 31
click at [222, 148] on div "**********" at bounding box center [504, 362] width 581 height 940
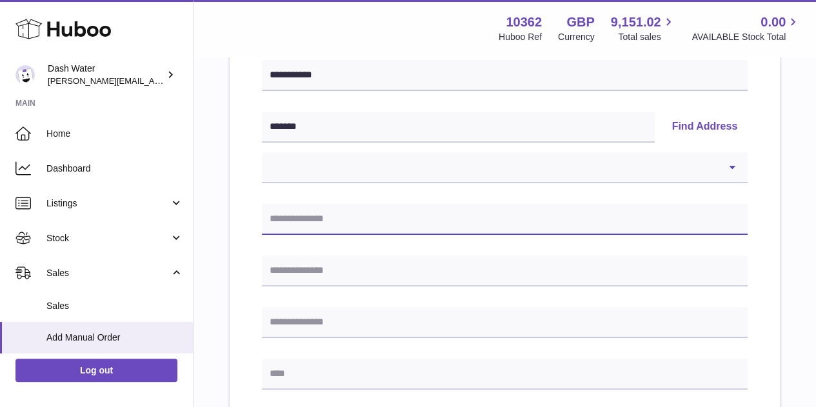
click at [272, 204] on input "text" at bounding box center [505, 219] width 486 height 31
type input "**********"
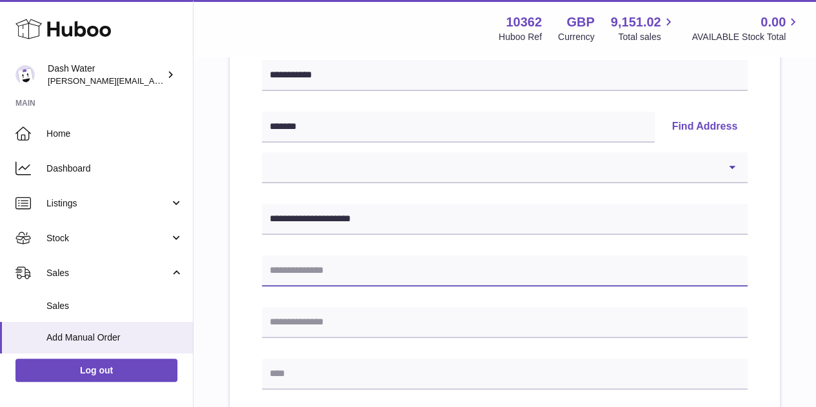
type input "*"
click at [377, 270] on input "text" at bounding box center [505, 271] width 486 height 31
type input "**********"
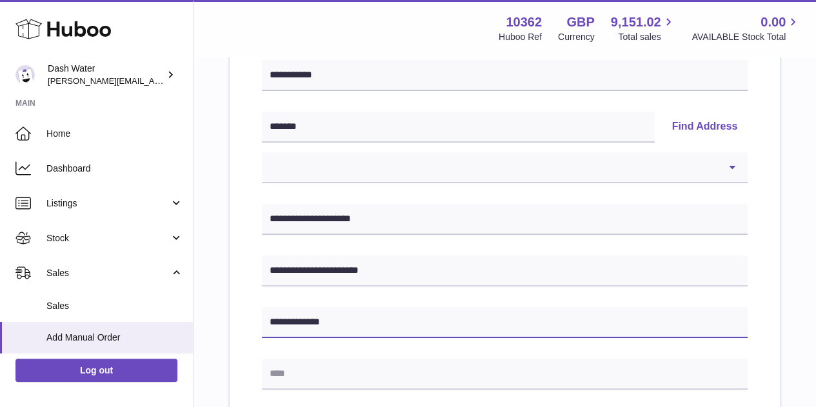
type input "**********"
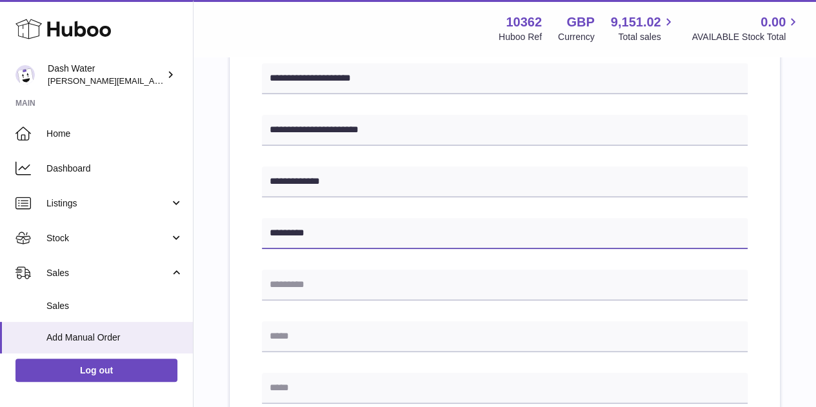
scroll to position [384, 0]
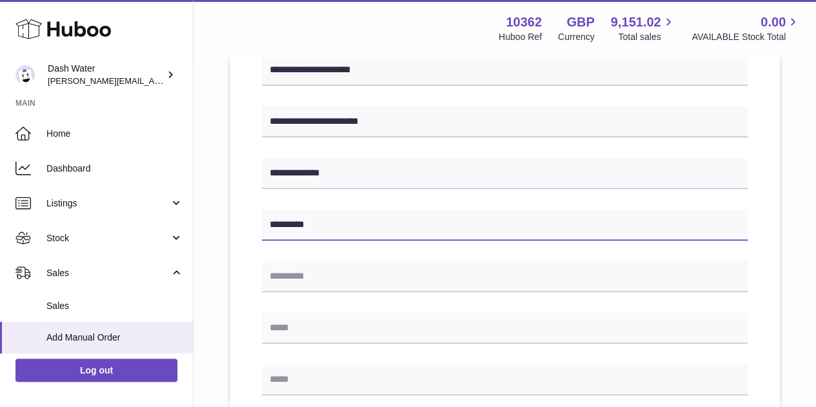
type input "*********"
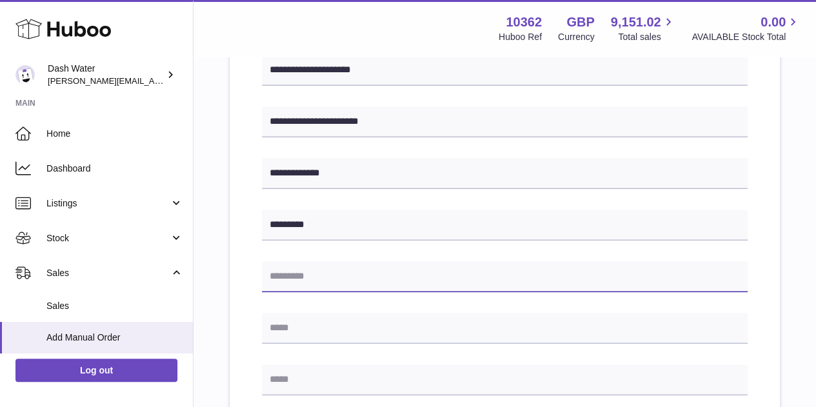
click at [412, 277] on input "text" at bounding box center [505, 276] width 486 height 31
type input "*******"
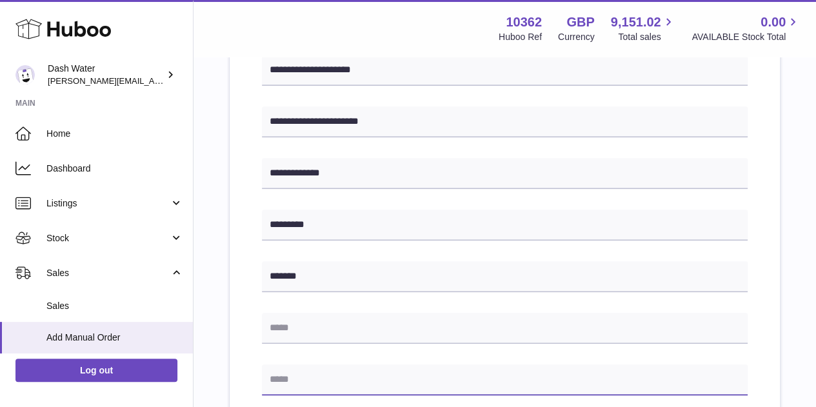
click at [294, 371] on input "text" at bounding box center [505, 380] width 486 height 31
type input "**********"
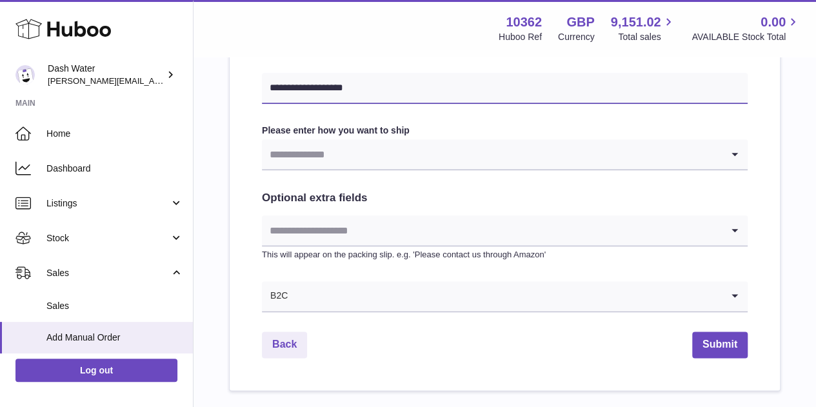
scroll to position [676, 0]
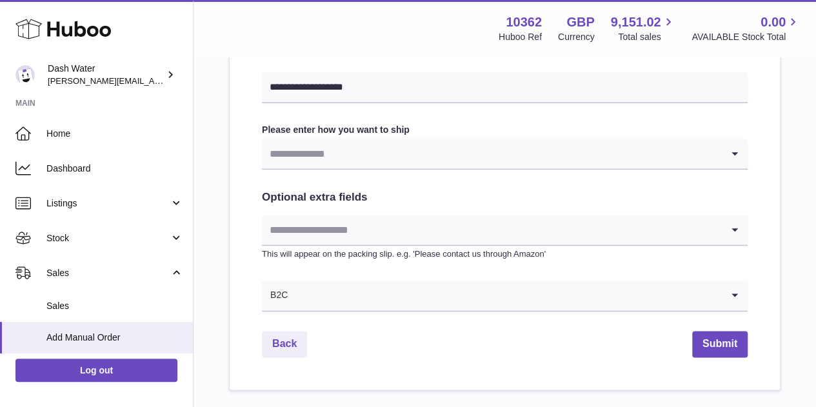
click at [360, 148] on input "Search for option" at bounding box center [492, 154] width 460 height 30
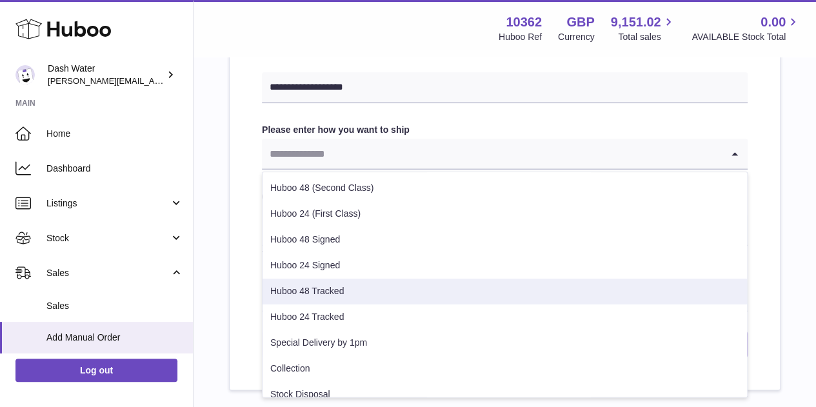
click at [371, 288] on li "Huboo 48 Tracked" at bounding box center [505, 292] width 485 height 26
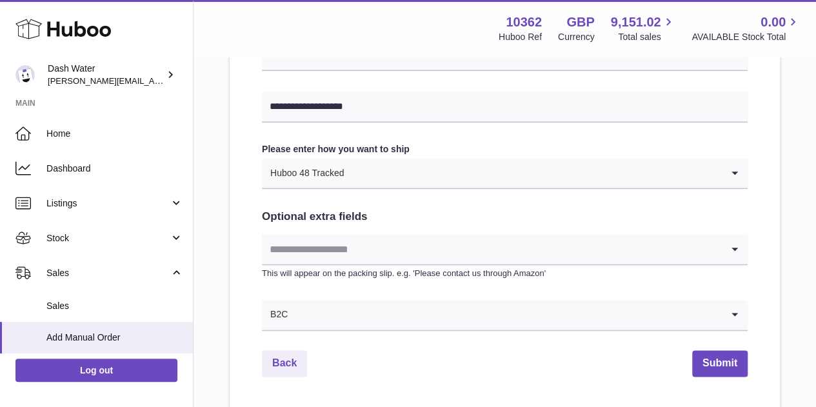
scroll to position [662, 0]
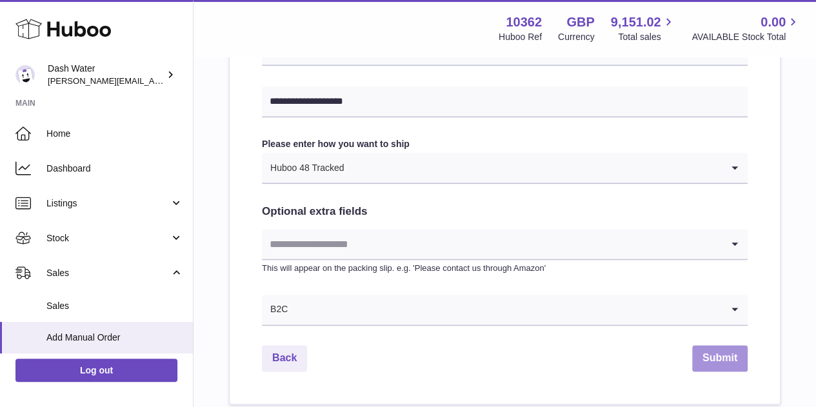
click at [696, 348] on button "Submit" at bounding box center [721, 358] width 56 height 26
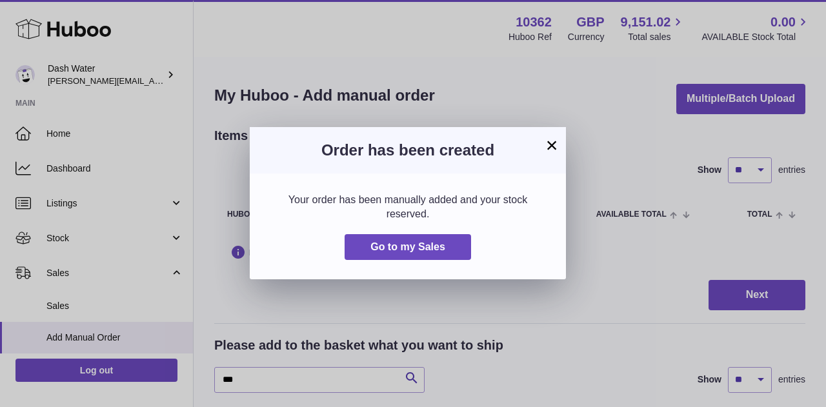
click at [549, 141] on button "×" at bounding box center [551, 144] width 15 height 15
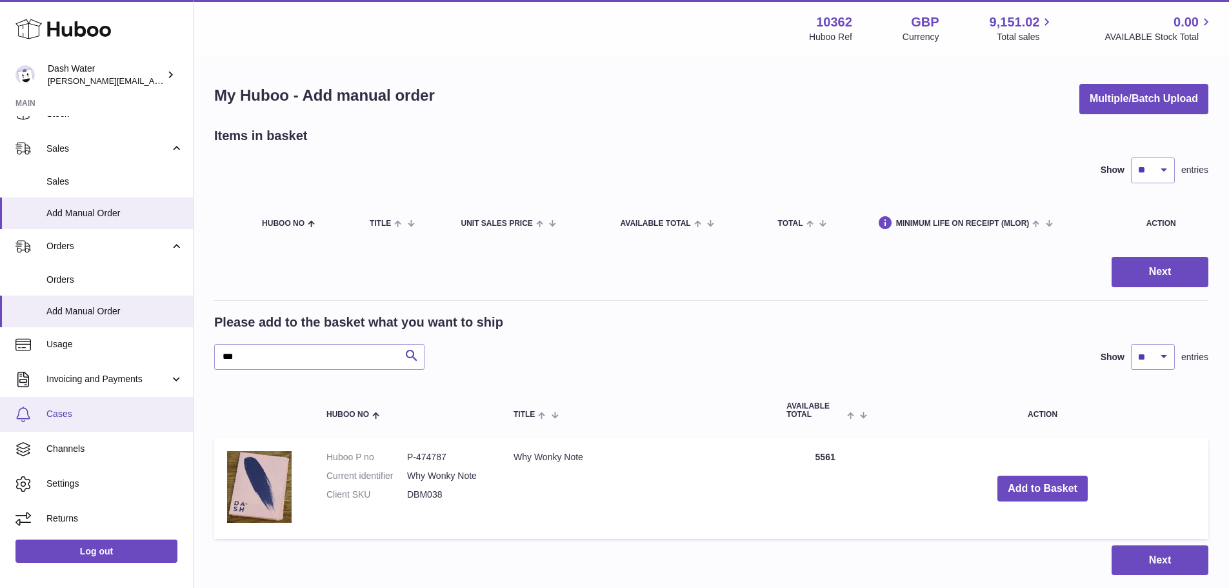
scroll to position [125, 0]
click at [70, 316] on span "Add Manual Order" at bounding box center [114, 311] width 137 height 12
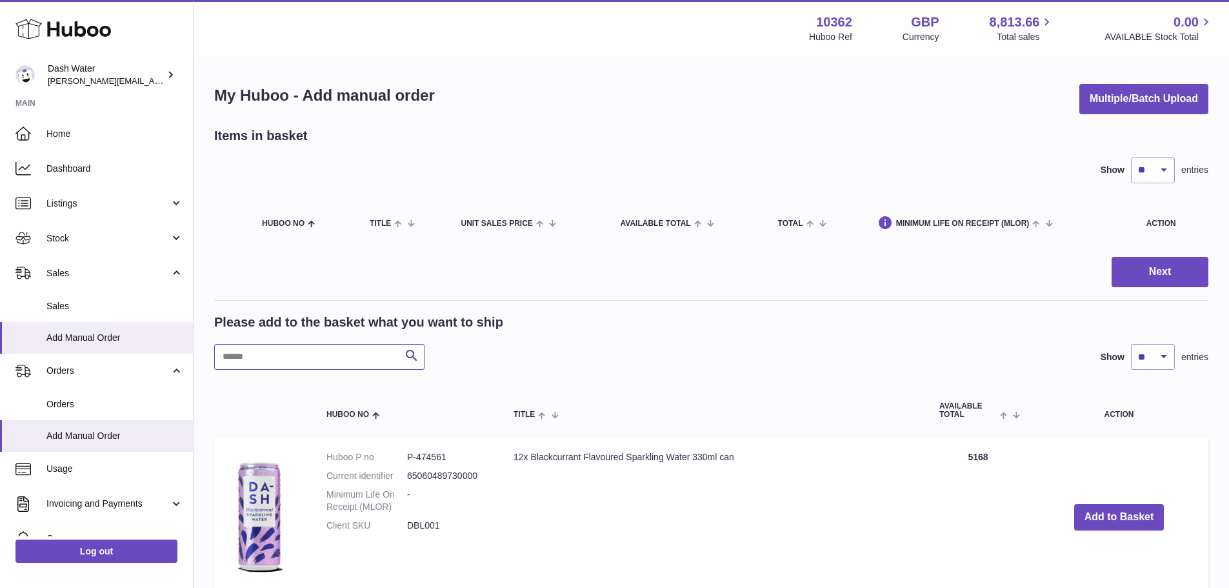
click at [300, 353] on input "text" at bounding box center [319, 357] width 210 height 26
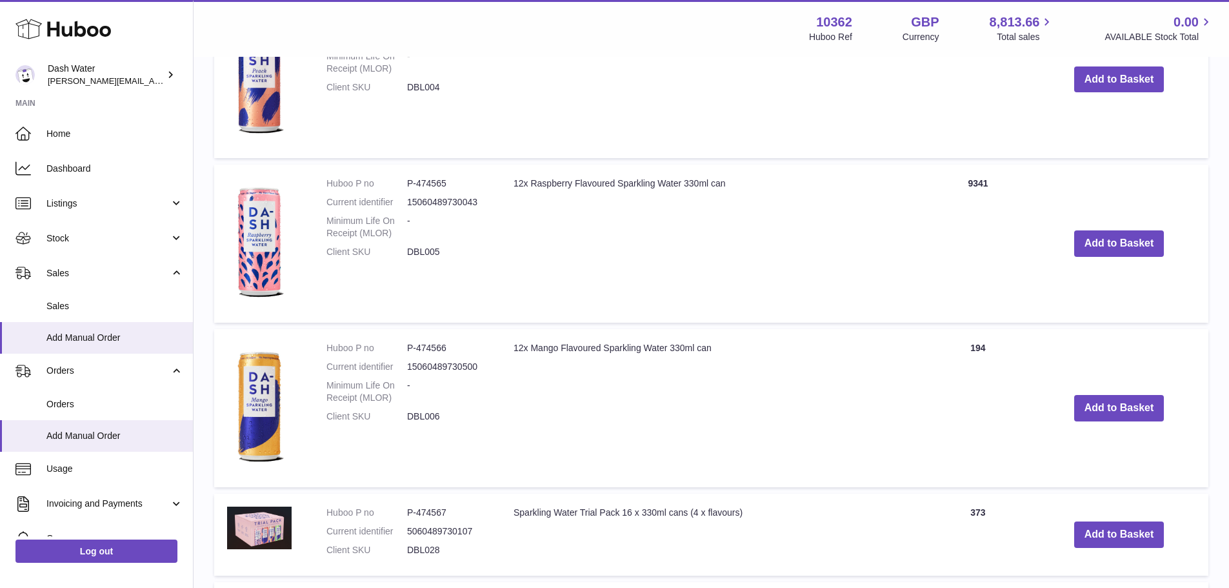
scroll to position [1138, 0]
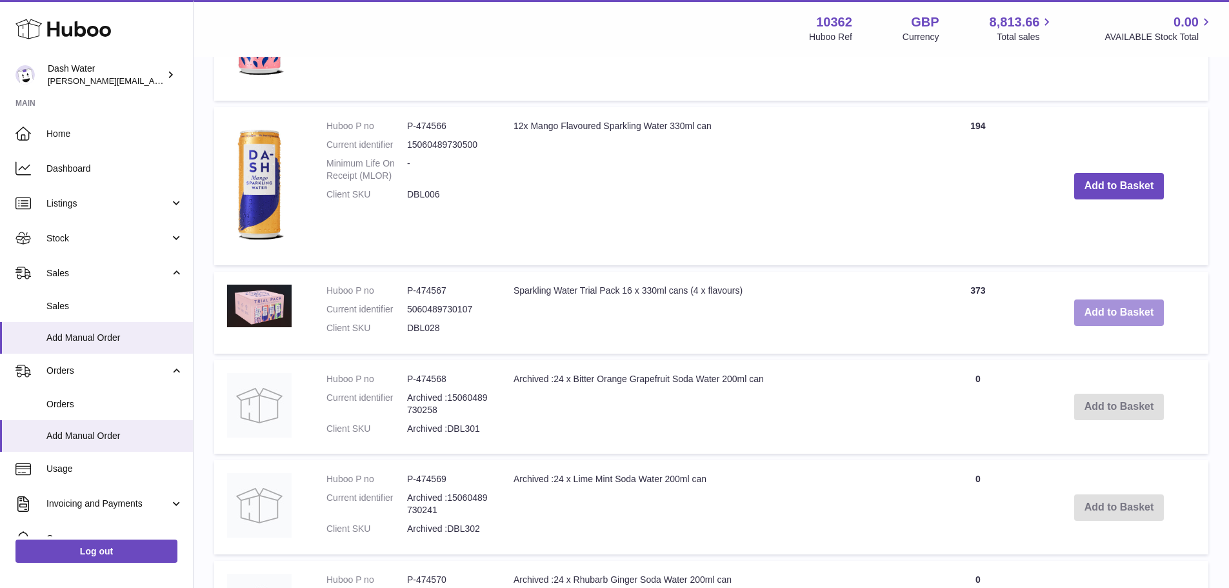
click at [1107, 312] on button "Add to Basket" at bounding box center [1120, 312] width 90 height 26
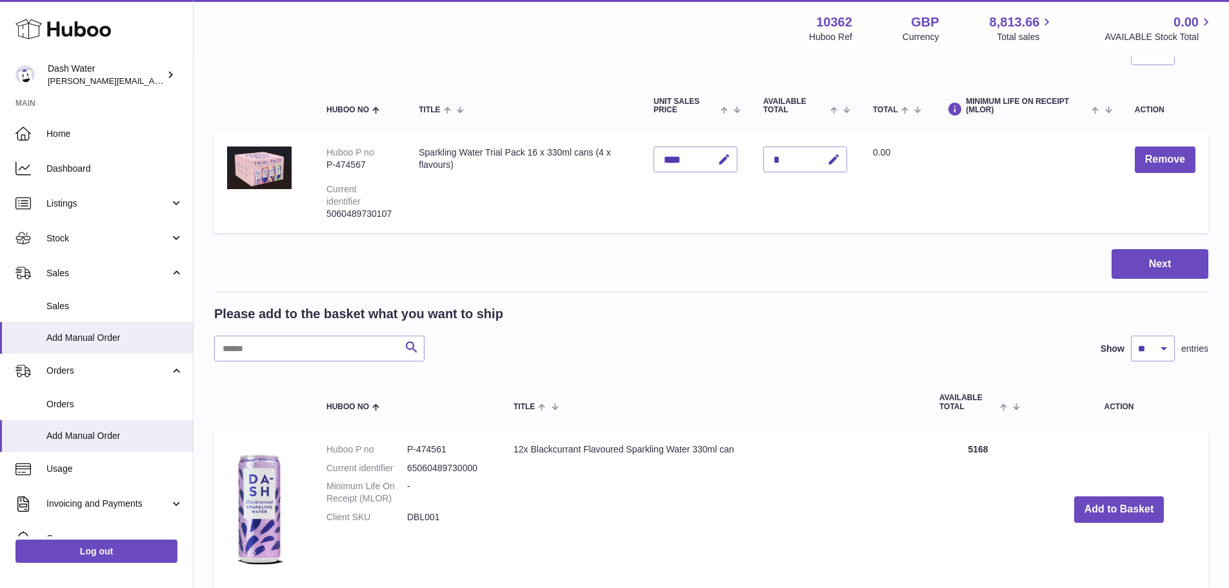
scroll to position [0, 0]
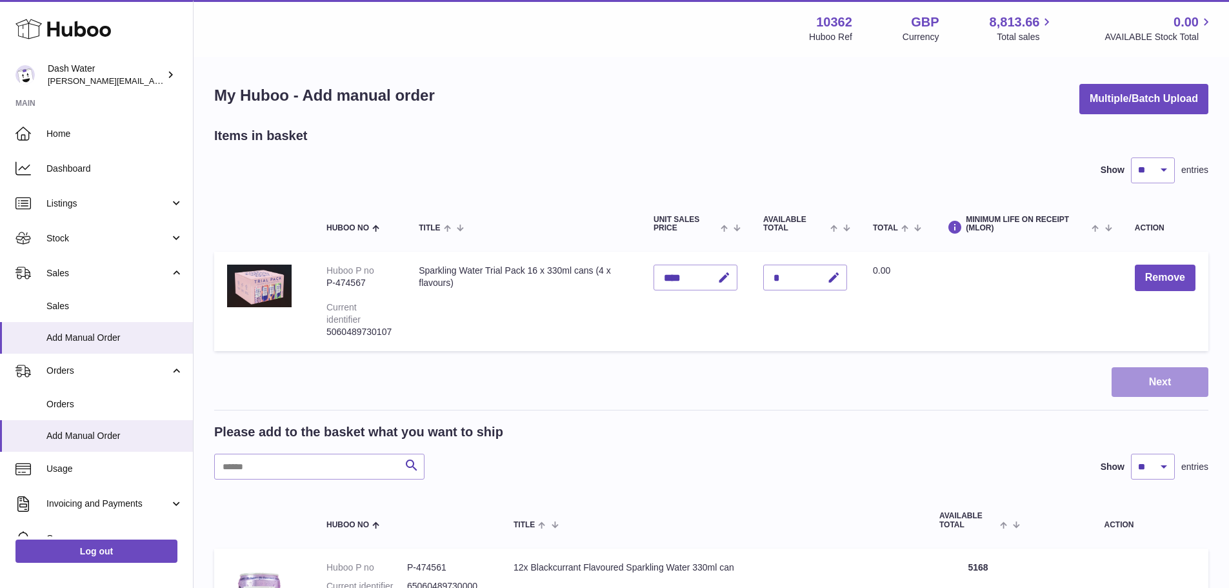
click at [1147, 379] on button "Next" at bounding box center [1160, 382] width 97 height 30
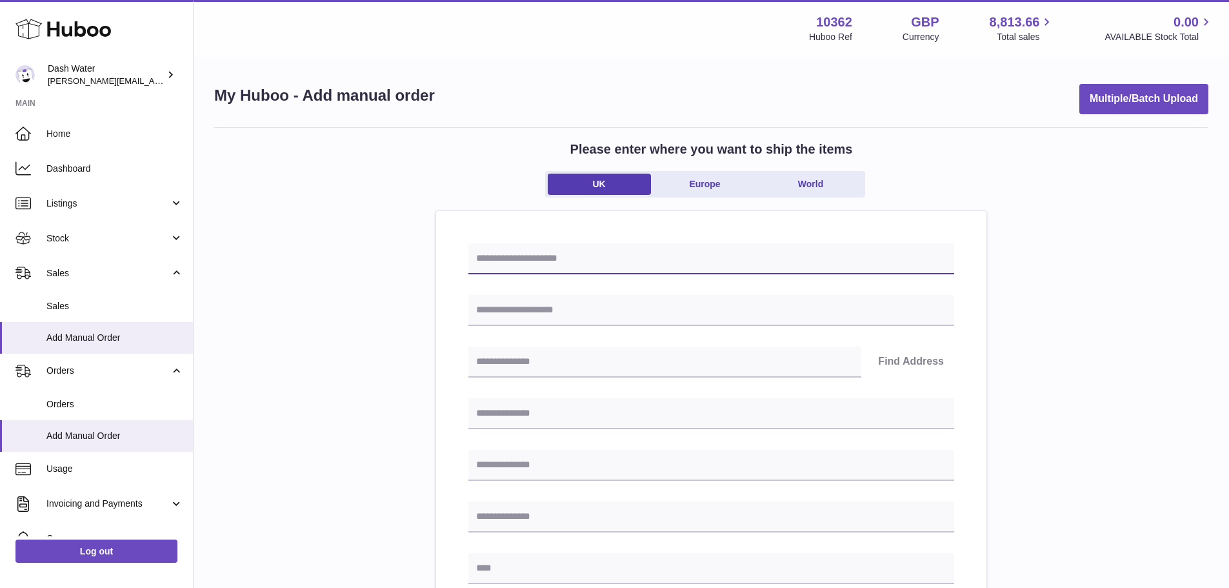
click at [584, 259] on input "text" at bounding box center [712, 258] width 486 height 31
type input "**********"
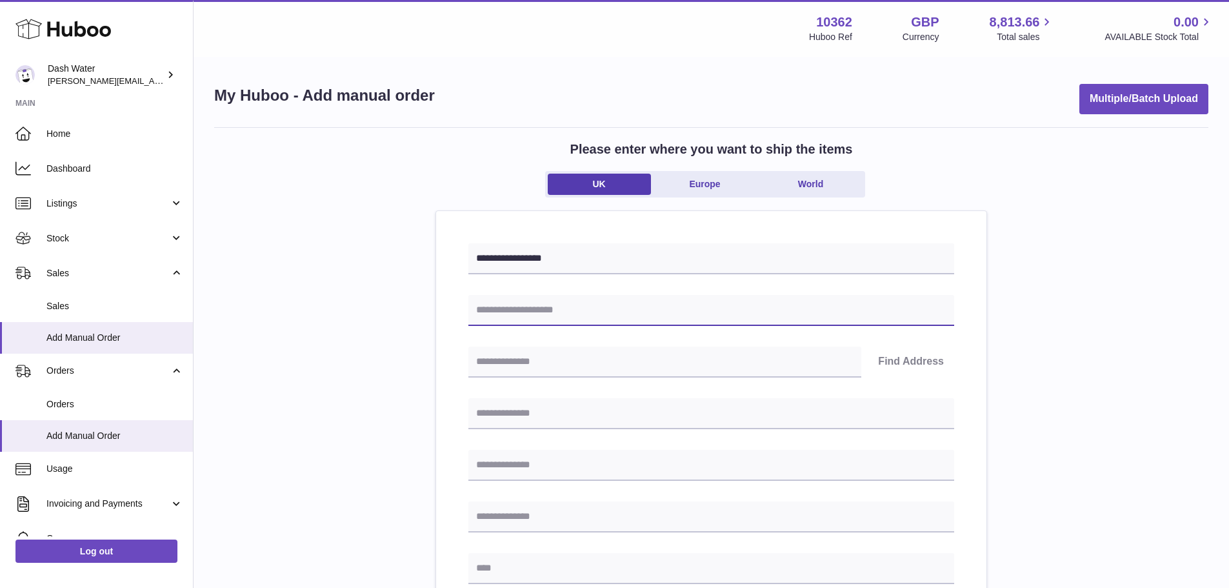
click at [551, 319] on input "text" at bounding box center [712, 310] width 486 height 31
type input "**********"
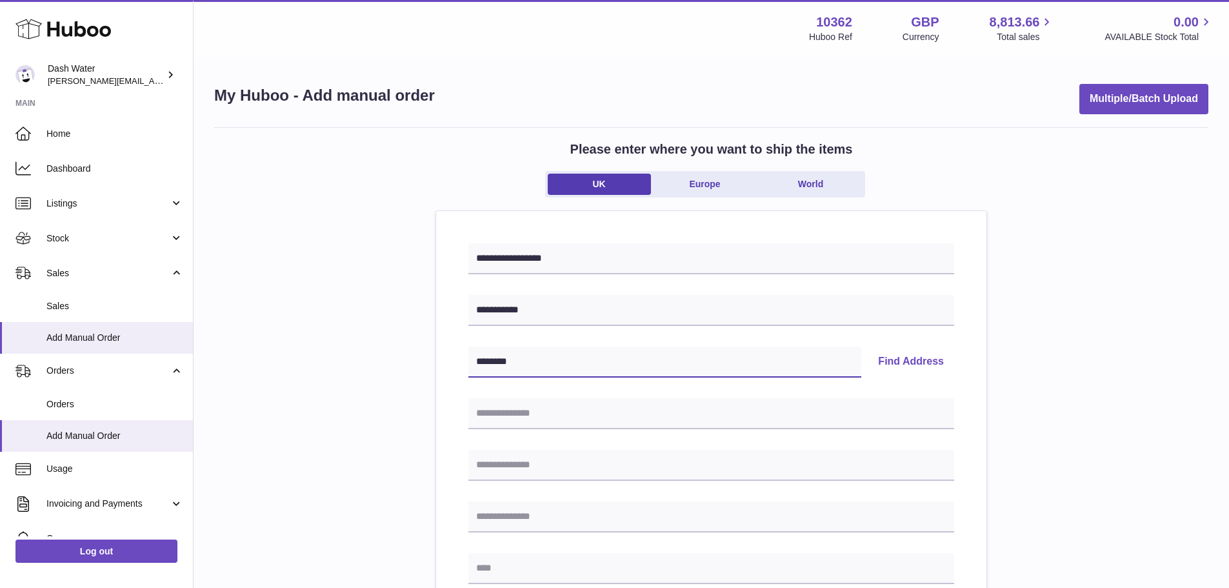
type input "********"
click at [915, 359] on button "Find Address" at bounding box center [911, 362] width 86 height 31
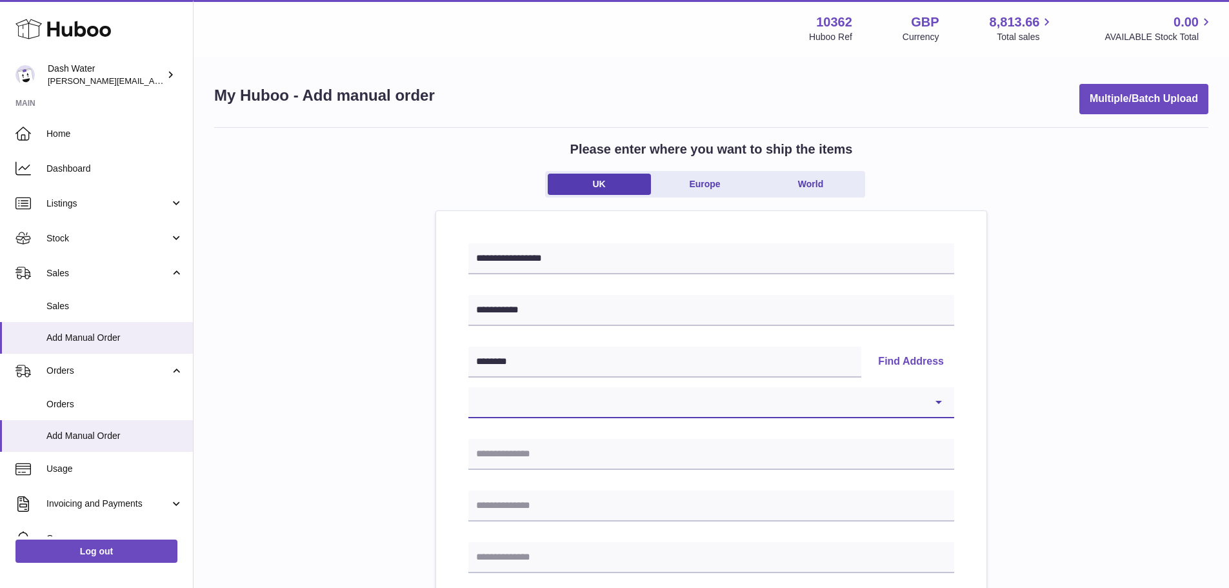
click at [709, 397] on select "**********" at bounding box center [712, 402] width 486 height 31
select select "**"
click at [469, 387] on select "**********" at bounding box center [712, 402] width 486 height 31
type input "**********"
type input "******"
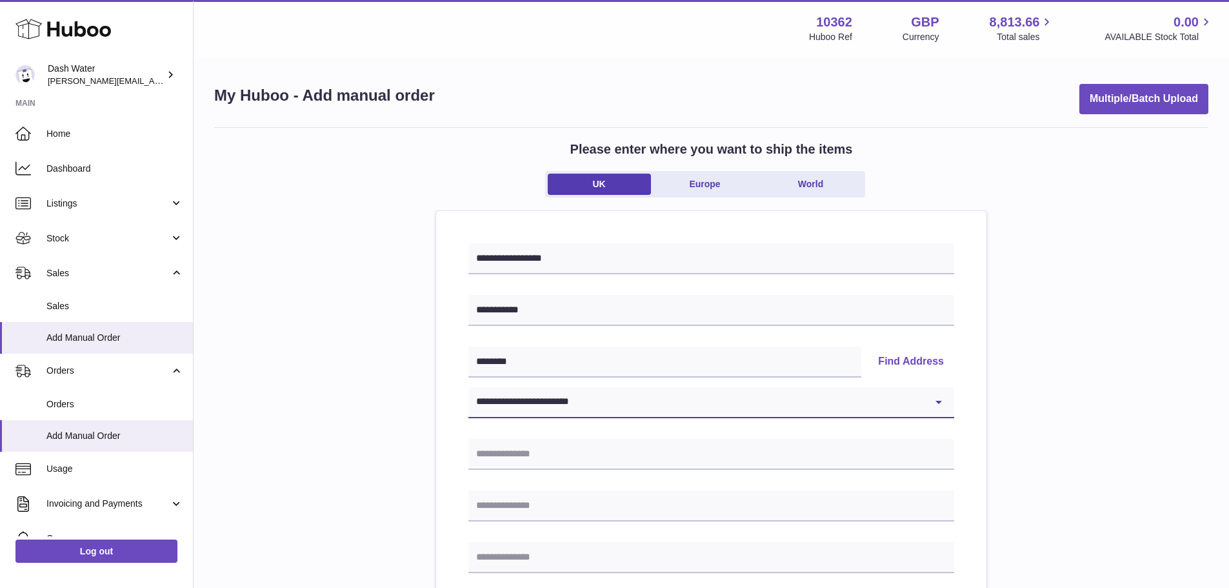
type input "********"
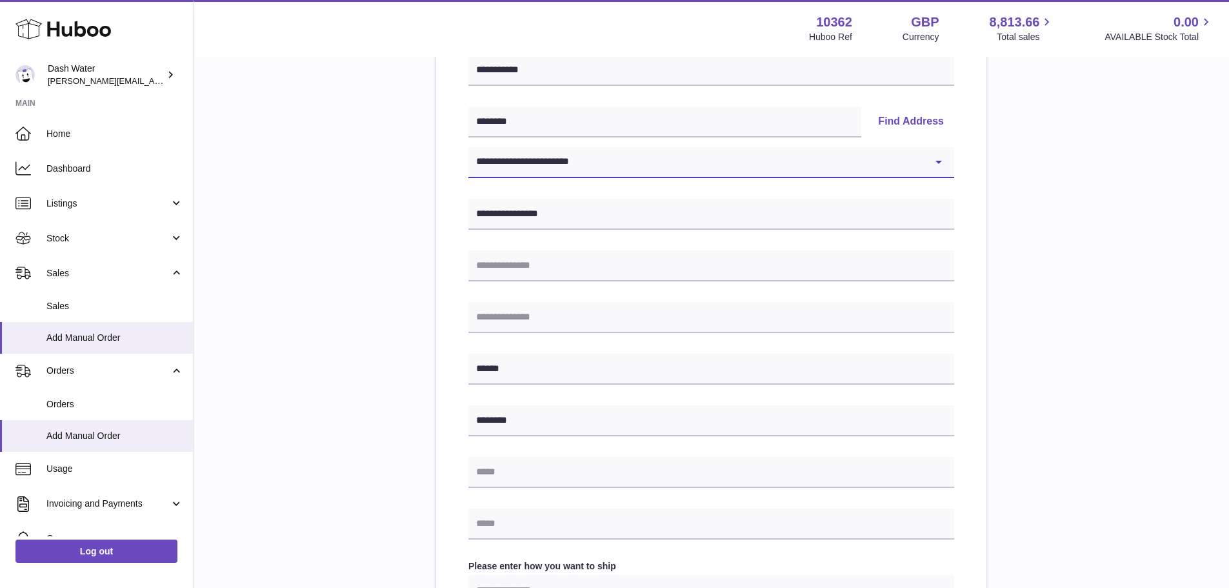
scroll to position [241, 0]
click at [522, 533] on input "text" at bounding box center [712, 523] width 486 height 31
type input "**********"
click at [450, 468] on div "**********" at bounding box center [711, 397] width 551 height 855
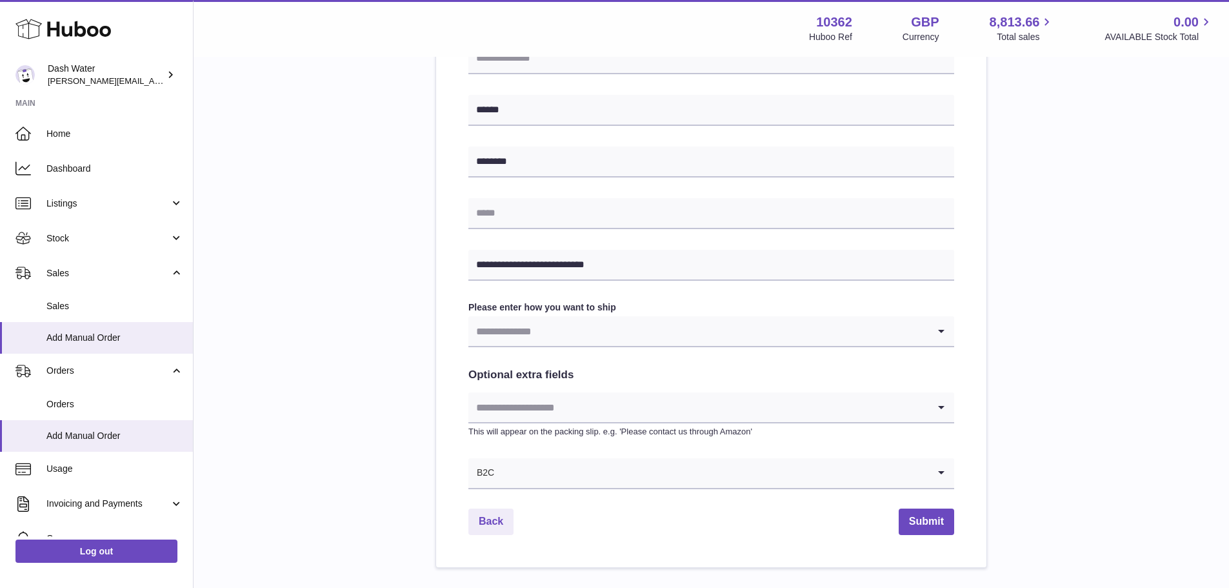
scroll to position [500, 0]
click at [638, 334] on input "Search for option" at bounding box center [699, 331] width 460 height 30
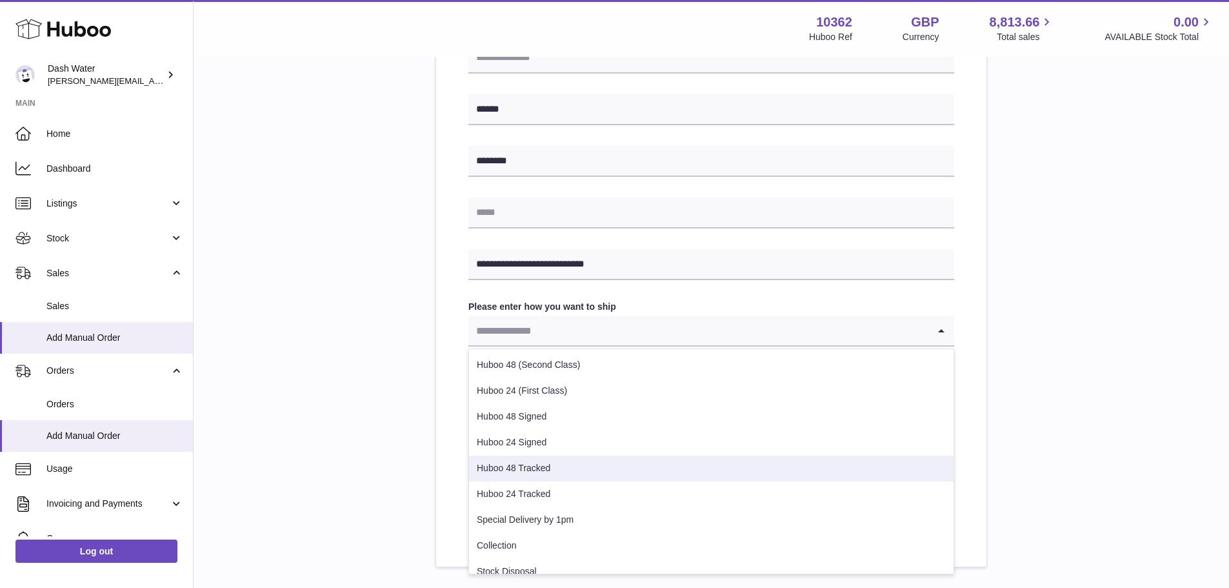
click at [625, 472] on li "Huboo 48 Tracked" at bounding box center [711, 469] width 485 height 26
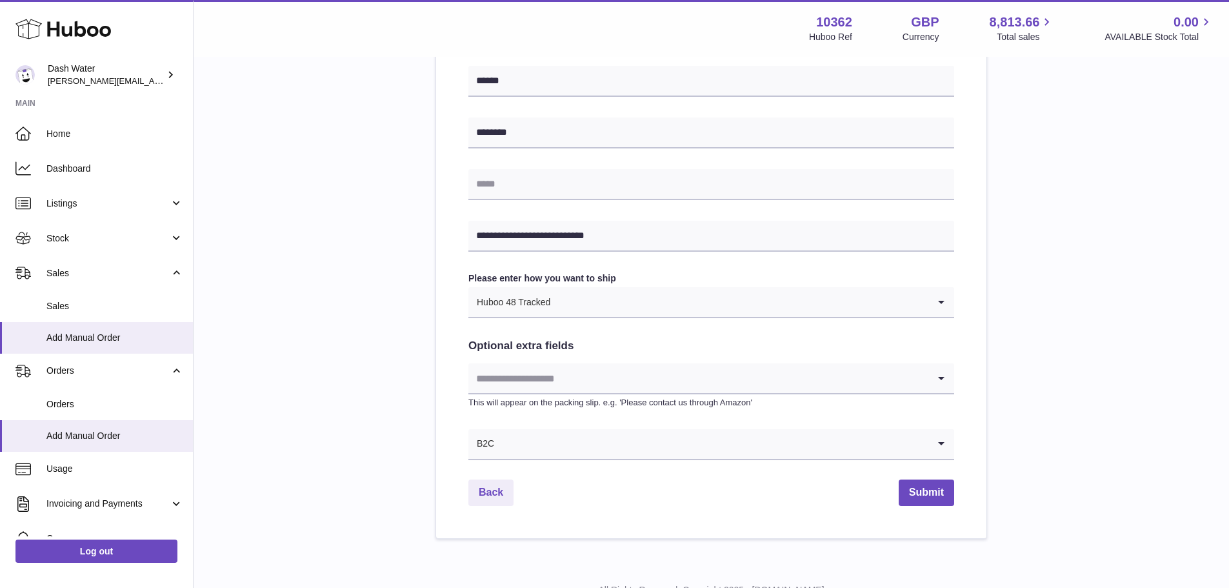
scroll to position [568, 0]
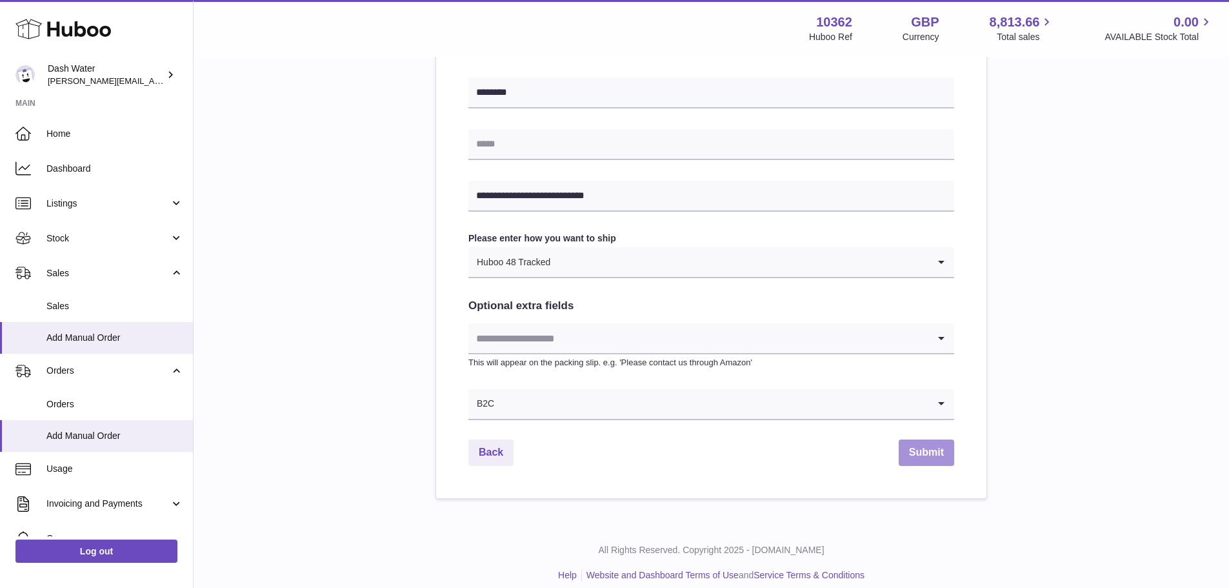
click at [936, 450] on button "Submit" at bounding box center [927, 453] width 56 height 26
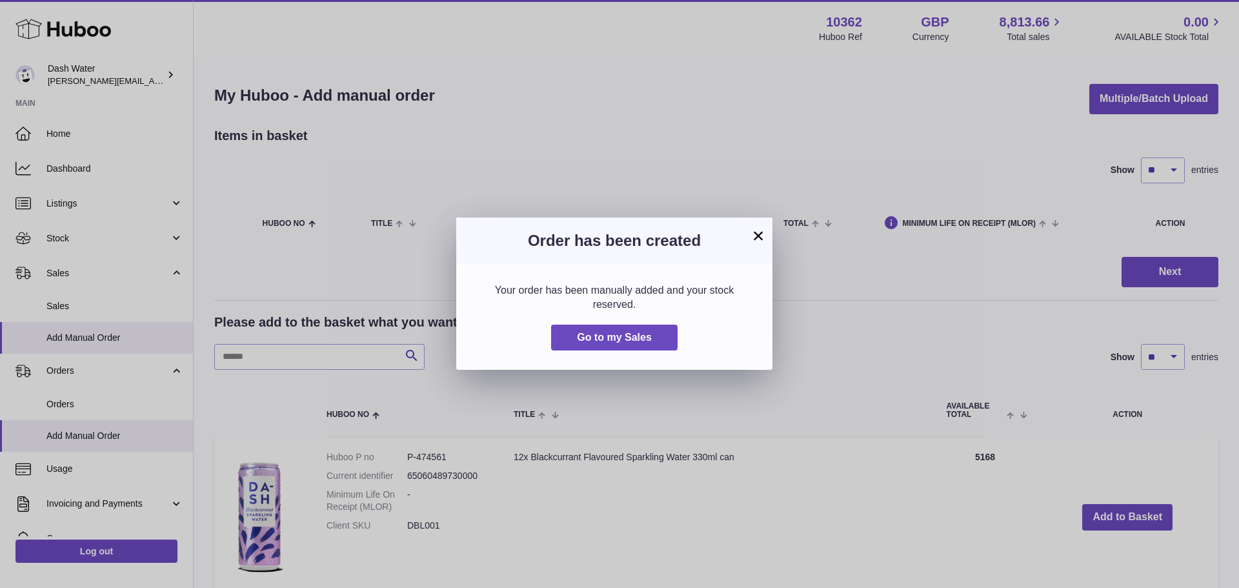
drag, startPoint x: 760, startPoint y: 236, endPoint x: 645, endPoint y: 267, distance: 119.6
click at [760, 236] on button "×" at bounding box center [758, 235] width 15 height 15
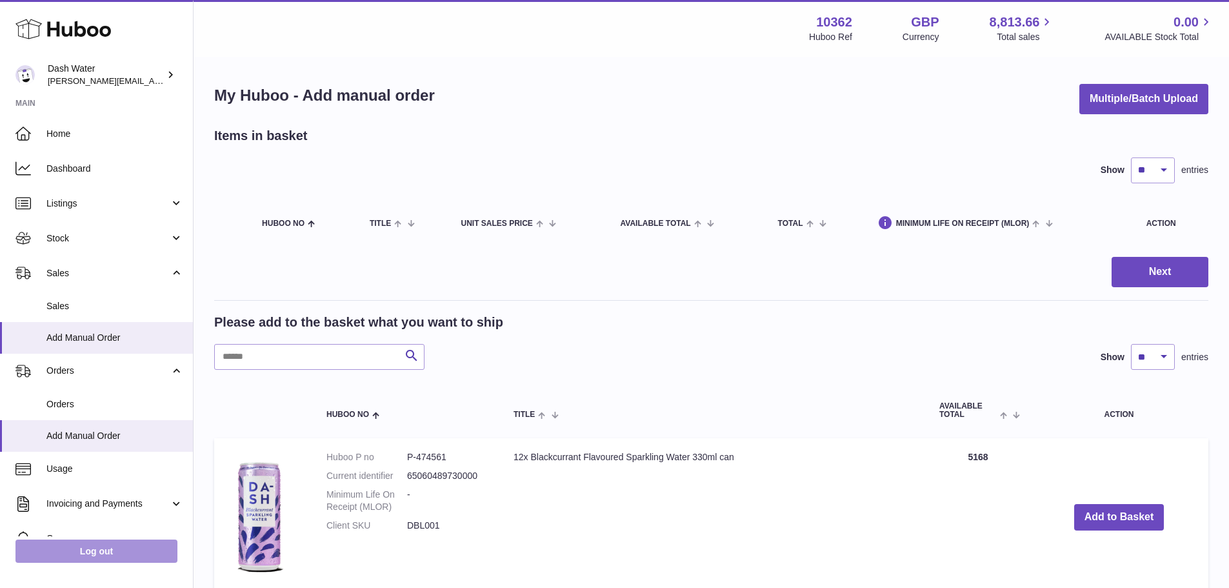
click at [105, 549] on link "Log out" at bounding box center [96, 551] width 162 height 23
